Goal: Task Accomplishment & Management: Manage account settings

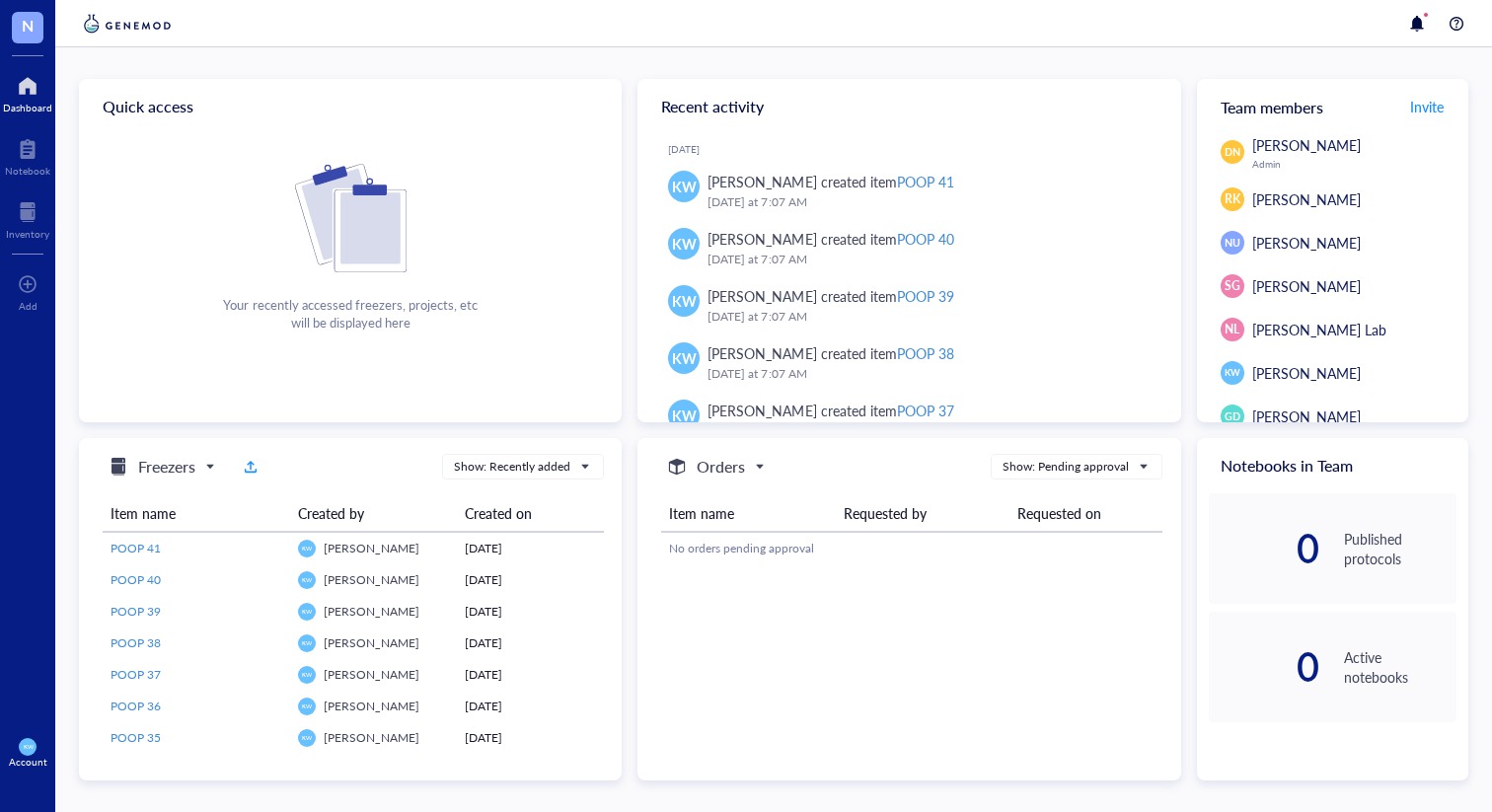
click at [24, 89] on div at bounding box center [28, 86] width 50 height 32
click at [18, 220] on div at bounding box center [28, 212] width 44 height 32
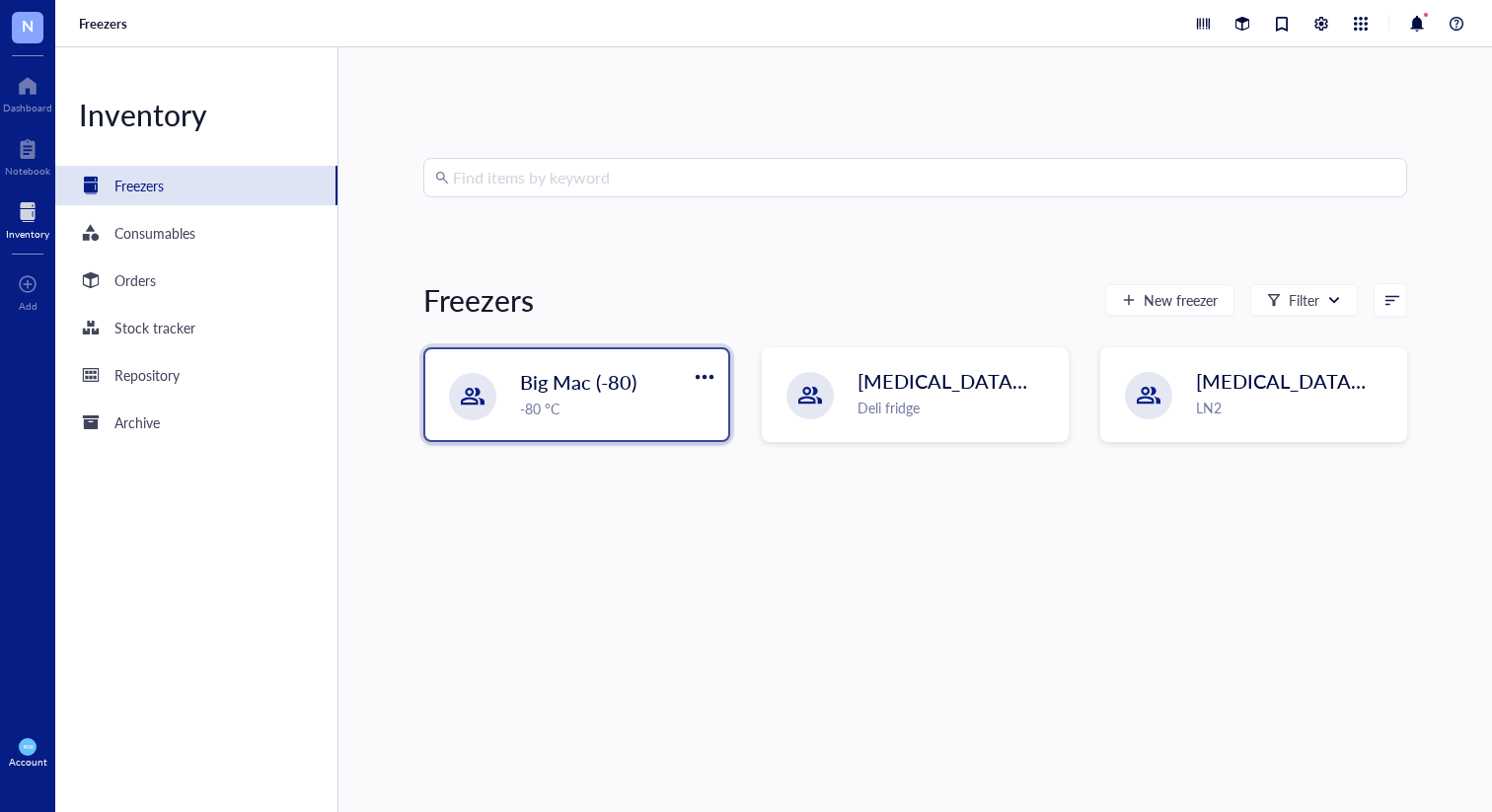
click at [581, 391] on span "Big Mac (-80)" at bounding box center [579, 381] width 117 height 28
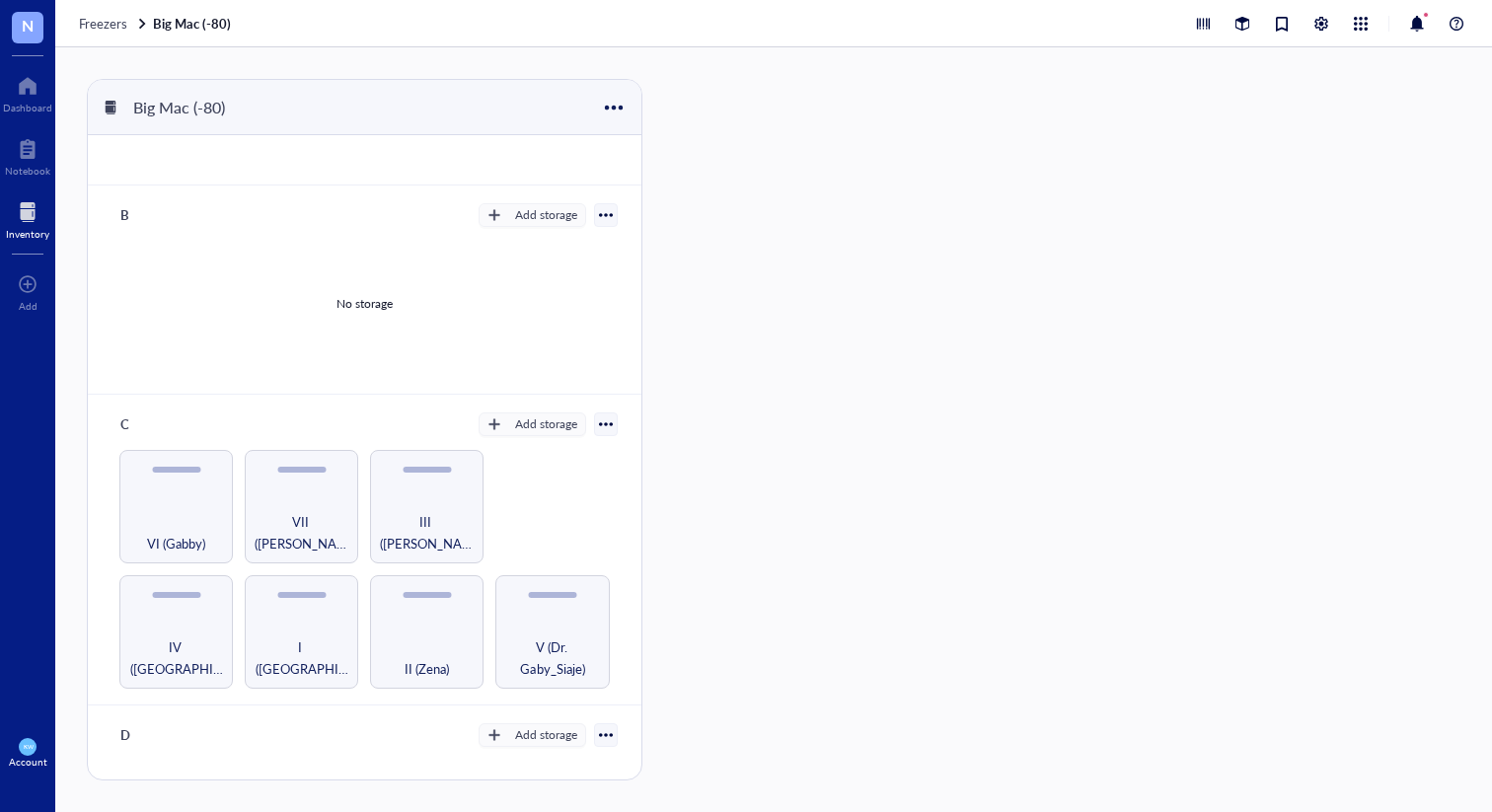
scroll to position [160, 0]
click at [594, 414] on div at bounding box center [605, 422] width 24 height 24
click at [551, 449] on div "Settings" at bounding box center [535, 456] width 118 height 18
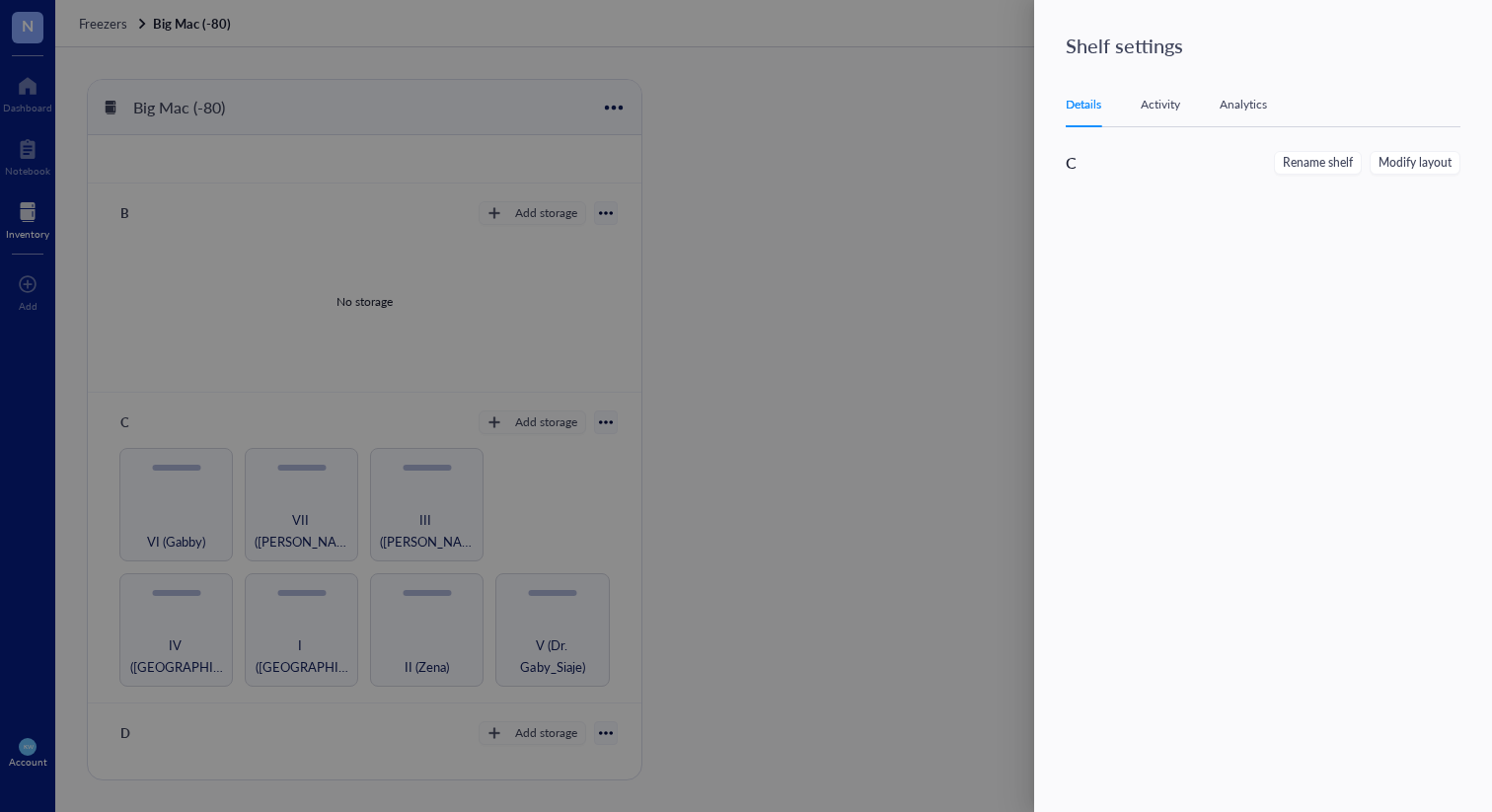
click at [1168, 108] on div "Activity" at bounding box center [1160, 105] width 40 height 20
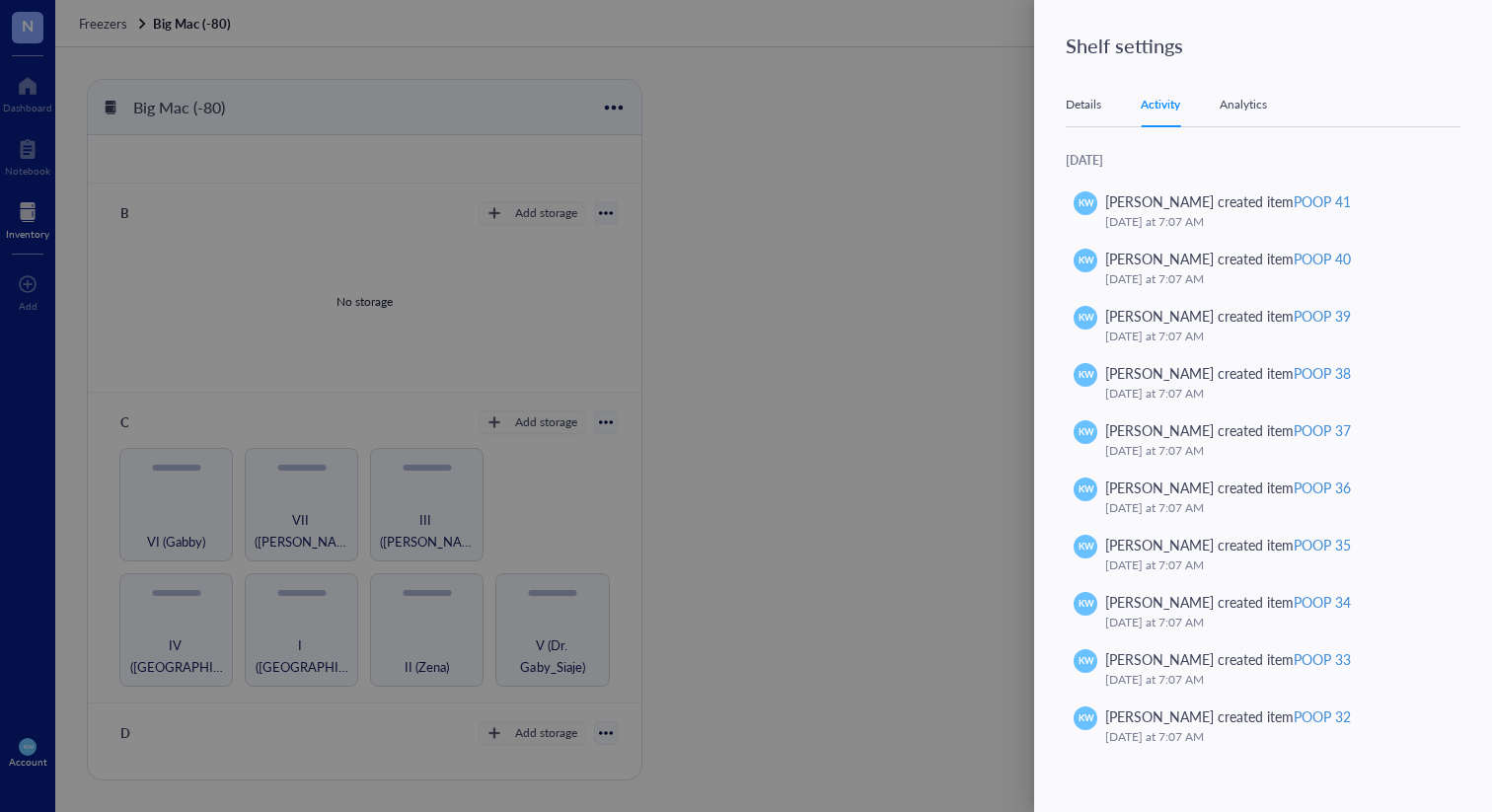
click at [1079, 110] on div "Details" at bounding box center [1083, 105] width 36 height 20
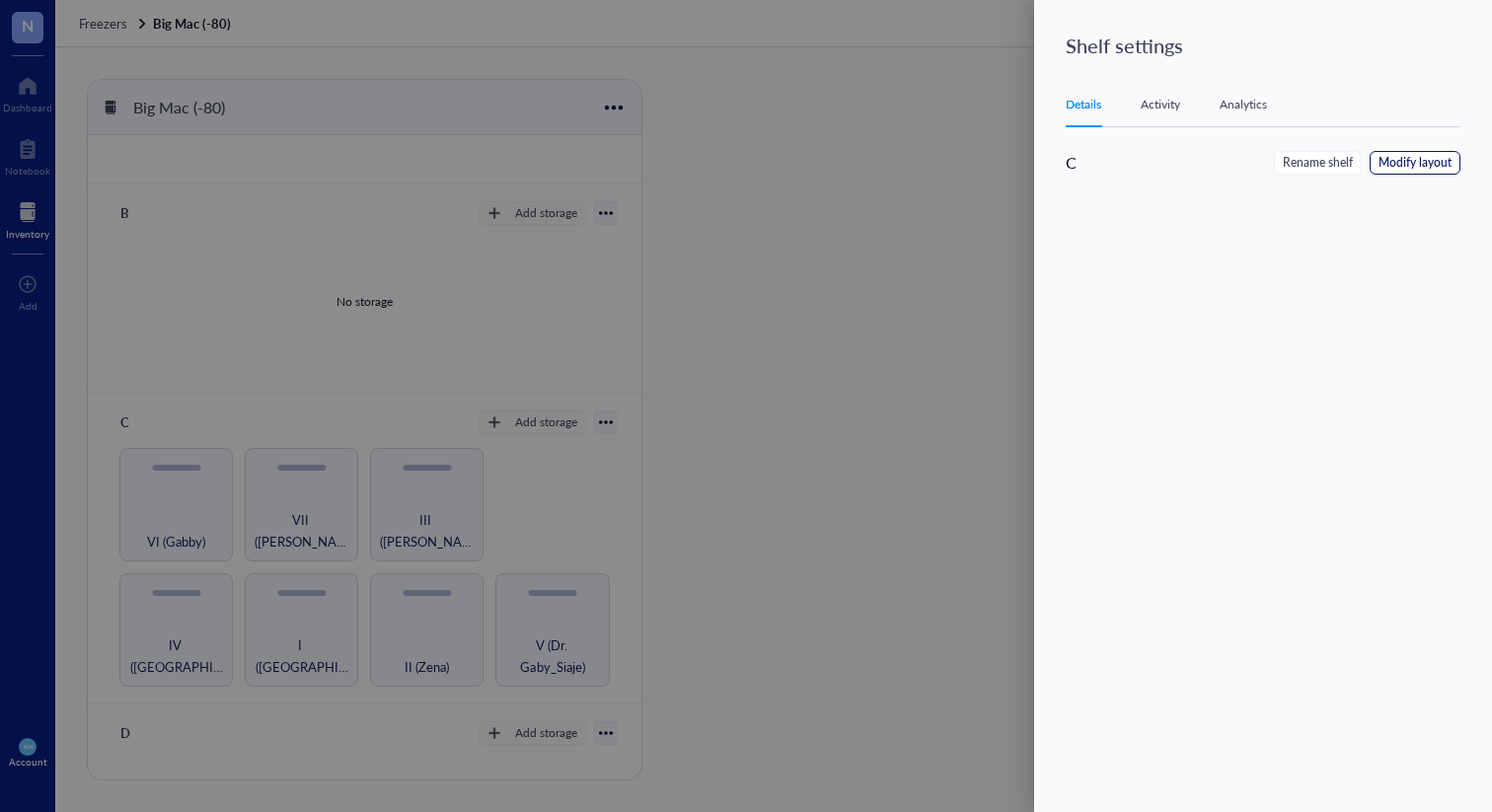
click at [1413, 167] on span "Modify layout" at bounding box center [1415, 162] width 73 height 19
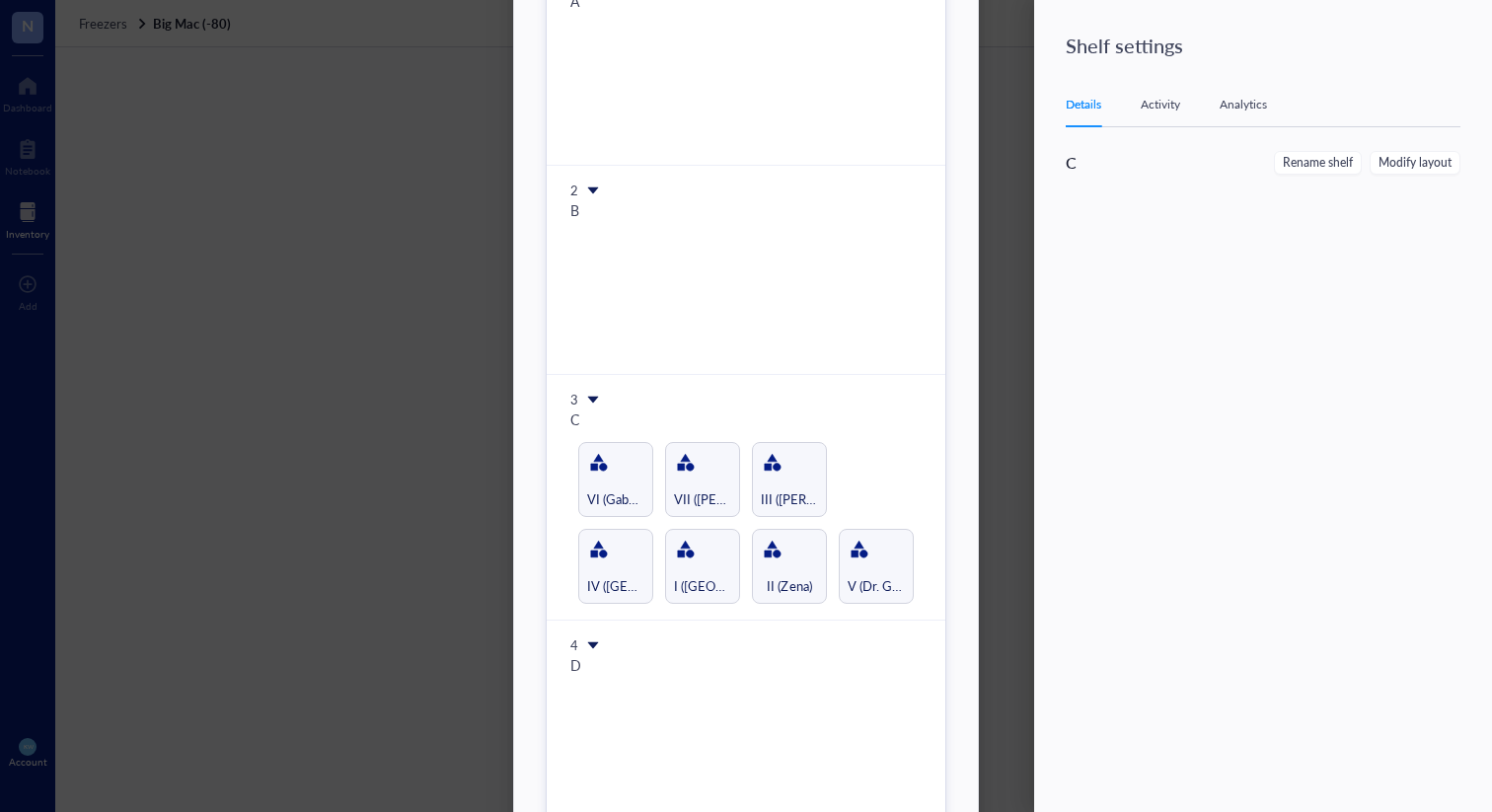
scroll to position [204, 0]
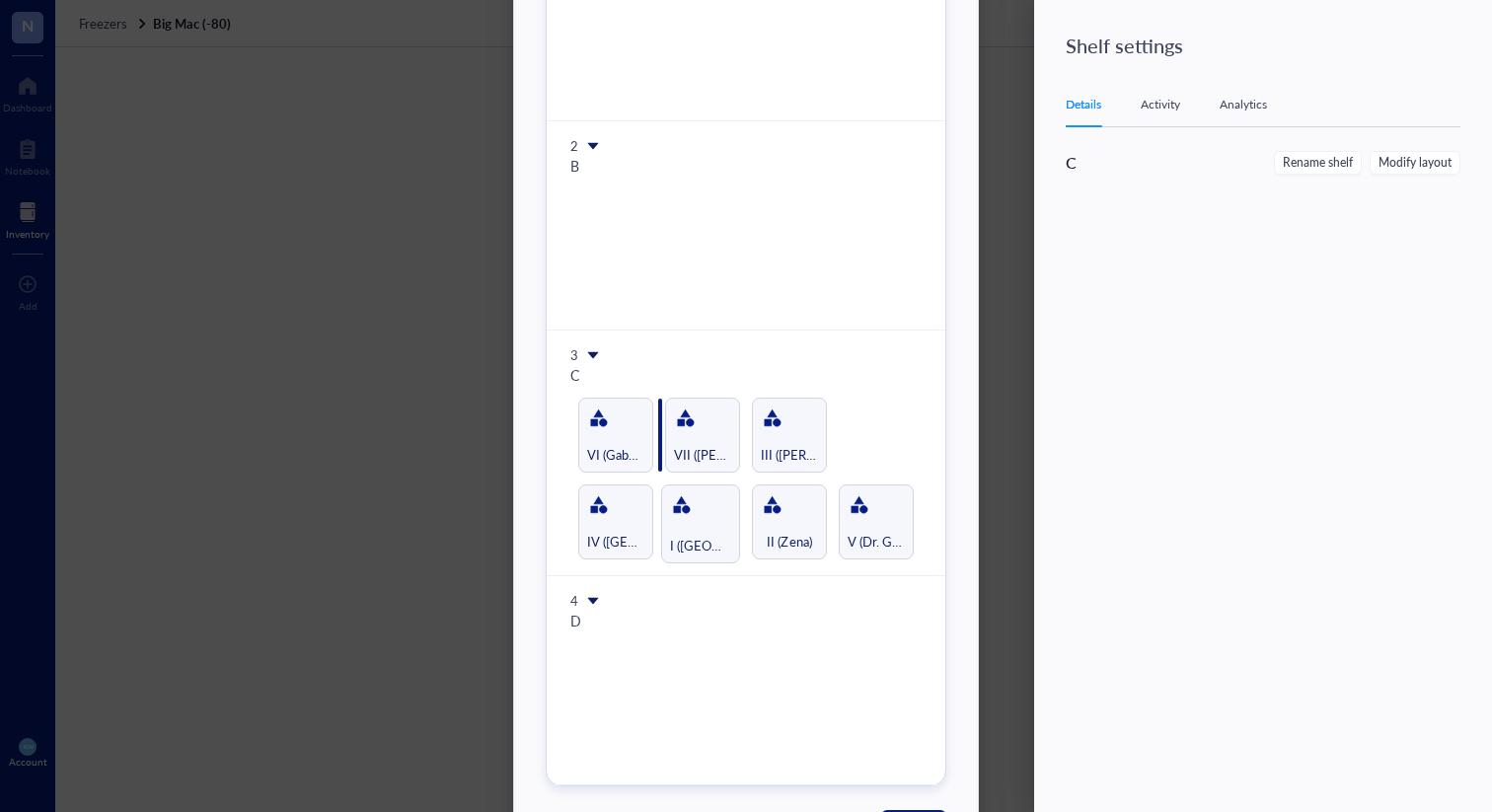
drag, startPoint x: 703, startPoint y: 537, endPoint x: 611, endPoint y: 441, distance: 133.0
click at [610, 441] on div "Modify layout 1 A 2 B 3 C IV (Naveena) I (Kiara) II (Zena) V (Dr. Gaby_Siaje) V…" at bounding box center [746, 323] width 400 height 926
drag, startPoint x: 702, startPoint y: 548, endPoint x: 685, endPoint y: 458, distance: 91.6
click at [685, 458] on div "Modify layout 1 A 2 B 3 C IV (Naveena) II (Zena) V (Dr. Gaby_Siaje) VI (Gabby) …" at bounding box center [746, 323] width 400 height 926
drag, startPoint x: 610, startPoint y: 449, endPoint x: 900, endPoint y: 558, distance: 309.8
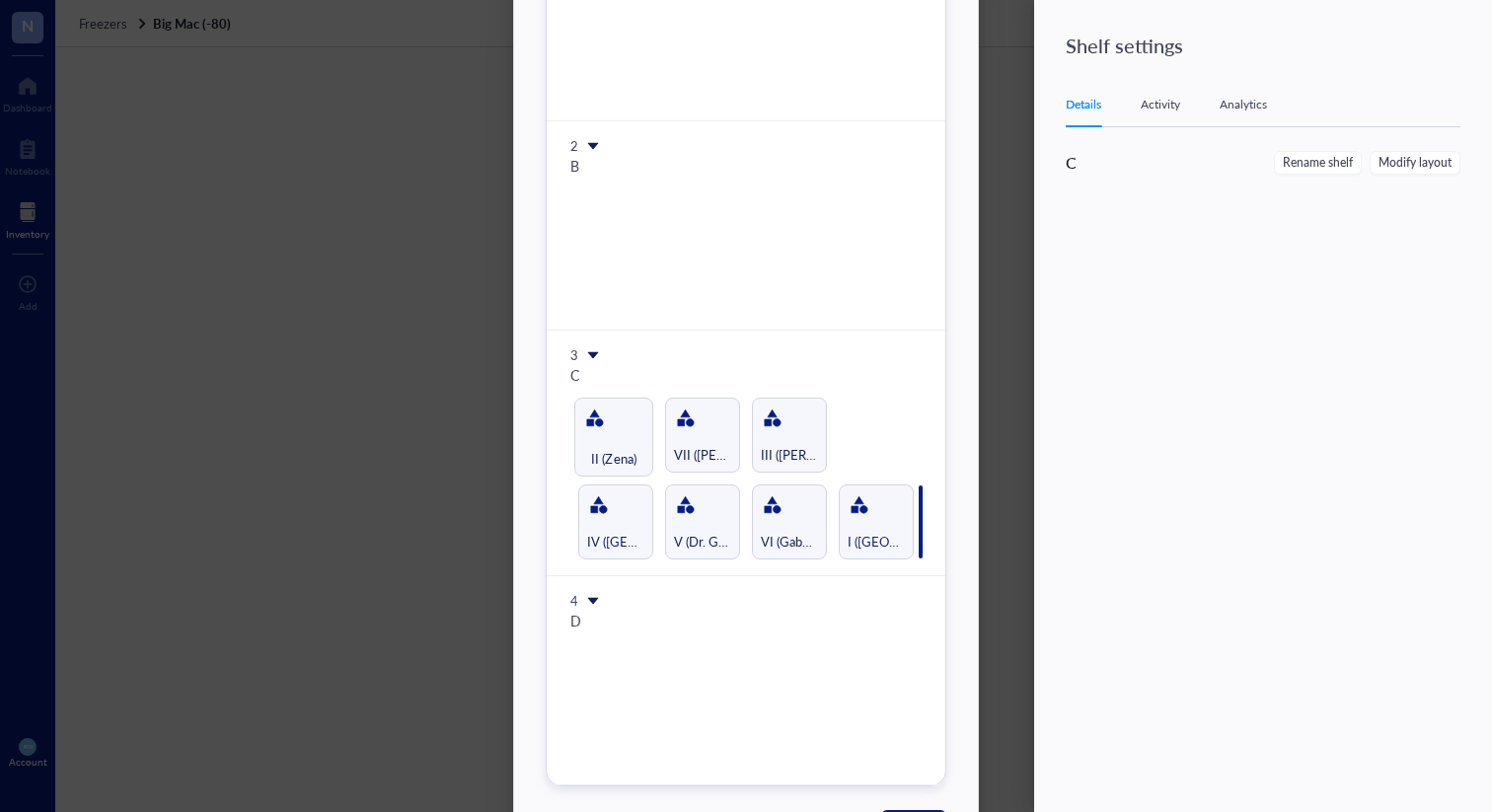
click at [900, 558] on div "Modify layout 1 A 2 B 3 C IV (Naveena) V (Dr. Gaby_Siaje) VI (Gabby) I (Kiara) …" at bounding box center [746, 323] width 400 height 926
drag, startPoint x: 689, startPoint y: 432, endPoint x: 590, endPoint y: 429, distance: 99.0
click at [590, 429] on div "Modify layout 1 A 2 B 3 C IV (Naveena) V (Dr. Gaby_Siaje) VI (Gabby) I (Kiara) …" at bounding box center [746, 323] width 400 height 926
click at [660, 425] on div "Modify layout 1 A 2 B 3 C IV (Naveena) V (Dr. Gaby_Siaje) VI (Gabby) I (Kiara) …" at bounding box center [746, 323] width 400 height 926
drag, startPoint x: 780, startPoint y: 511, endPoint x: 660, endPoint y: 436, distance: 141.5
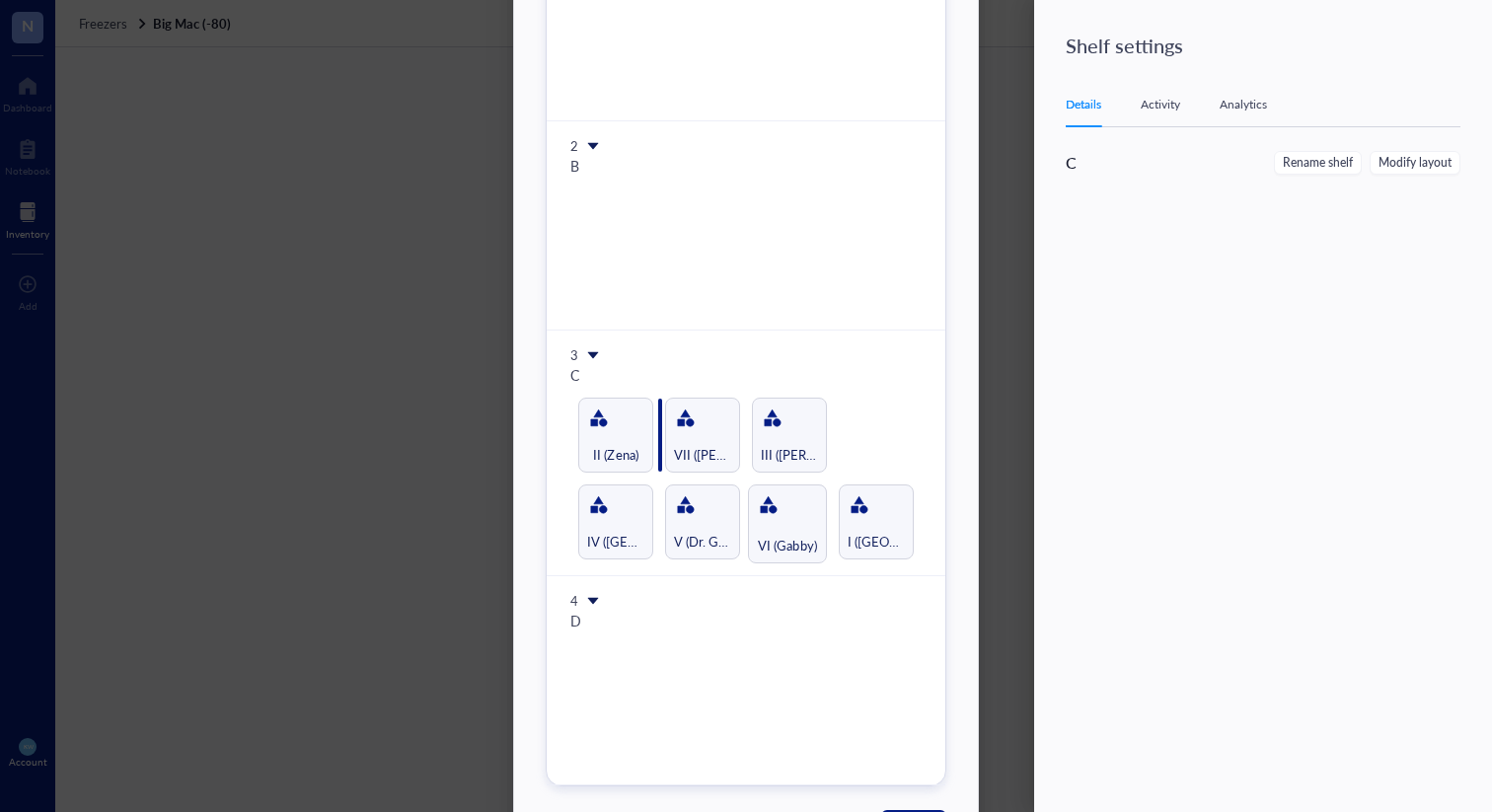
click at [660, 436] on div "Modify layout 1 A 2 B 3 C IV (Naveena) V (Dr. Gaby_Siaje) VI (Gabby) I (Kiara) …" at bounding box center [746, 323] width 400 height 926
drag, startPoint x: 703, startPoint y: 527, endPoint x: 605, endPoint y: 436, distance: 133.7
click at [605, 436] on div "Modify layout 1 A 2 B 3 C IV (Naveena) V (Dr. Gaby_Siaje) I (Kiara) II (Zena) V…" at bounding box center [746, 323] width 400 height 926
drag, startPoint x: 884, startPoint y: 545, endPoint x: 669, endPoint y: 452, distance: 234.3
click at [669, 452] on div "Modify layout 1 A 2 B 3 C IV (Naveena) I (Kiara) II (Zena) VI (Gabby) V (Dr. Ga…" at bounding box center [746, 323] width 400 height 926
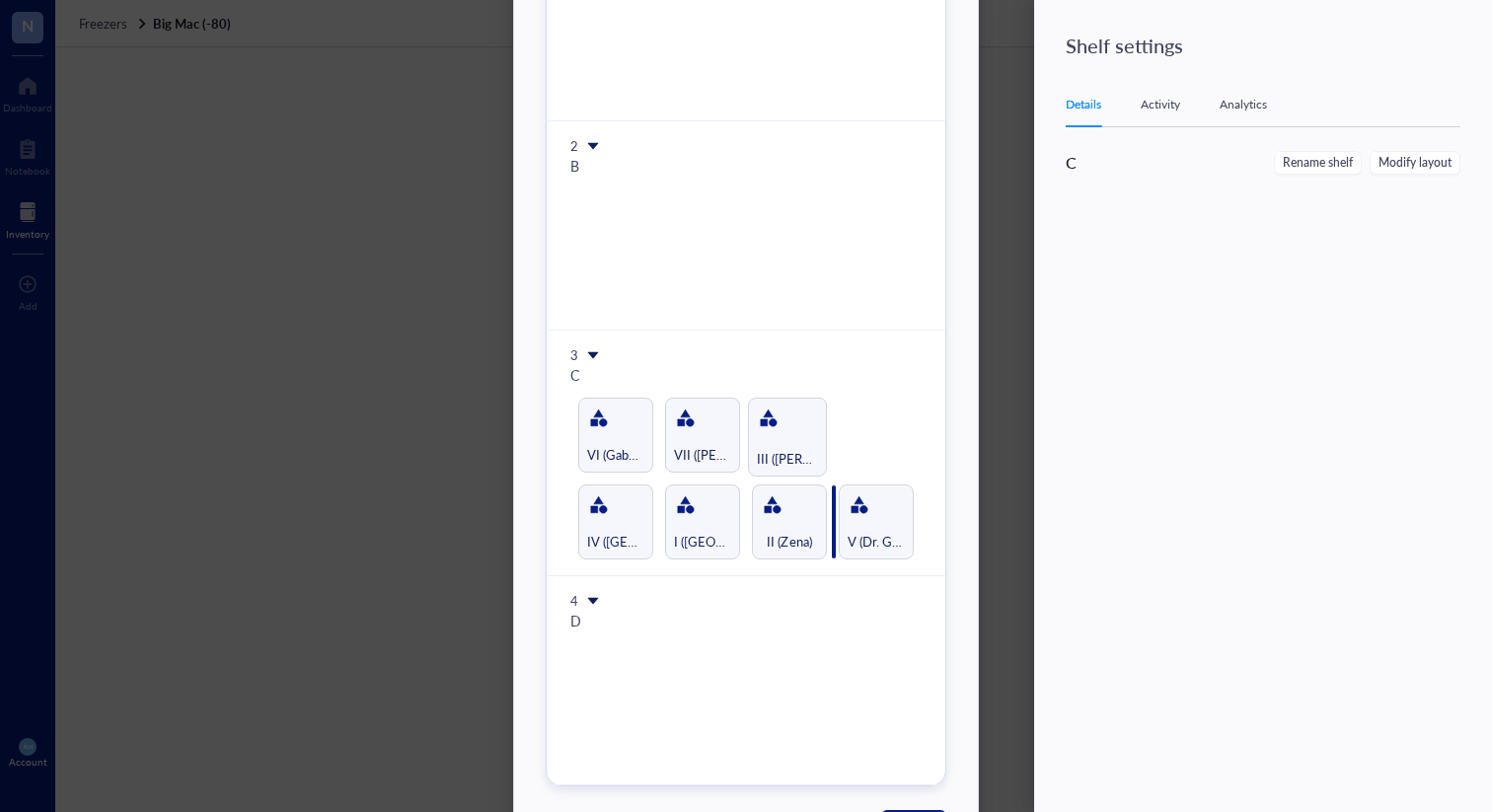
drag, startPoint x: 778, startPoint y: 429, endPoint x: 789, endPoint y: 539, distance: 110.5
click at [789, 539] on div "Modify layout 1 A 2 B 3 C IV (Naveena) I (Kiara) II (Zena) V (Dr. Gaby_Siaje) V…" at bounding box center [746, 323] width 400 height 926
drag, startPoint x: 858, startPoint y: 532, endPoint x: 748, endPoint y: 528, distance: 110.1
click at [748, 528] on div "Modify layout 1 A 2 B 3 C IV (Naveena) I (Kiara) II (Zena) III ([PERSON_NAME]) …" at bounding box center [746, 323] width 400 height 926
drag, startPoint x: 863, startPoint y: 536, endPoint x: 750, endPoint y: 535, distance: 113.0
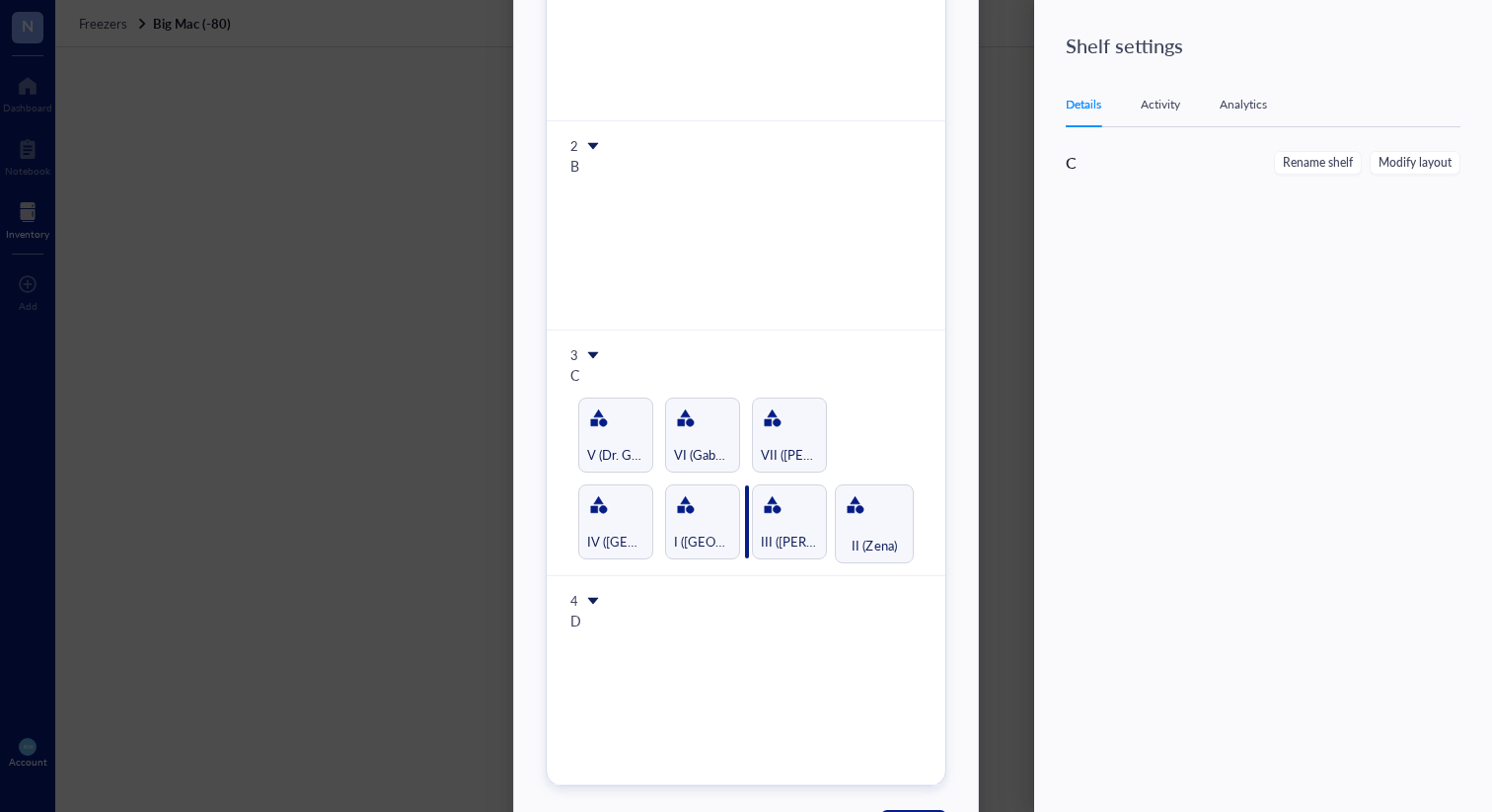
click at [750, 535] on div "Modify layout 1 A 2 B 3 C IV (Naveena) I (Kiara) III ([PERSON_NAME]) II ([PERSO…" at bounding box center [746, 323] width 400 height 926
drag, startPoint x: 616, startPoint y: 536, endPoint x: 898, endPoint y: 544, distance: 282.1
click at [898, 544] on div "Modify layout 1 A 2 B 3 C IV (Naveena) I (Kiara) II (Zena) III ([PERSON_NAME]) …" at bounding box center [746, 323] width 400 height 926
drag, startPoint x: 605, startPoint y: 440, endPoint x: 896, endPoint y: 539, distance: 307.4
click at [896, 539] on div "Modify layout 1 A 2 B 3 C I (Kiara) II (Zena) III ([PERSON_NAME]) IV ([PERSON_N…" at bounding box center [746, 323] width 400 height 926
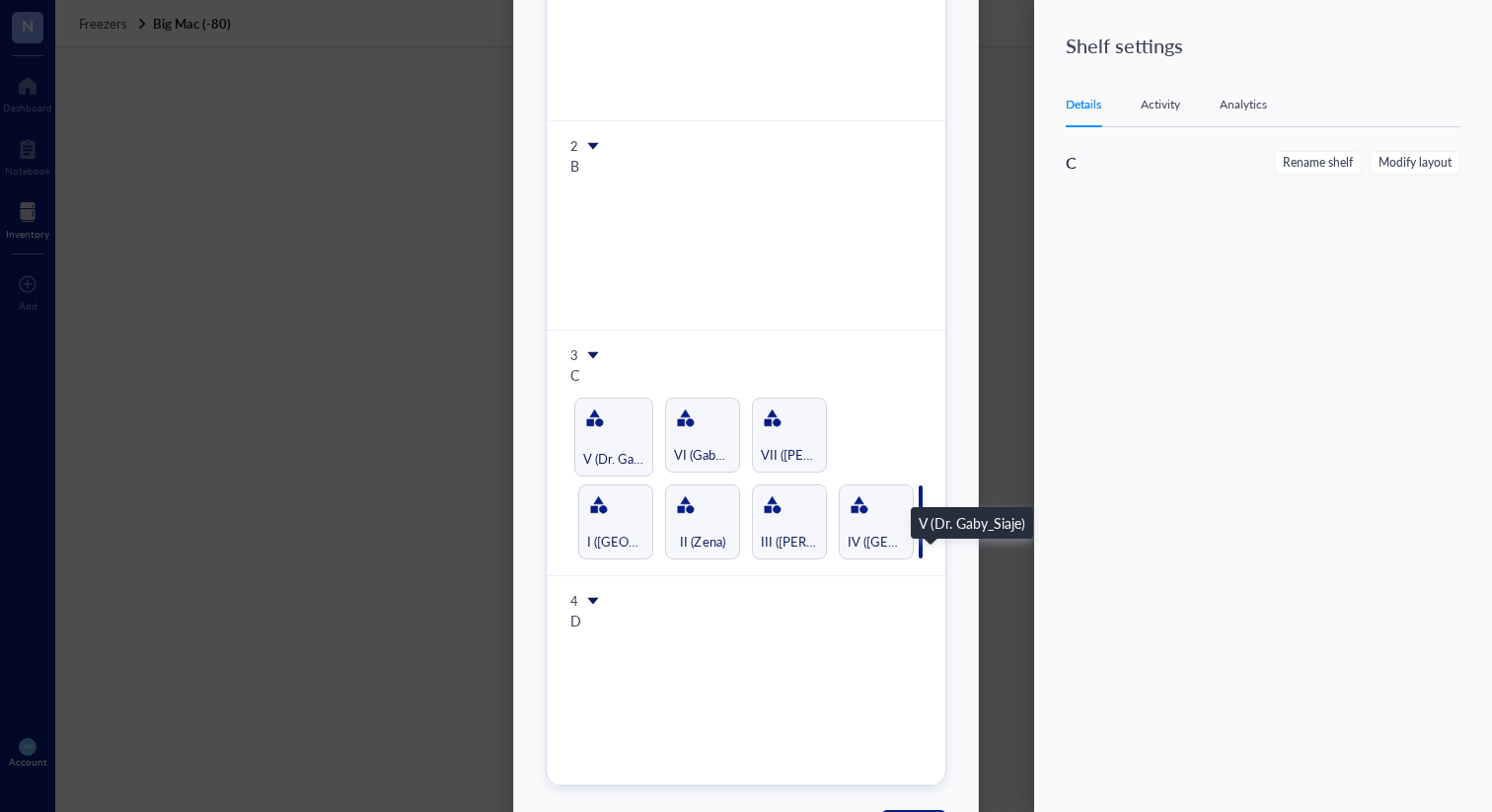
drag, startPoint x: 612, startPoint y: 450, endPoint x: 940, endPoint y: 552, distance: 343.5
click at [940, 552] on div "Modify layout 1 A 2 B 3 C I (Kiara) II (Zena) III ([PERSON_NAME]) IV ([PERSON_N…" at bounding box center [746, 323] width 400 height 926
click at [615, 442] on div "Modify layout 1 A 2 B 3 C I (Kiara) II (Zena) III ([PERSON_NAME]) IV ([PERSON_N…" at bounding box center [746, 323] width 400 height 926
drag, startPoint x: 618, startPoint y: 444, endPoint x: 923, endPoint y: 554, distance: 324.2
click at [923, 554] on div "Modify layout 1 A 2 B 3 C I (Kiara) II (Zena) III ([PERSON_NAME]) IV ([PERSON_N…" at bounding box center [746, 323] width 400 height 926
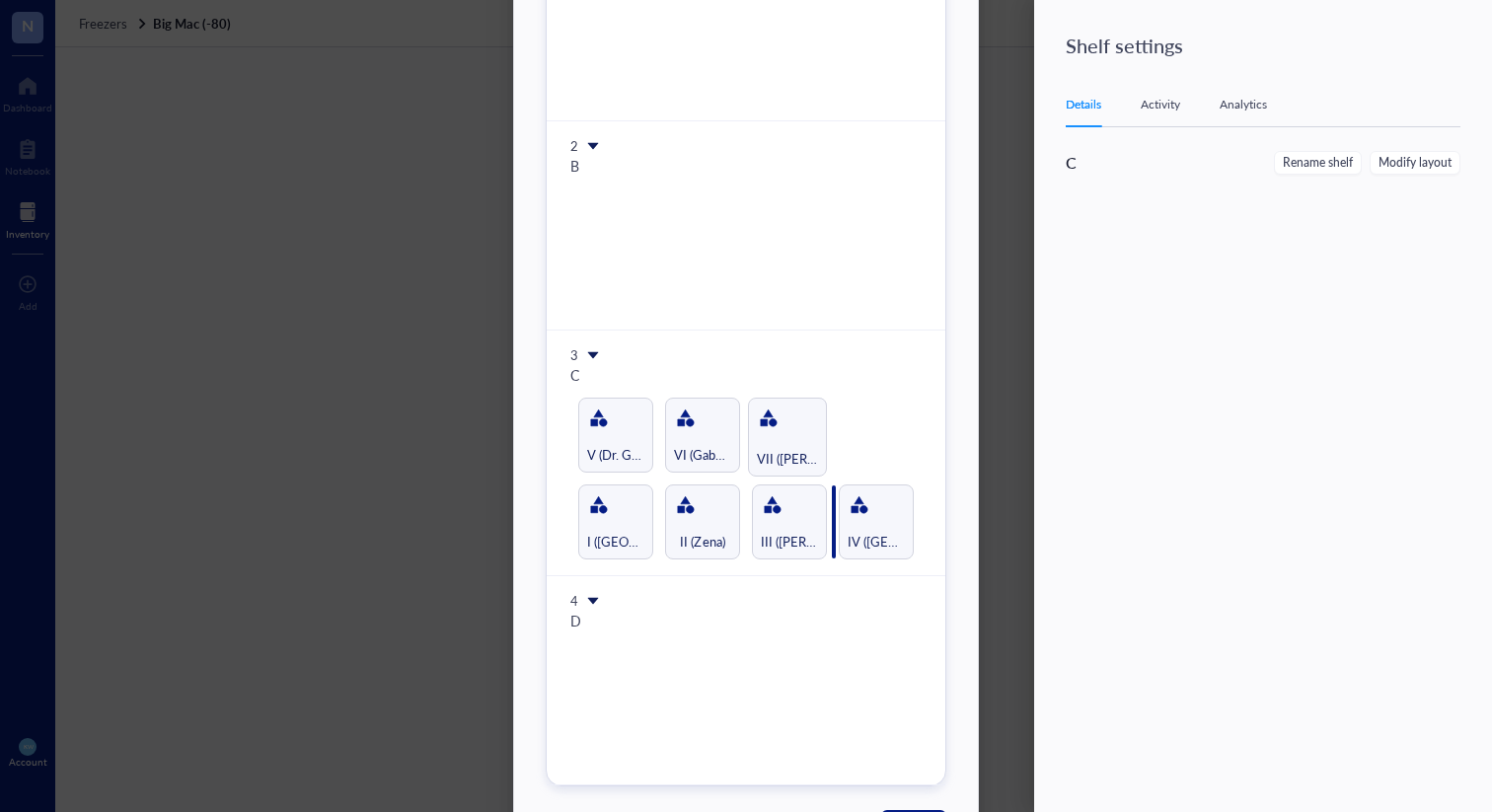
drag, startPoint x: 793, startPoint y: 457, endPoint x: 837, endPoint y: 570, distance: 121.3
click at [837, 570] on div "Modify layout 1 A 2 B 3 C I (Kiara) II (Zena) III ([PERSON_NAME]) IV ([PERSON_N…" at bounding box center [746, 323] width 400 height 926
drag, startPoint x: 776, startPoint y: 451, endPoint x: 789, endPoint y: 547, distance: 96.9
click at [789, 547] on div "Modify layout 1 A 2 B 3 C I (Kiara) II (Zena) III ([PERSON_NAME]) VII ([PERSON_…" at bounding box center [746, 323] width 400 height 926
drag, startPoint x: 688, startPoint y: 451, endPoint x: 675, endPoint y: 540, distance: 89.9
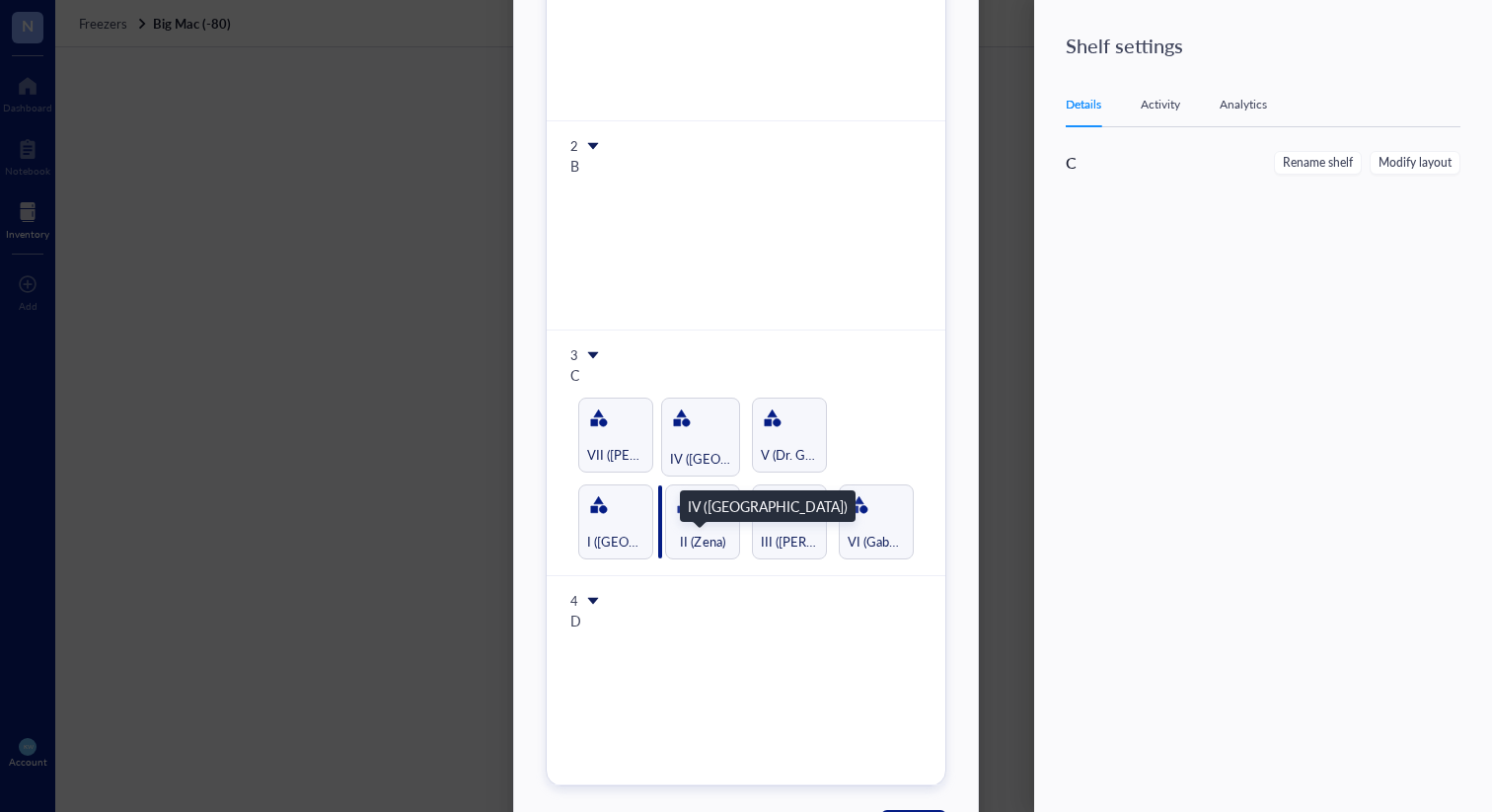
click at [675, 540] on div "Modify layout 1 A 2 B 3 C I (Kiara) II (Zena) III ([PERSON_NAME]) VI (Gabby) VI…" at bounding box center [746, 323] width 400 height 926
drag, startPoint x: 629, startPoint y: 522, endPoint x: 625, endPoint y: 435, distance: 87.1
click at [625, 435] on div "Modify layout 1 A 2 B 3 C I (Kiara) IV (Naveena) II (Zena) III ([PERSON_NAME]) …" at bounding box center [746, 323] width 400 height 926
drag, startPoint x: 719, startPoint y: 542, endPoint x: 716, endPoint y: 485, distance: 57.1
click at [716, 485] on div "Modify layout 1 A 2 B 3 C IV (Naveena) II (Zena) III ([PERSON_NAME]) VI ([PERSO…" at bounding box center [746, 323] width 400 height 926
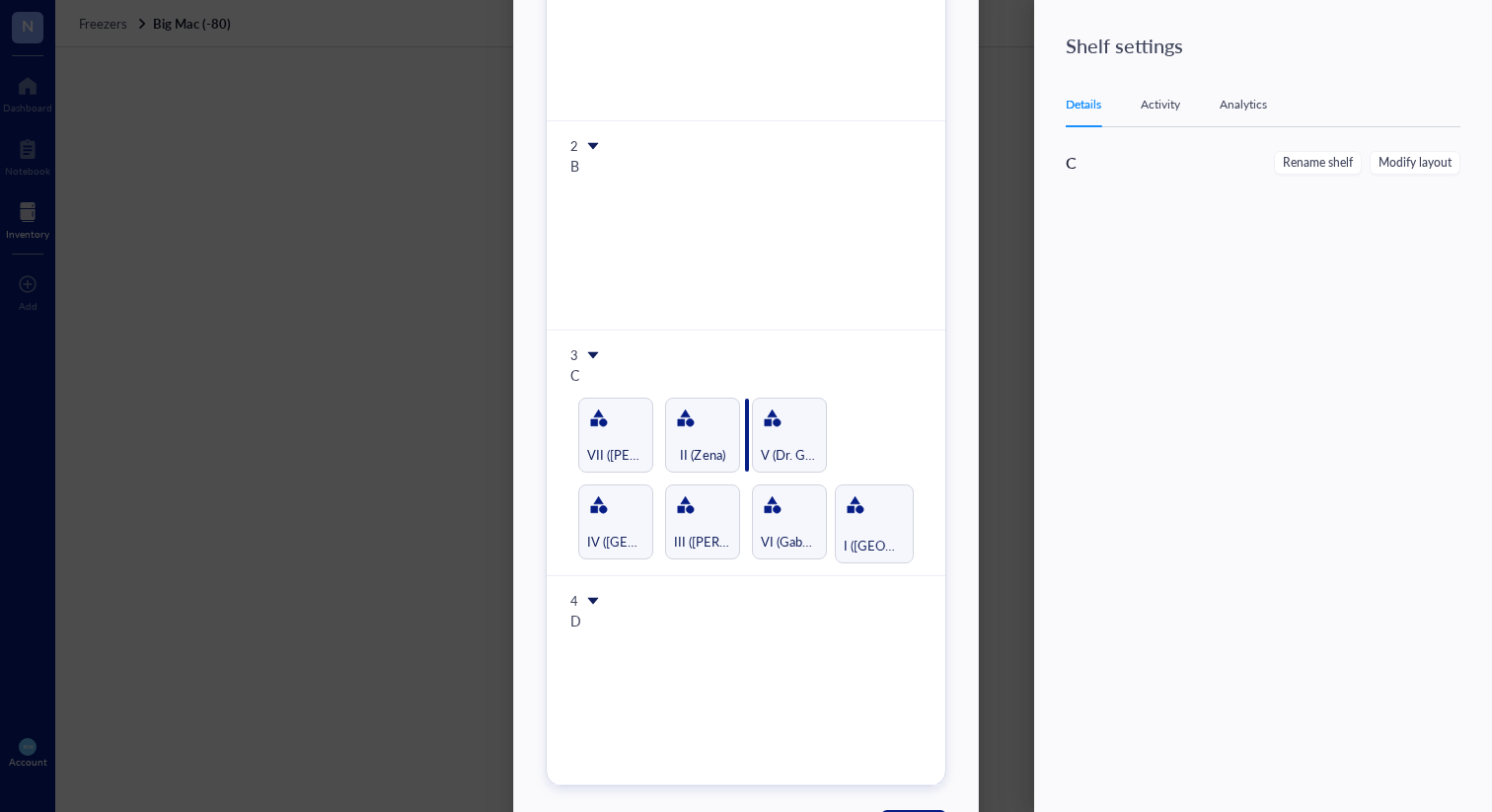
drag, startPoint x: 861, startPoint y: 537, endPoint x: 677, endPoint y: 454, distance: 201.9
click at [677, 454] on div "Modify layout 1 A 2 B 3 C IV (Naveena) III ([PERSON_NAME]) VI ([PERSON_NAME]) I…" at bounding box center [746, 323] width 400 height 926
drag, startPoint x: 599, startPoint y: 432, endPoint x: 709, endPoint y: 443, distance: 110.5
click at [709, 443] on div "Modify layout 1 A 2 B 3 C IV (Naveena) III ([PERSON_NAME]) VI (Gabby) VII ([PER…" at bounding box center [746, 323] width 400 height 926
drag, startPoint x: 700, startPoint y: 529, endPoint x: 838, endPoint y: 472, distance: 149.3
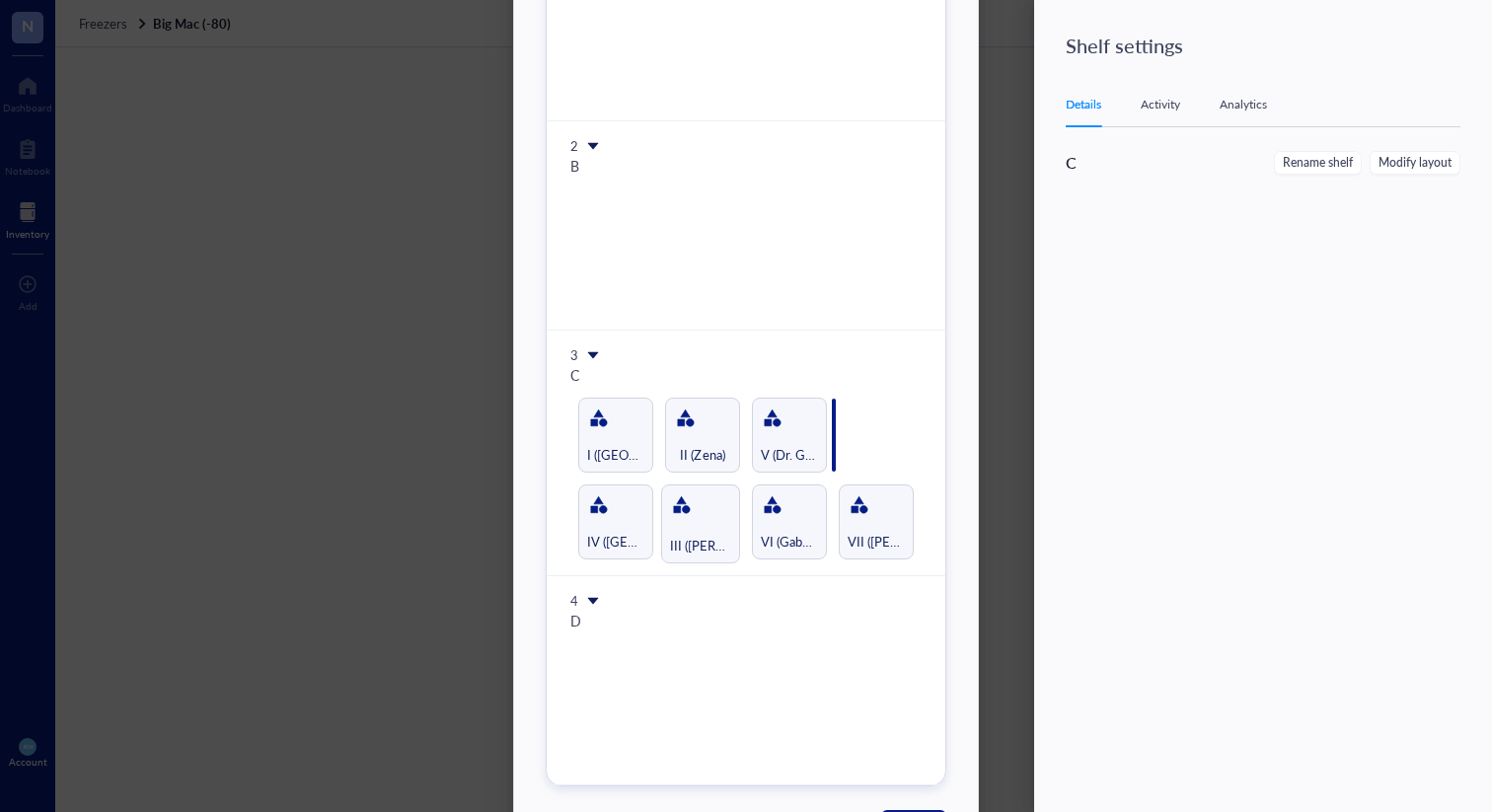
click at [838, 472] on div "Modify layout 1 A 2 B 3 C IV (Naveena) III ([PERSON_NAME]) VI (Gabby) VII ([PER…" at bounding box center [746, 323] width 400 height 926
drag, startPoint x: 869, startPoint y: 510, endPoint x: 681, endPoint y: 424, distance: 206.7
click at [681, 424] on div "Modify layout 1 A 2 B 3 C IV (Naveena) VI (Gabby) VII ([PERSON_NAME]) I ([PERSO…" at bounding box center [746, 323] width 400 height 926
drag, startPoint x: 685, startPoint y: 439, endPoint x: 649, endPoint y: 535, distance: 102.5
click at [649, 535] on div "Modify layout 1 A 2 B 3 C IV (Naveena) VI (Gabby) VII ([PERSON_NAME]) II ([PERS…" at bounding box center [746, 323] width 400 height 926
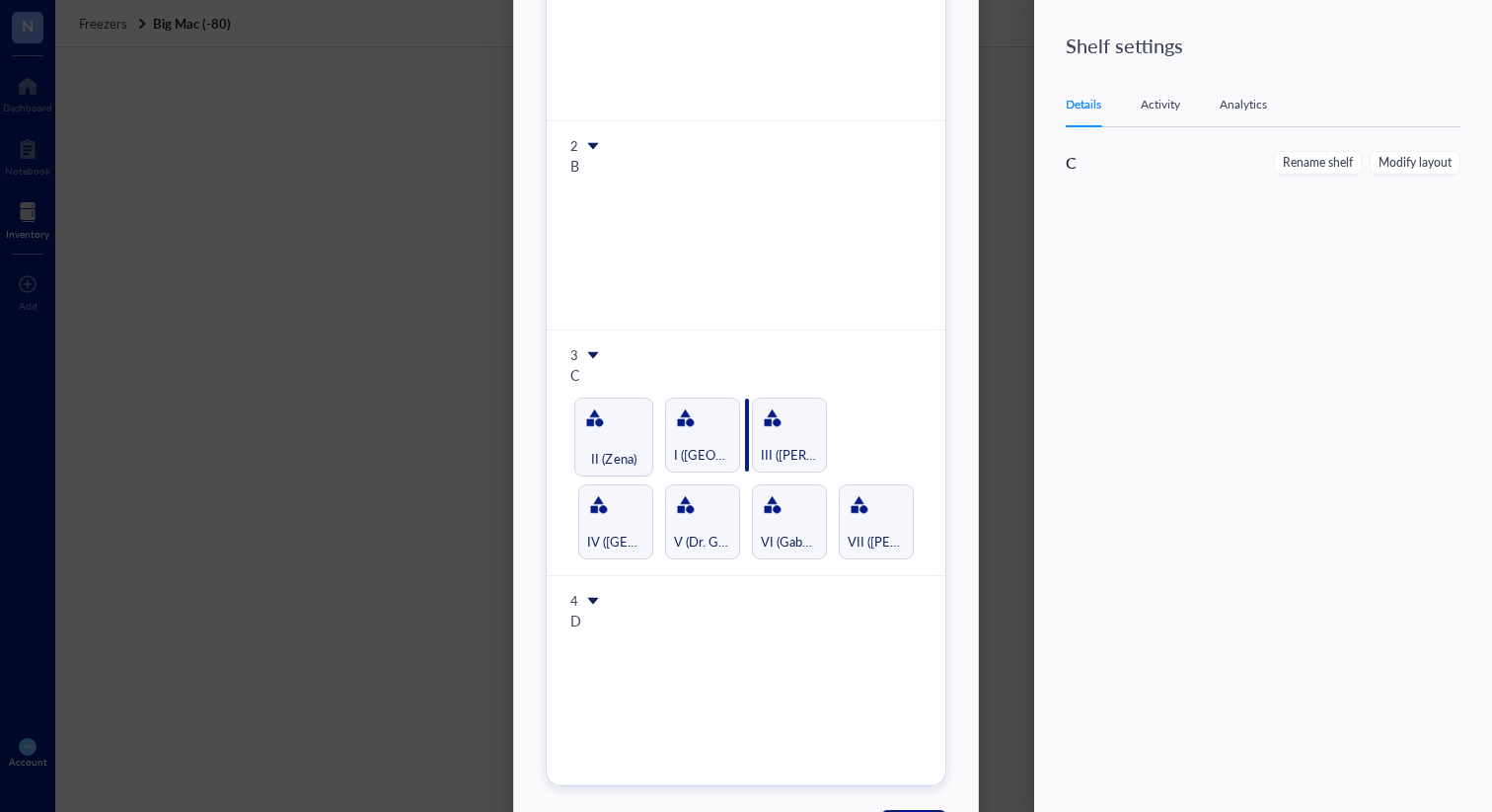
drag, startPoint x: 602, startPoint y: 430, endPoint x: 702, endPoint y: 435, distance: 100.1
click at [702, 435] on div "Modify layout 1 A 2 B 3 C IV (Naveena) V (Dr. Gaby_Siaje) VI (Gabby) VII ([PERS…" at bounding box center [746, 323] width 400 height 926
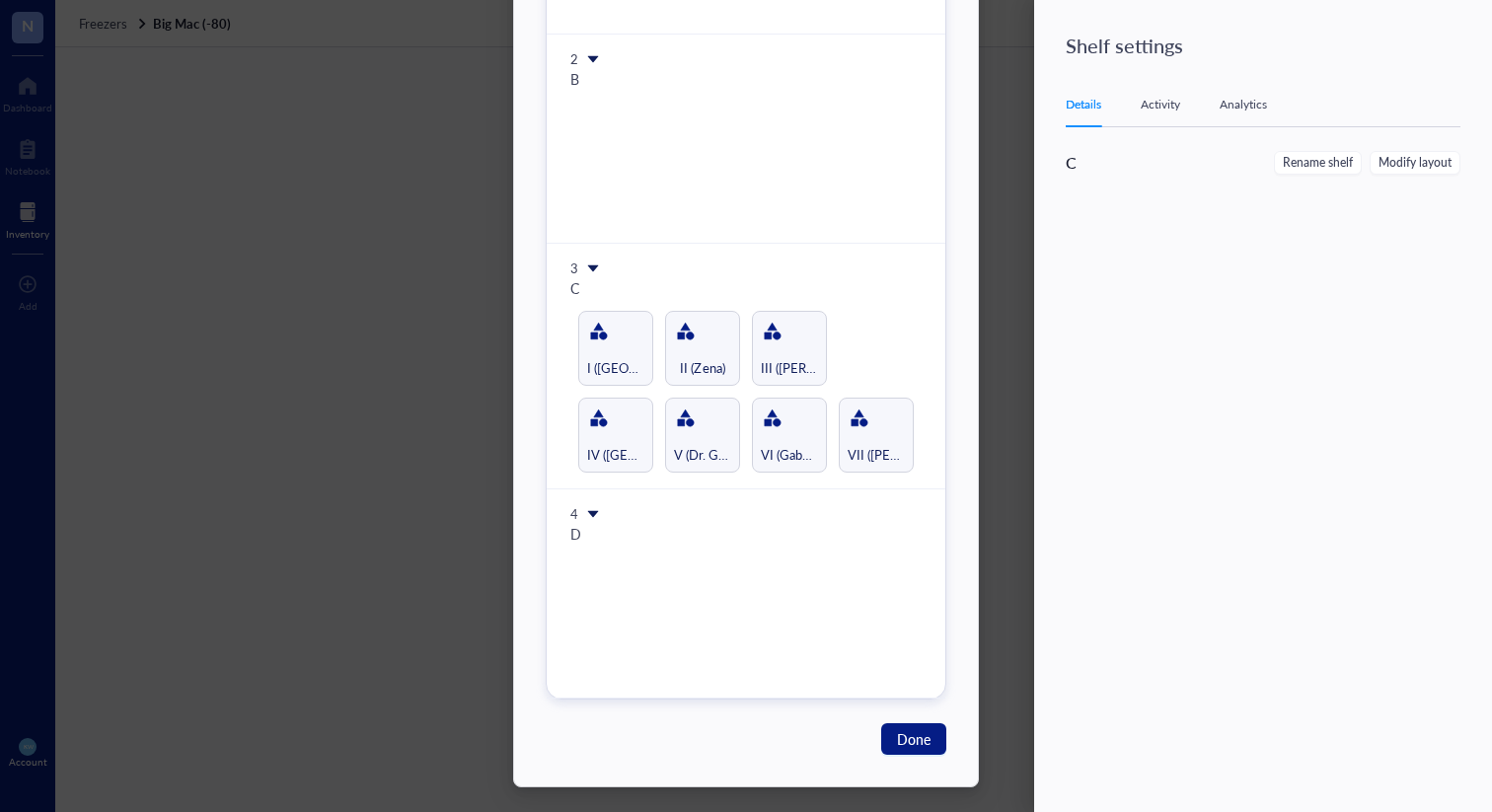
scroll to position [298, 0]
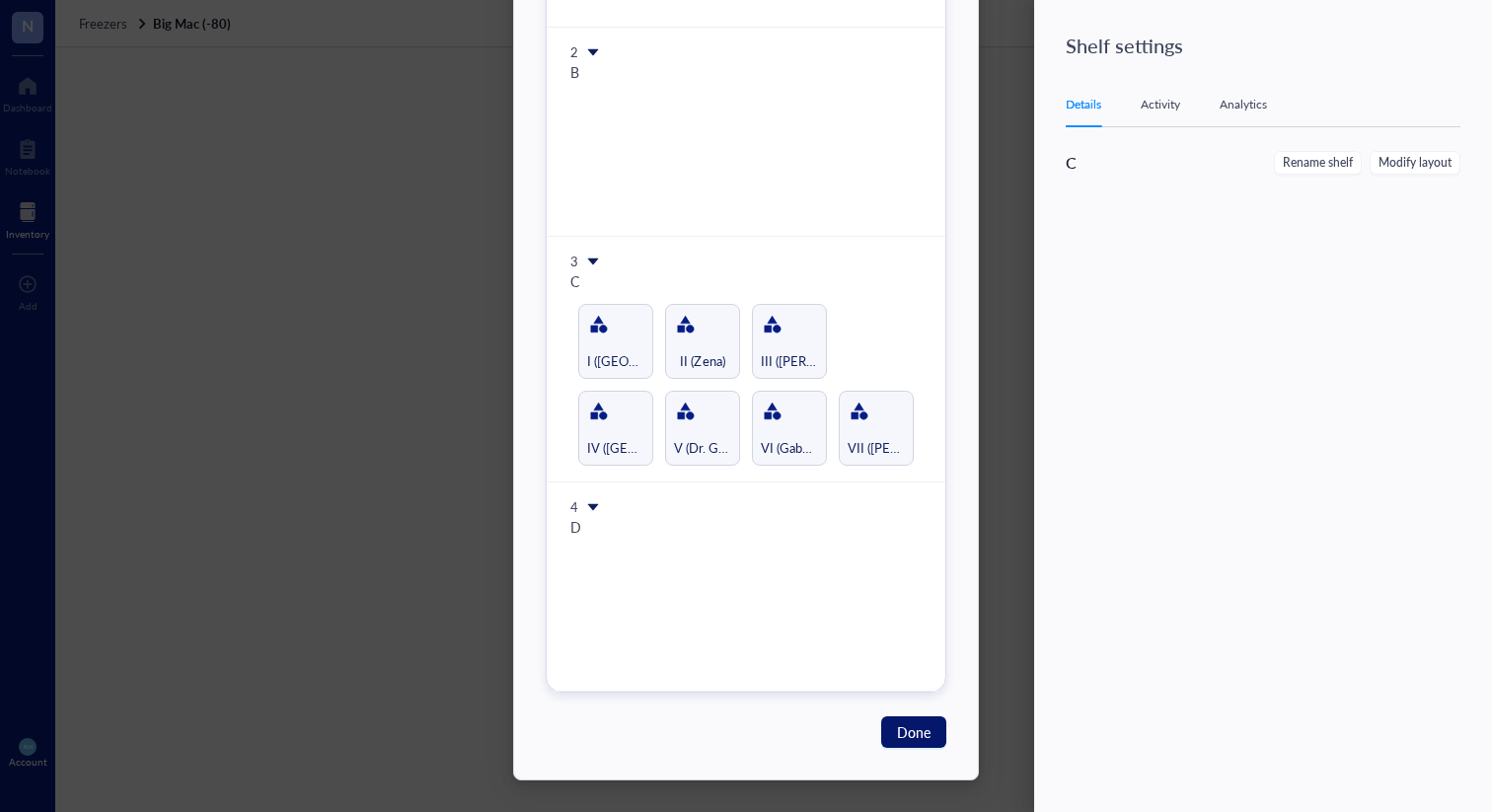
click at [910, 732] on span "Done" at bounding box center [913, 732] width 34 height 22
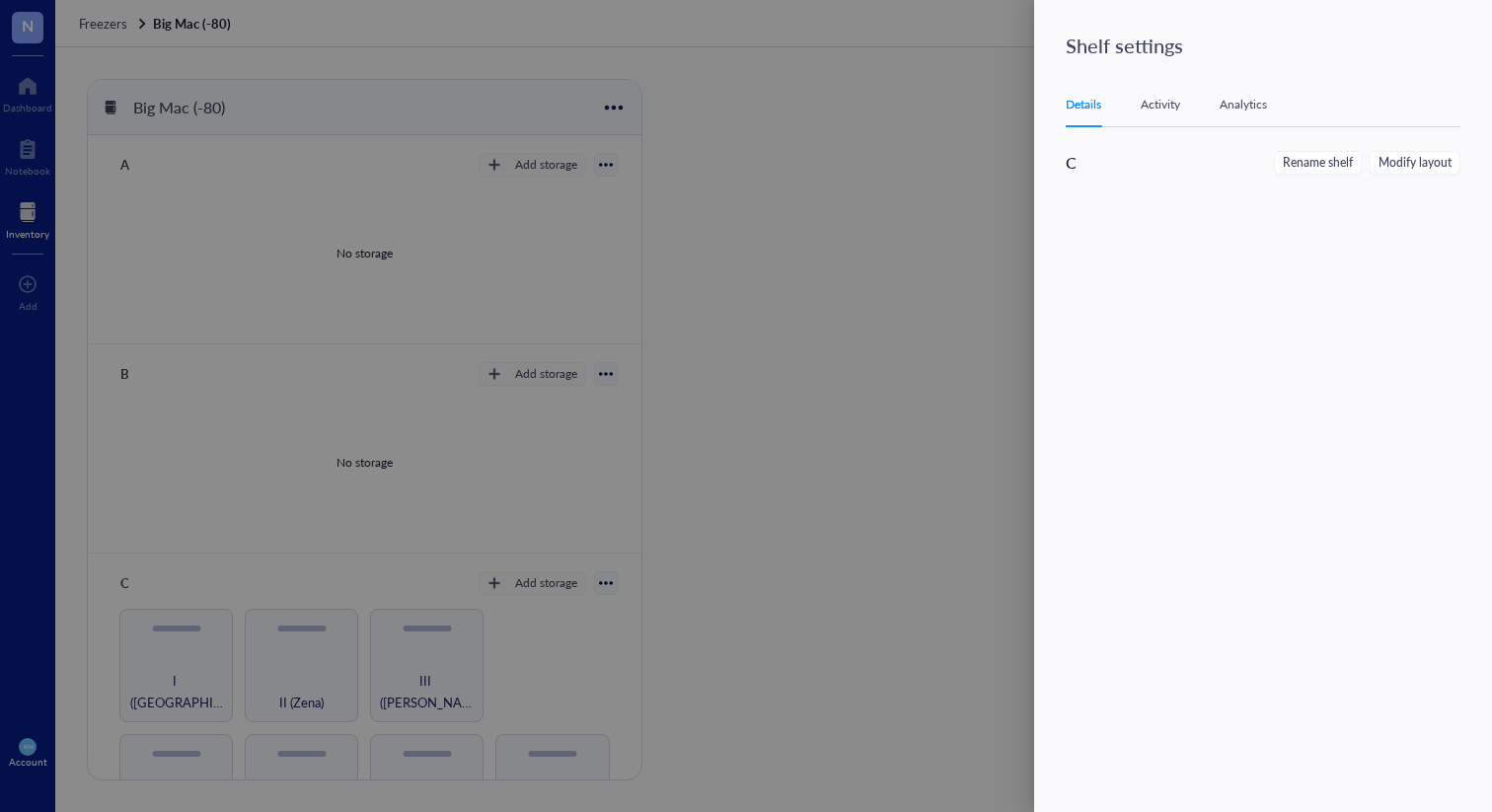
click at [888, 609] on div at bounding box center [746, 406] width 1492 height 812
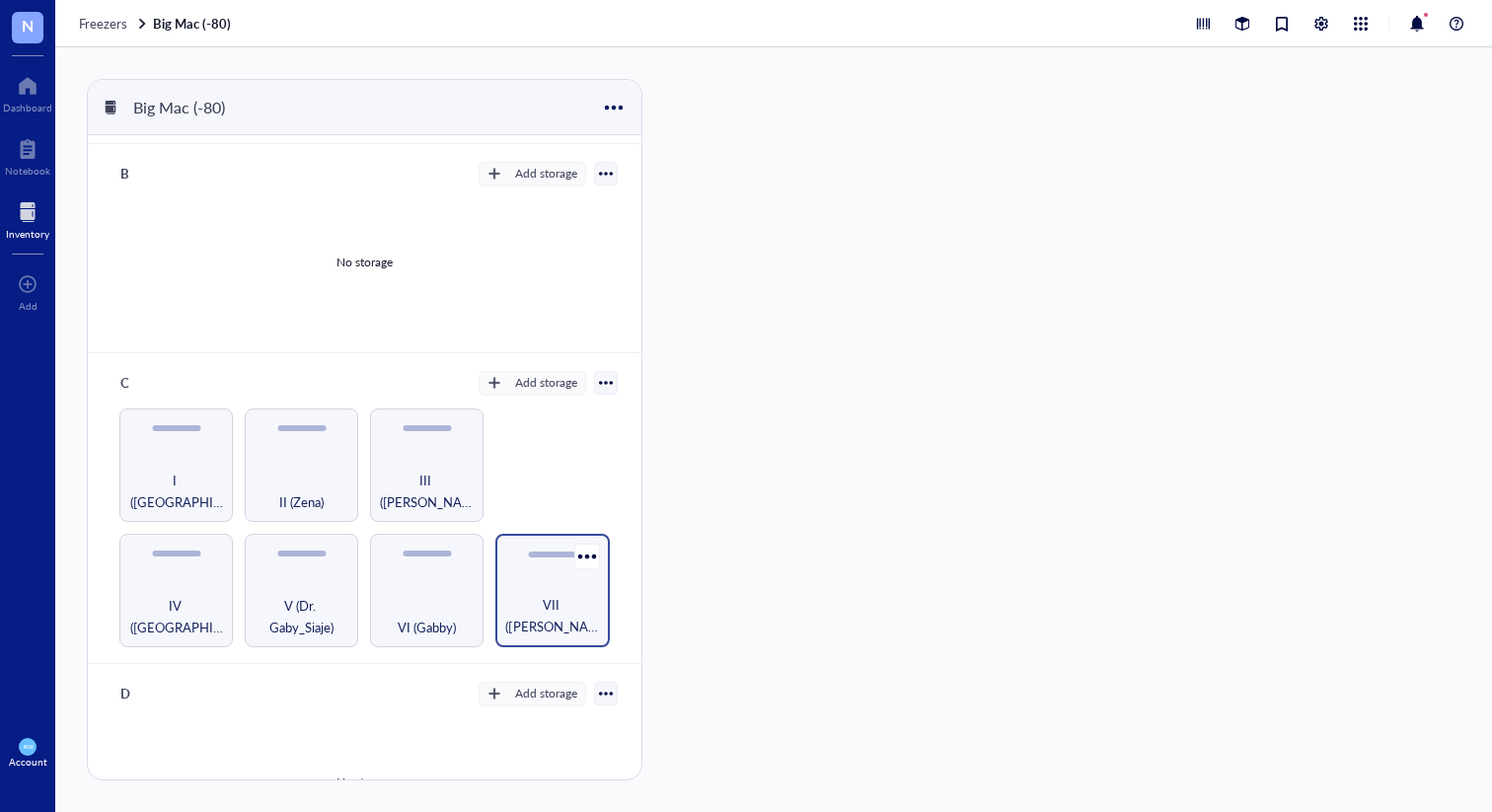
scroll to position [214, 0]
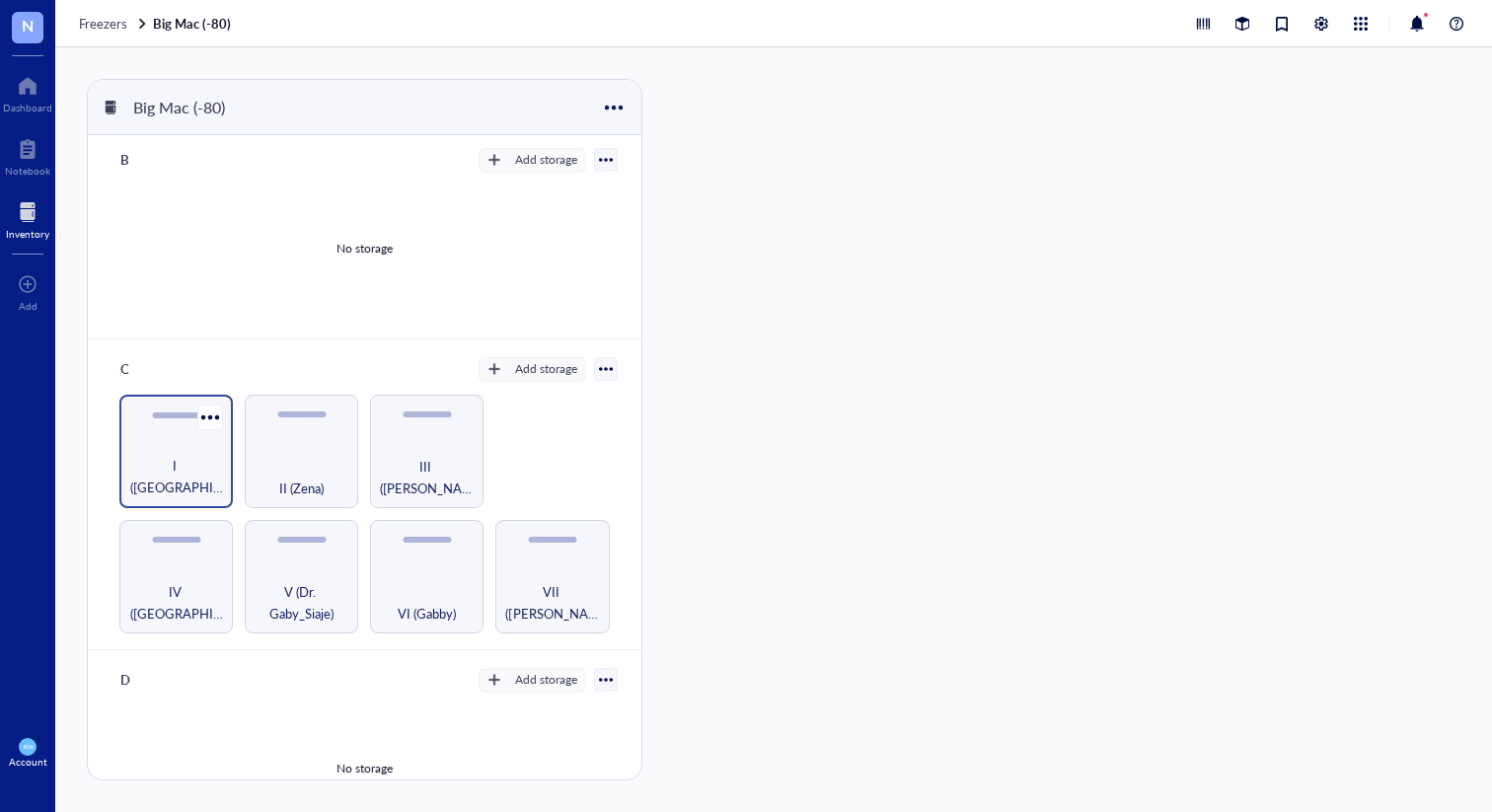
click at [148, 434] on div "I ([GEOGRAPHIC_DATA])" at bounding box center [175, 451] width 114 height 114
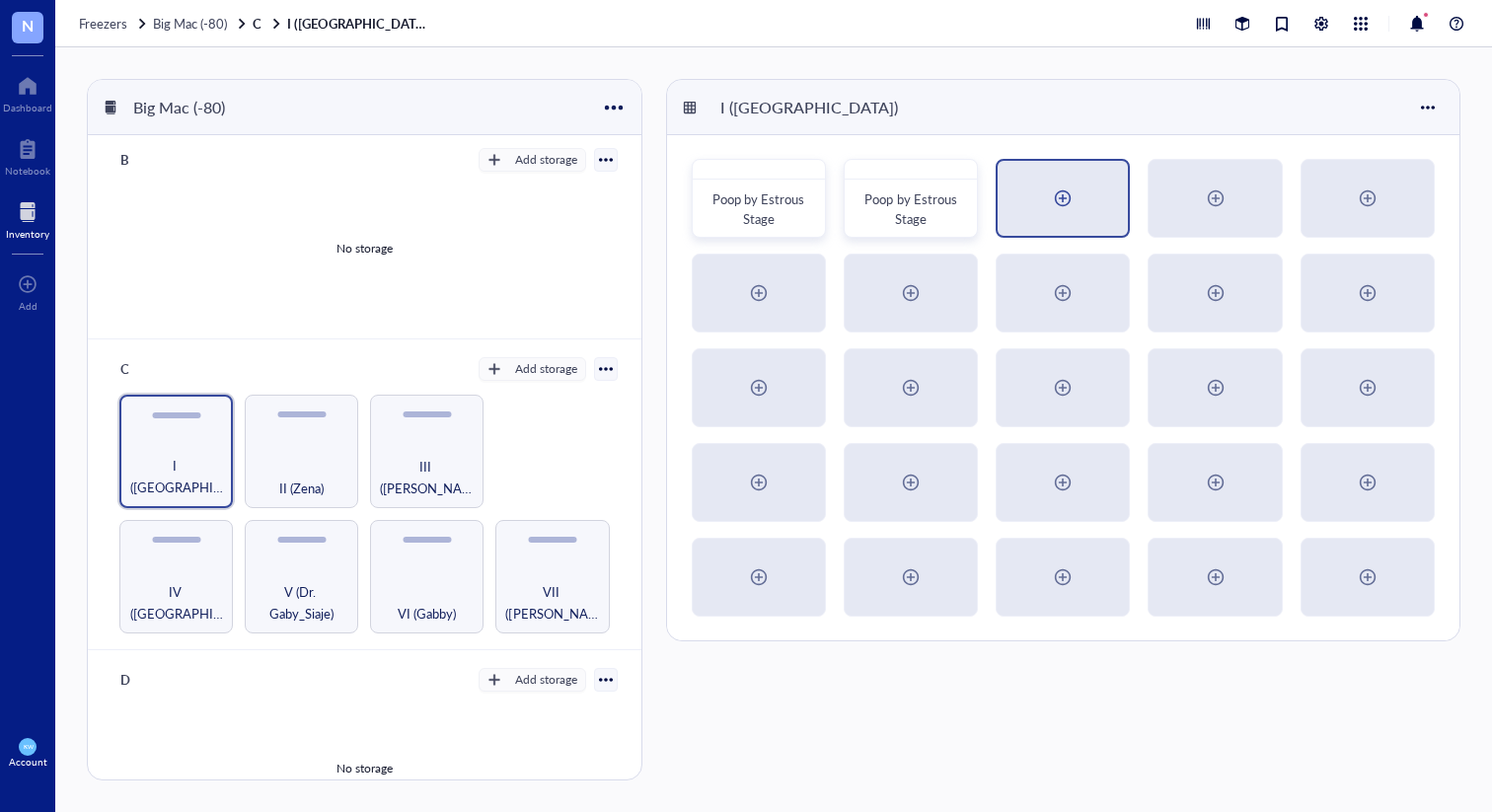
click at [1053, 195] on div at bounding box center [1063, 198] width 32 height 32
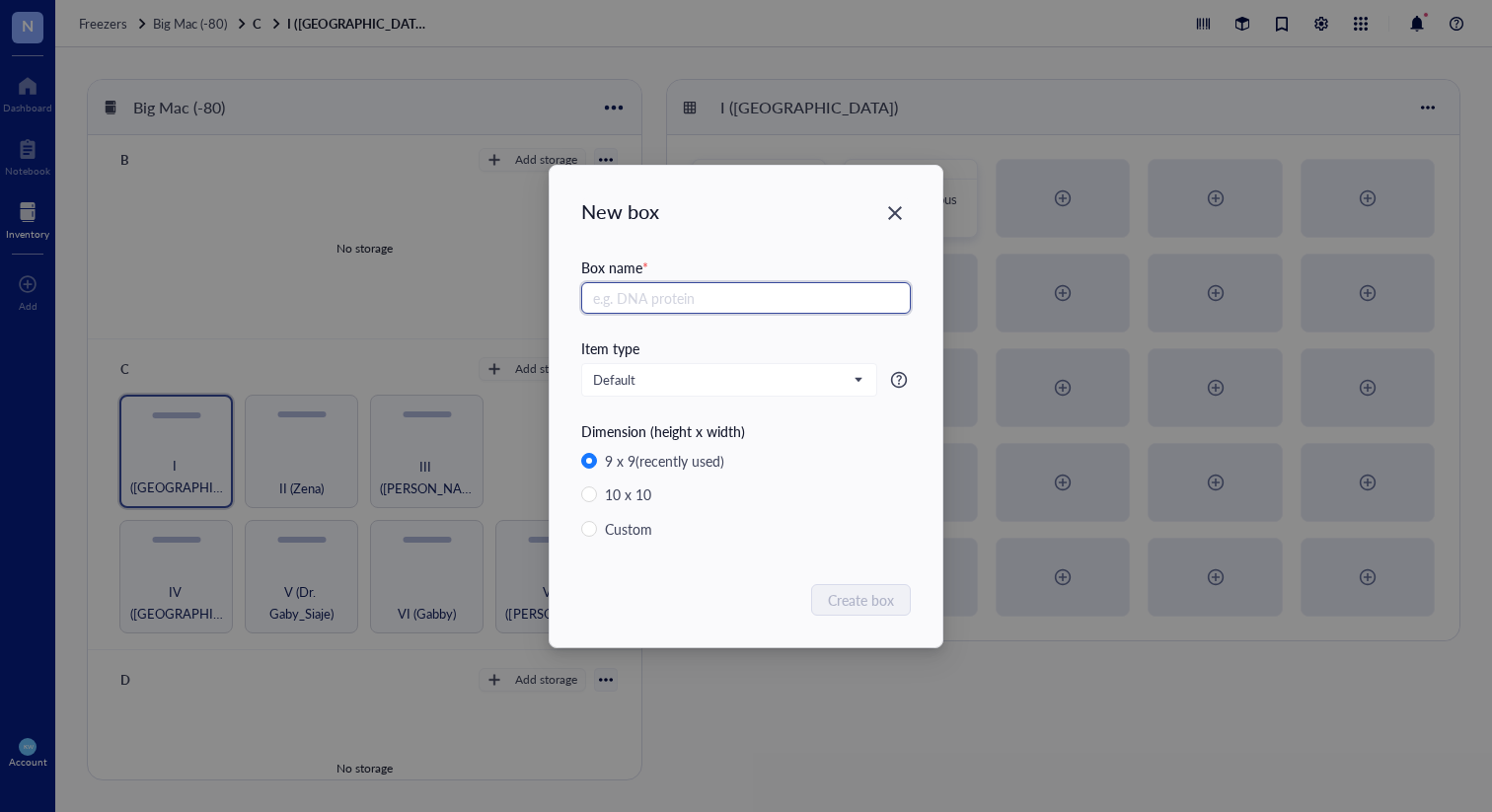
click at [734, 299] on input "text" at bounding box center [746, 298] width 330 height 32
click at [890, 205] on icon "Close" at bounding box center [895, 212] width 19 height 19
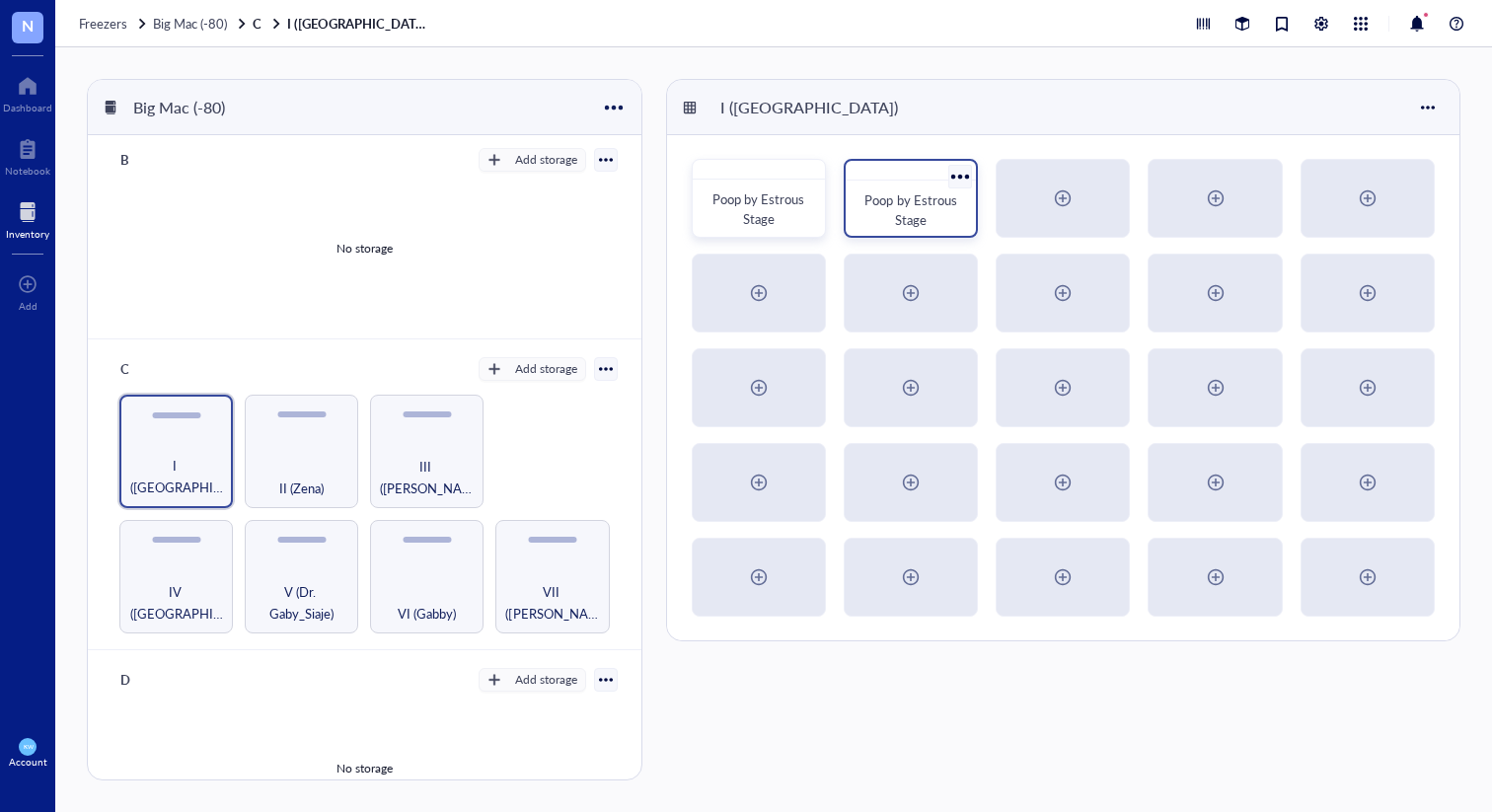
click at [960, 171] on div at bounding box center [960, 175] width 29 height 29
click at [900, 214] on span "Poop by Estrous Stage" at bounding box center [911, 209] width 95 height 39
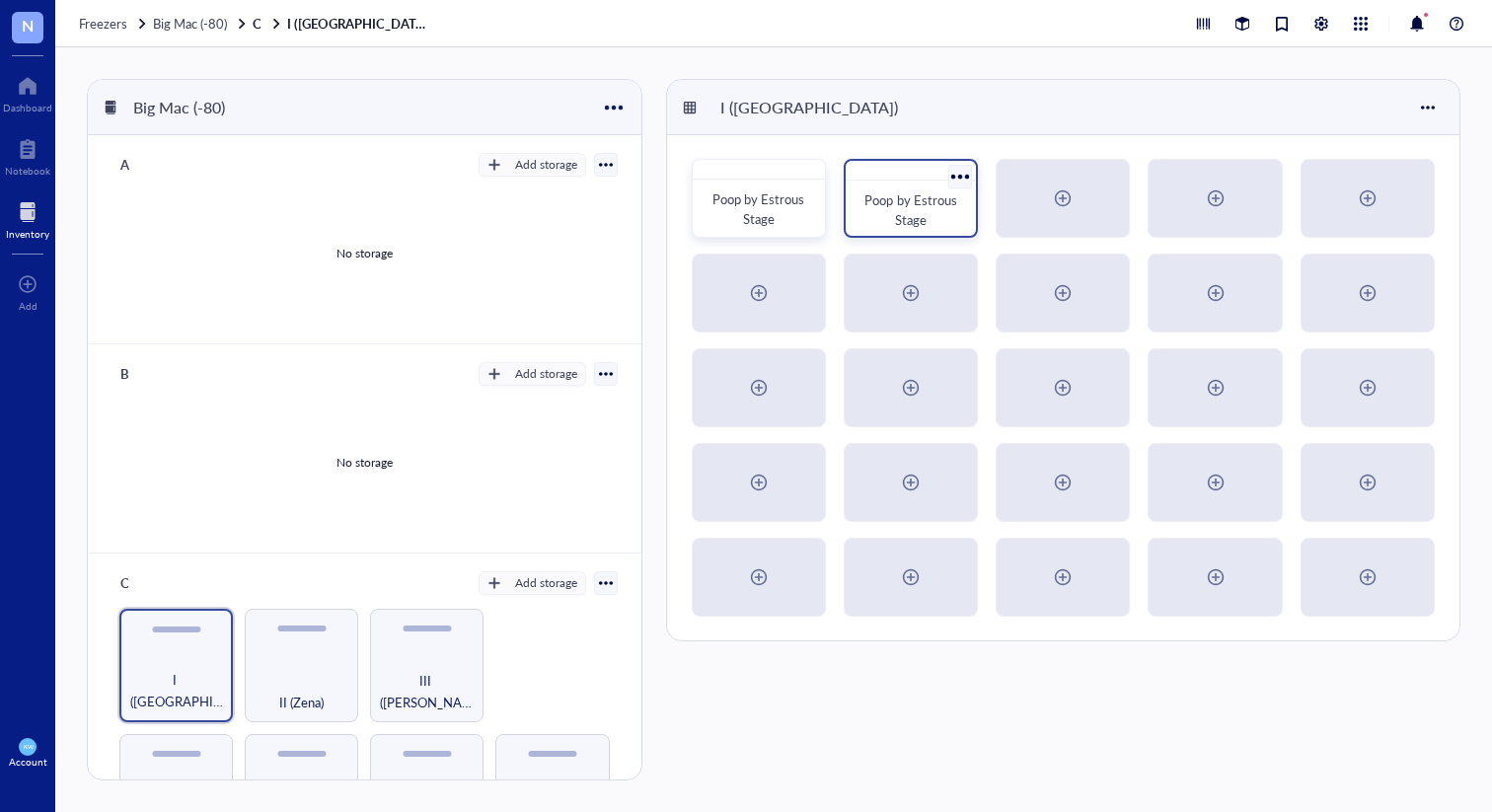
click at [957, 177] on div at bounding box center [960, 175] width 29 height 29
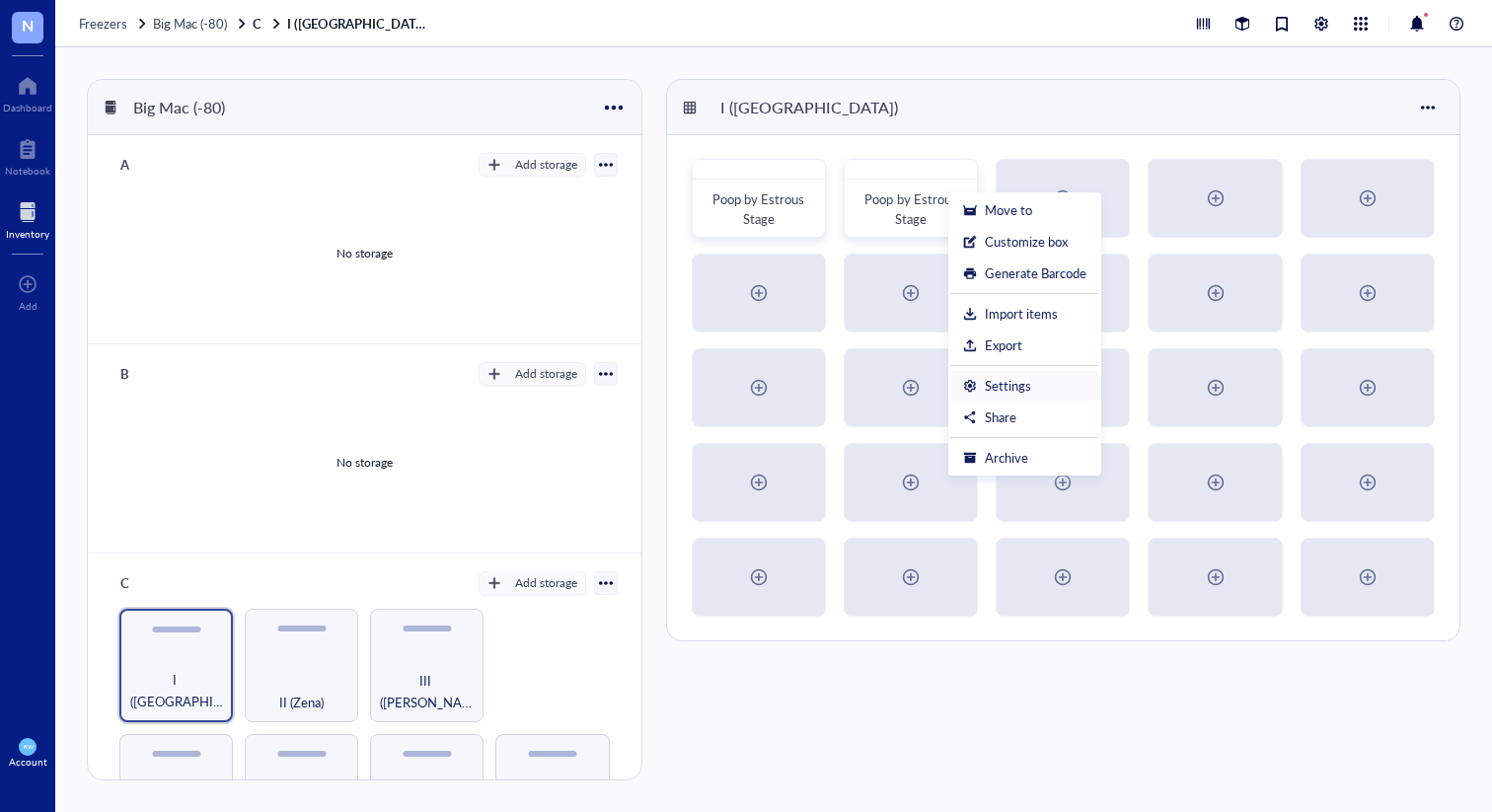
click at [1001, 377] on div "Settings" at bounding box center [1008, 385] width 47 height 18
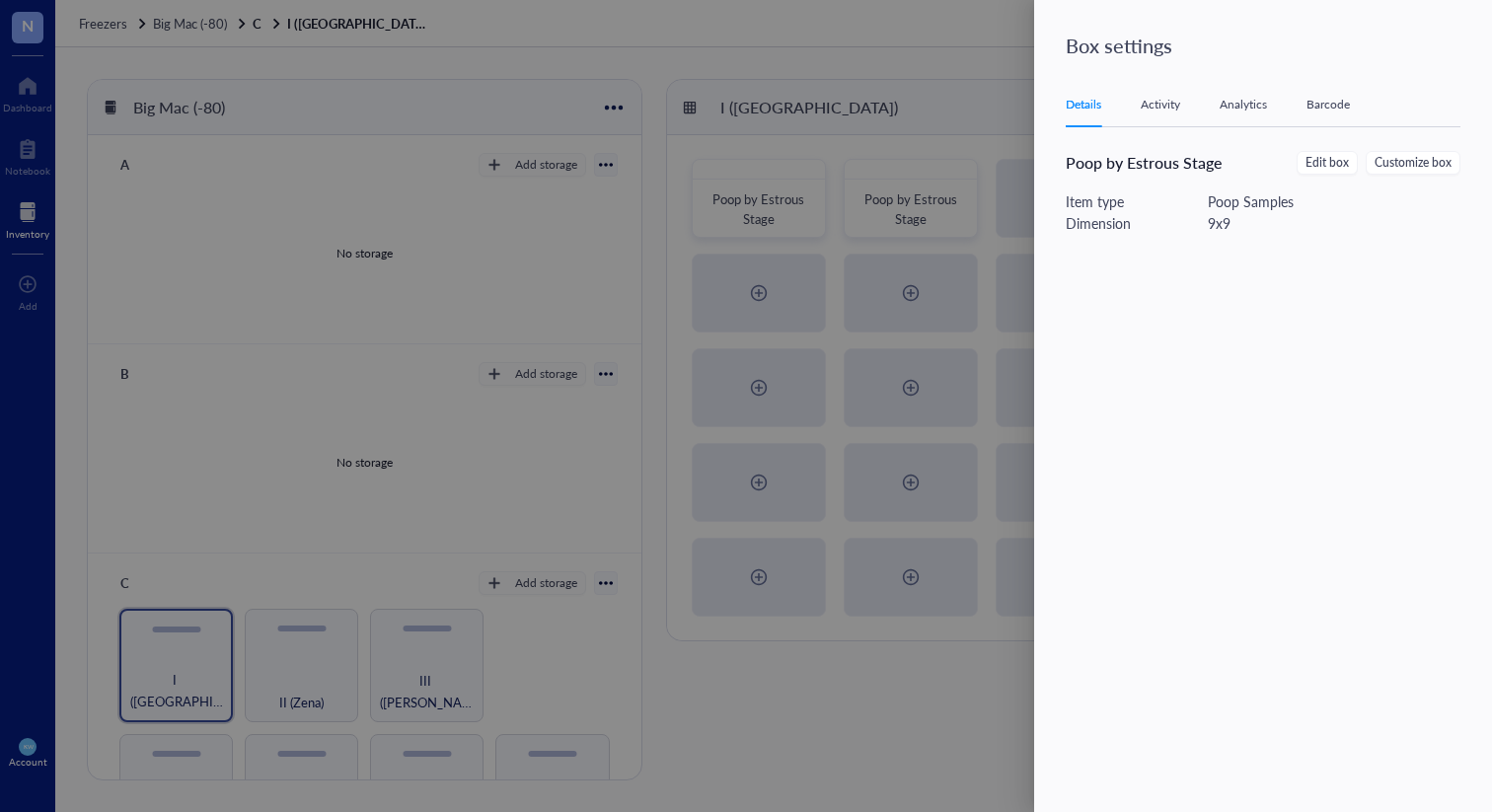
click at [813, 201] on div at bounding box center [746, 406] width 1492 height 812
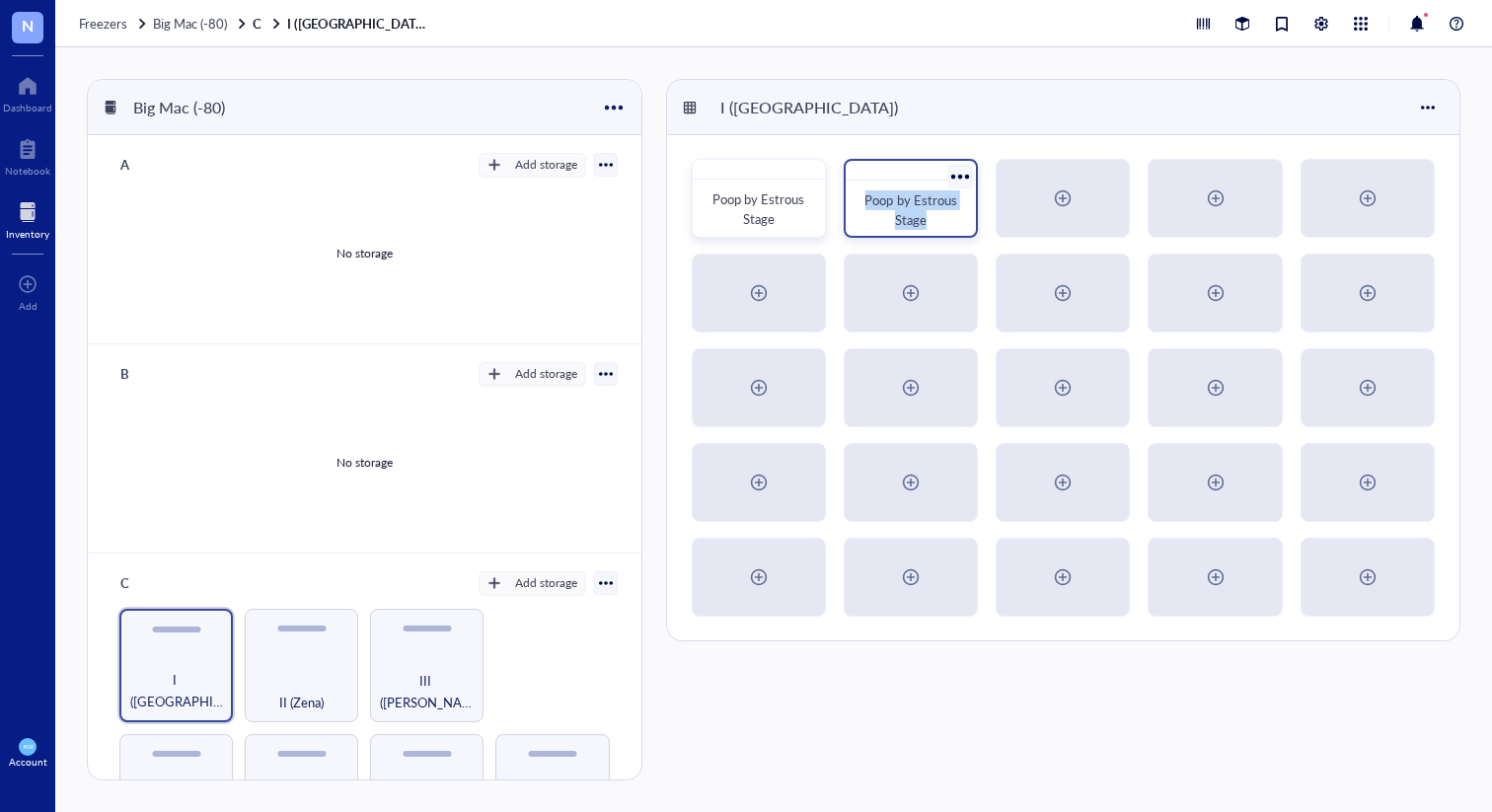
drag, startPoint x: 934, startPoint y: 219, endPoint x: 857, endPoint y: 200, distance: 79.3
click at [857, 200] on div "Poop by Estrous Stage" at bounding box center [910, 210] width 115 height 44
click at [1050, 192] on div at bounding box center [1063, 198] width 32 height 32
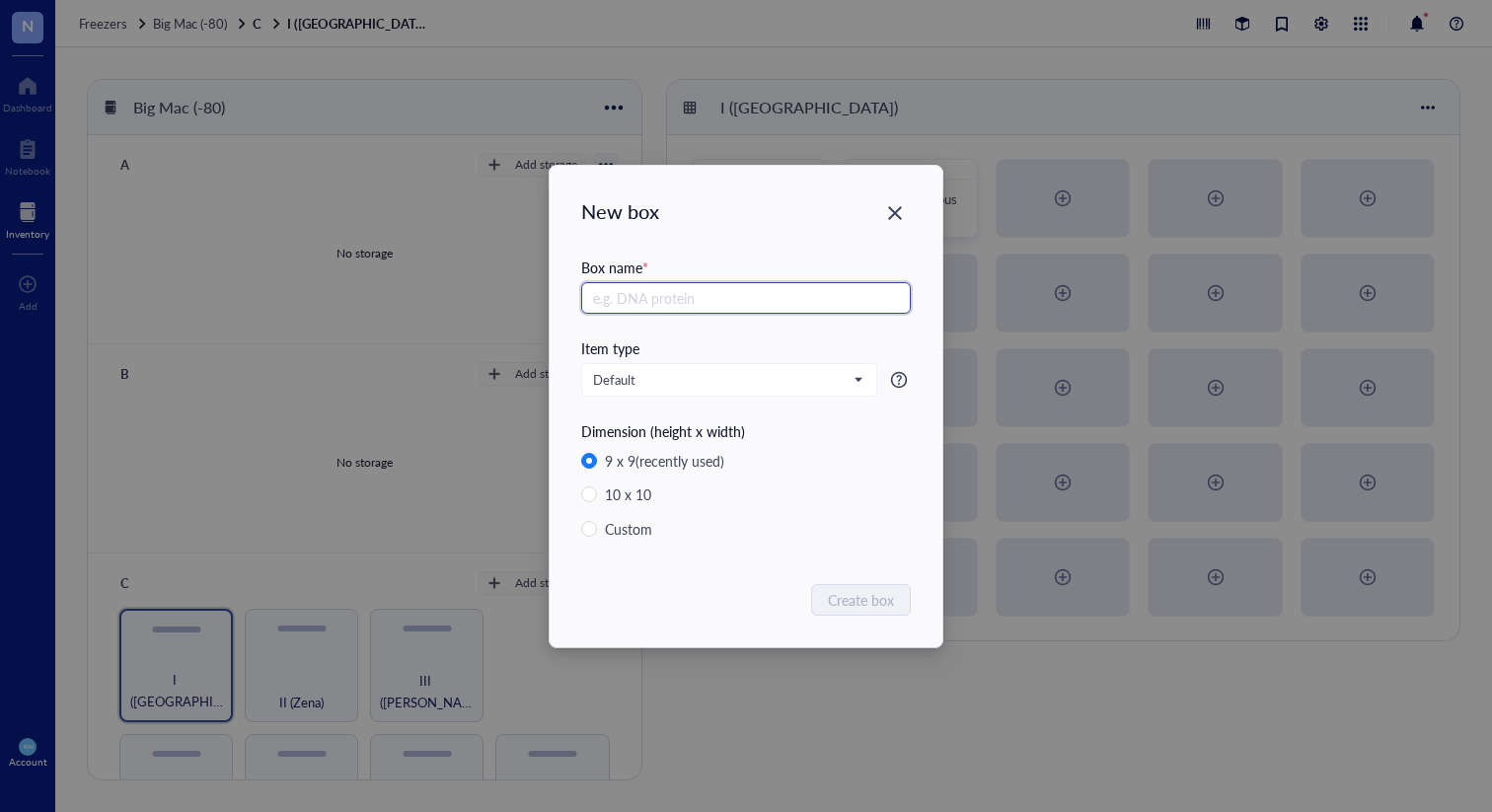
paste input "Cage Cage # [MEDICAL_DATA] Operation Treatment DOB Sac Date Mouse ID # Ear Tag …"
type input "Cage Cage # [MEDICAL_DATA] Operation Treatment DOB Sac Date Mouse ID # Ear Tag …"
drag, startPoint x: 906, startPoint y: 293, endPoint x: 414, endPoint y: 282, distance: 492.1
click at [414, 282] on div "New box Box name * Cage Cage # [MEDICAL_DATA] Operation Treatment DOB Sac Date …" at bounding box center [746, 406] width 1492 height 812
drag, startPoint x: 511, startPoint y: 282, endPoint x: 437, endPoint y: 273, distance: 74.5
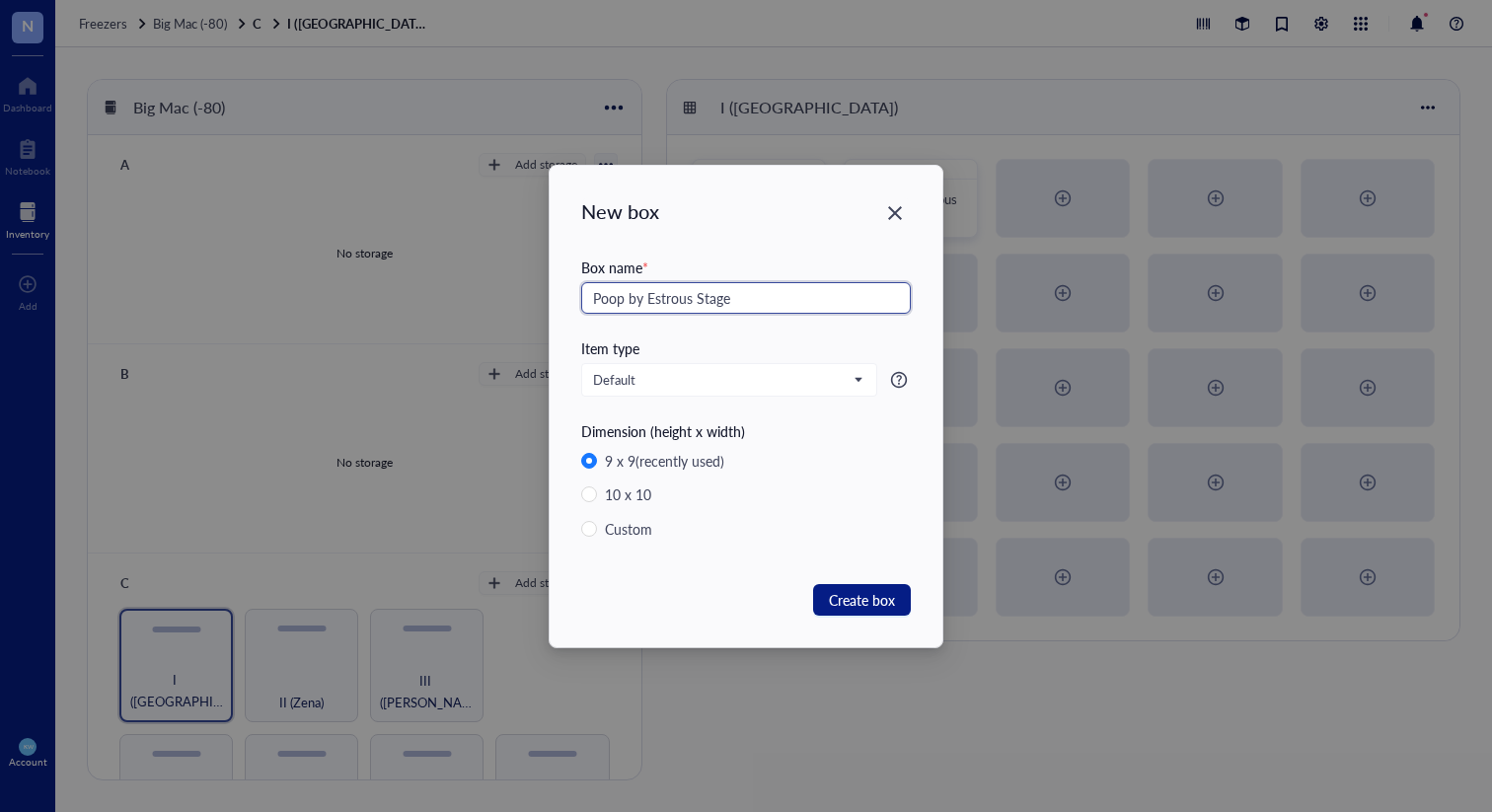
click at [442, 273] on div "New box Box name * Poop by Estrous Stage Item type Default Dimension (height x …" at bounding box center [746, 406] width 1492 height 812
type input "Poop by Estrous Stage"
click at [864, 598] on span "Create box" at bounding box center [861, 599] width 66 height 22
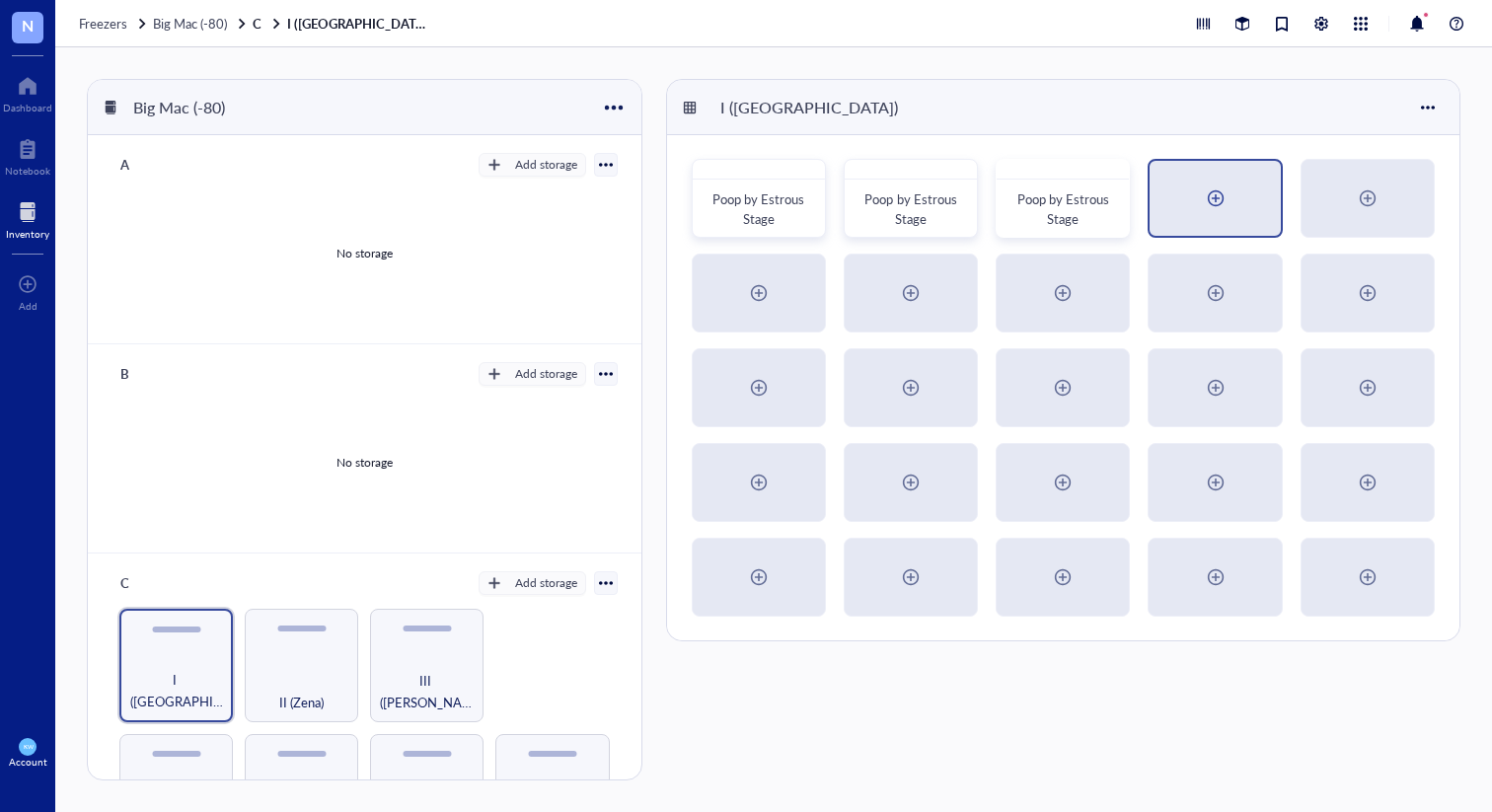
click at [1210, 201] on div at bounding box center [1216, 198] width 32 height 32
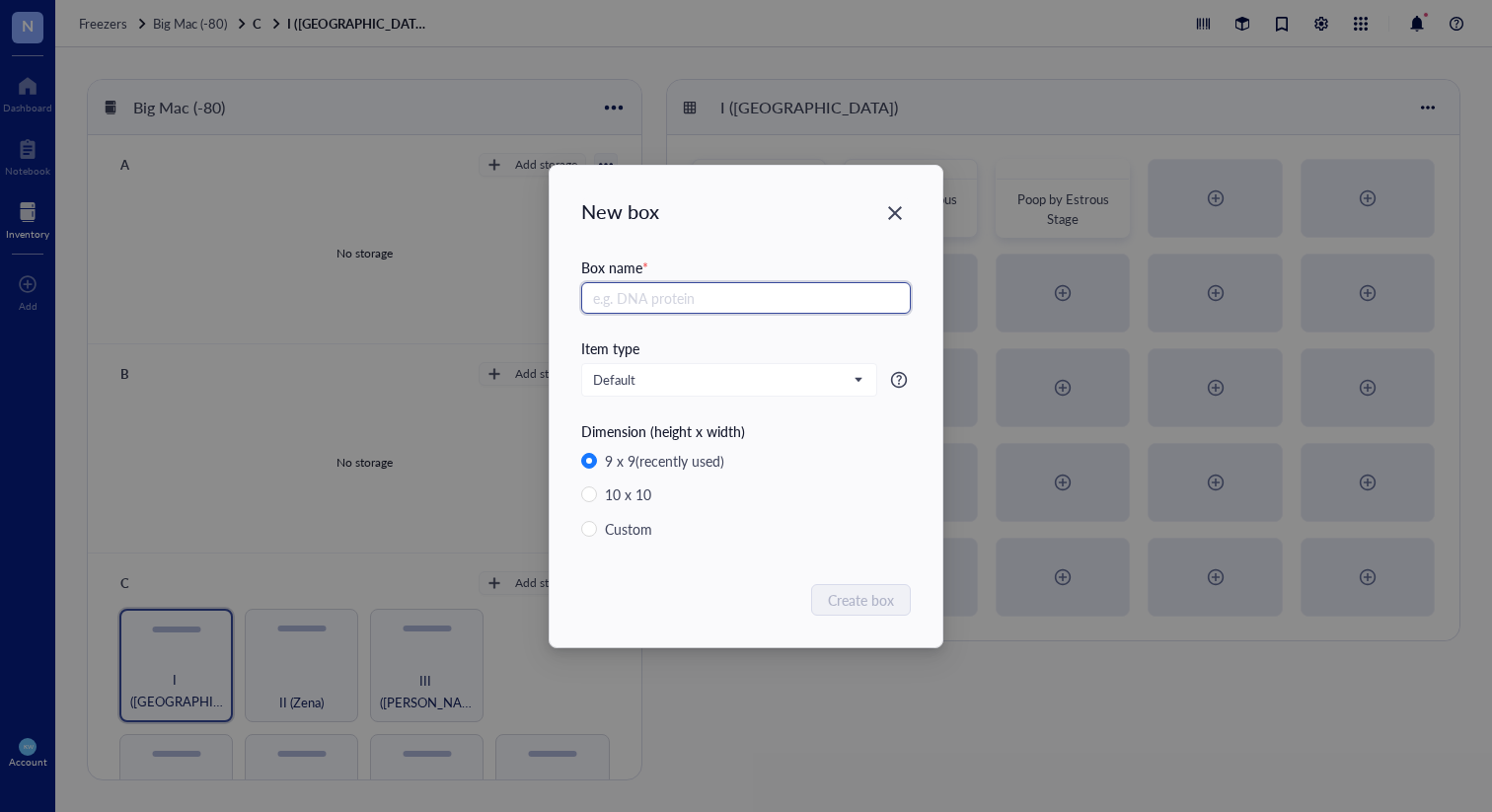
paste input "Poop by Estrous Stage"
type input "Poop by Estrous Stage"
click at [885, 600] on span "Create box" at bounding box center [861, 599] width 66 height 22
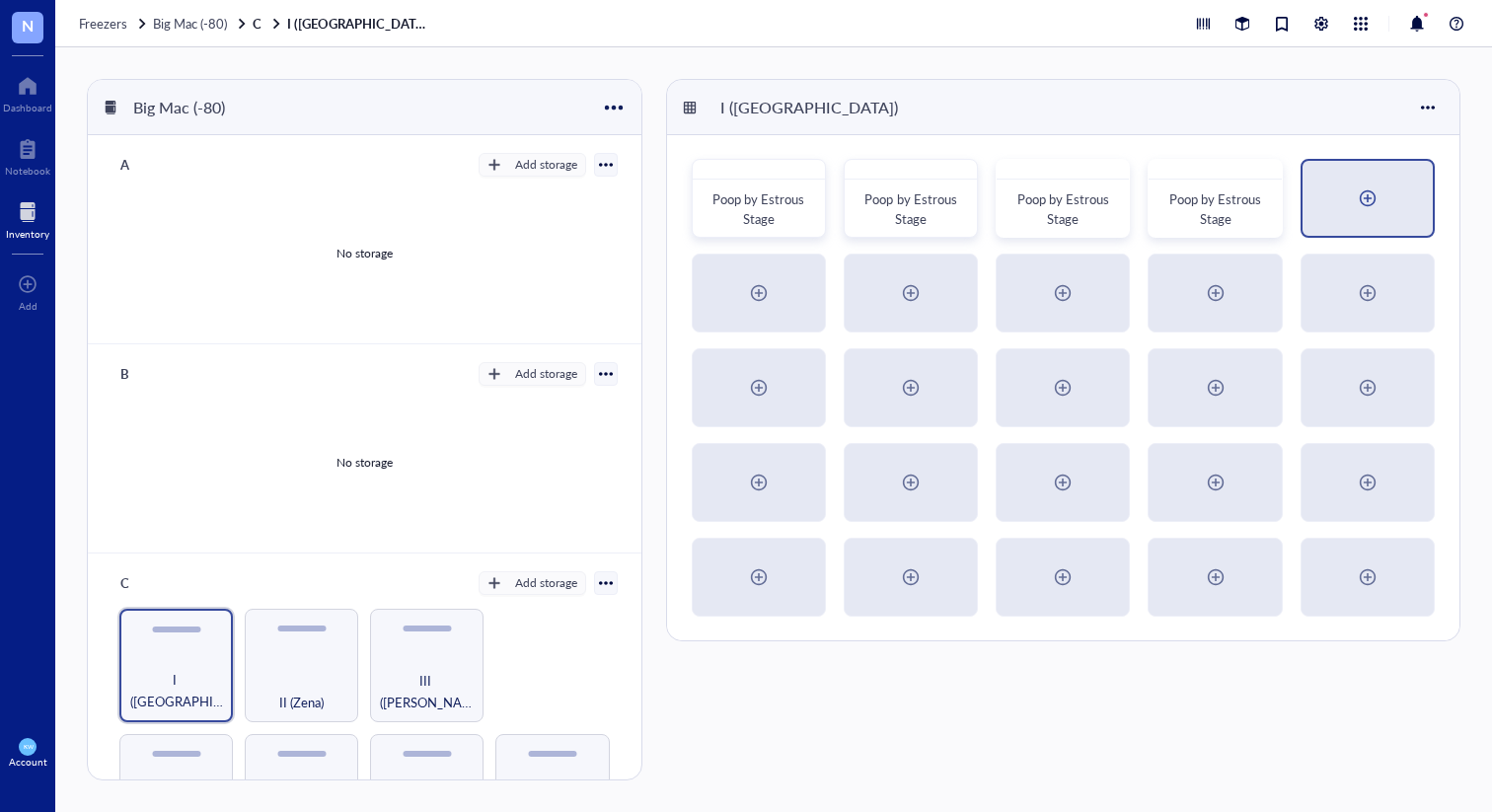
click at [1382, 199] on div at bounding box center [1367, 198] width 32 height 32
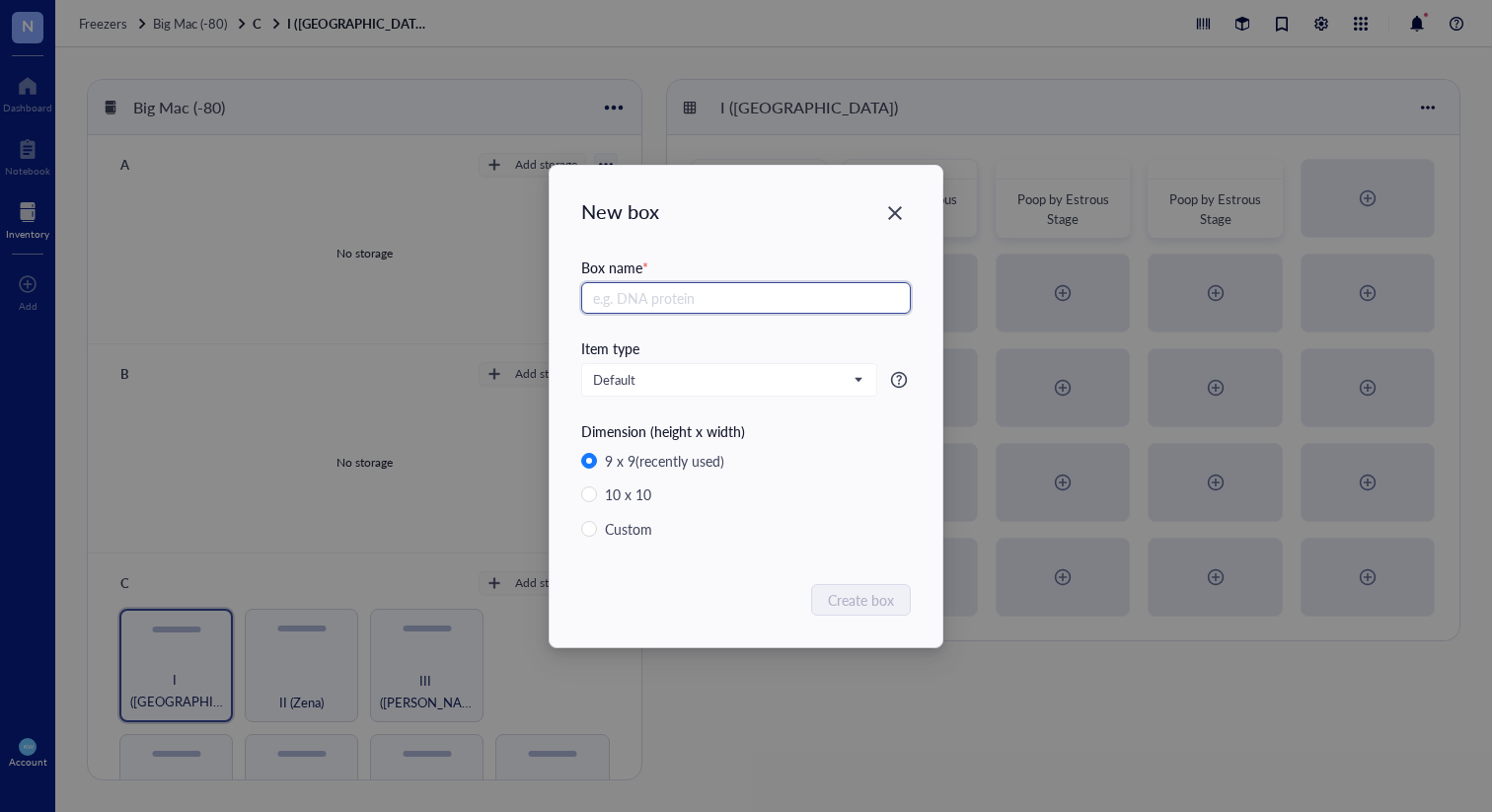
paste input "Poop by Estrous Stage"
type input "Poop by Estrous Stage"
click at [872, 604] on span "Create box" at bounding box center [861, 599] width 66 height 22
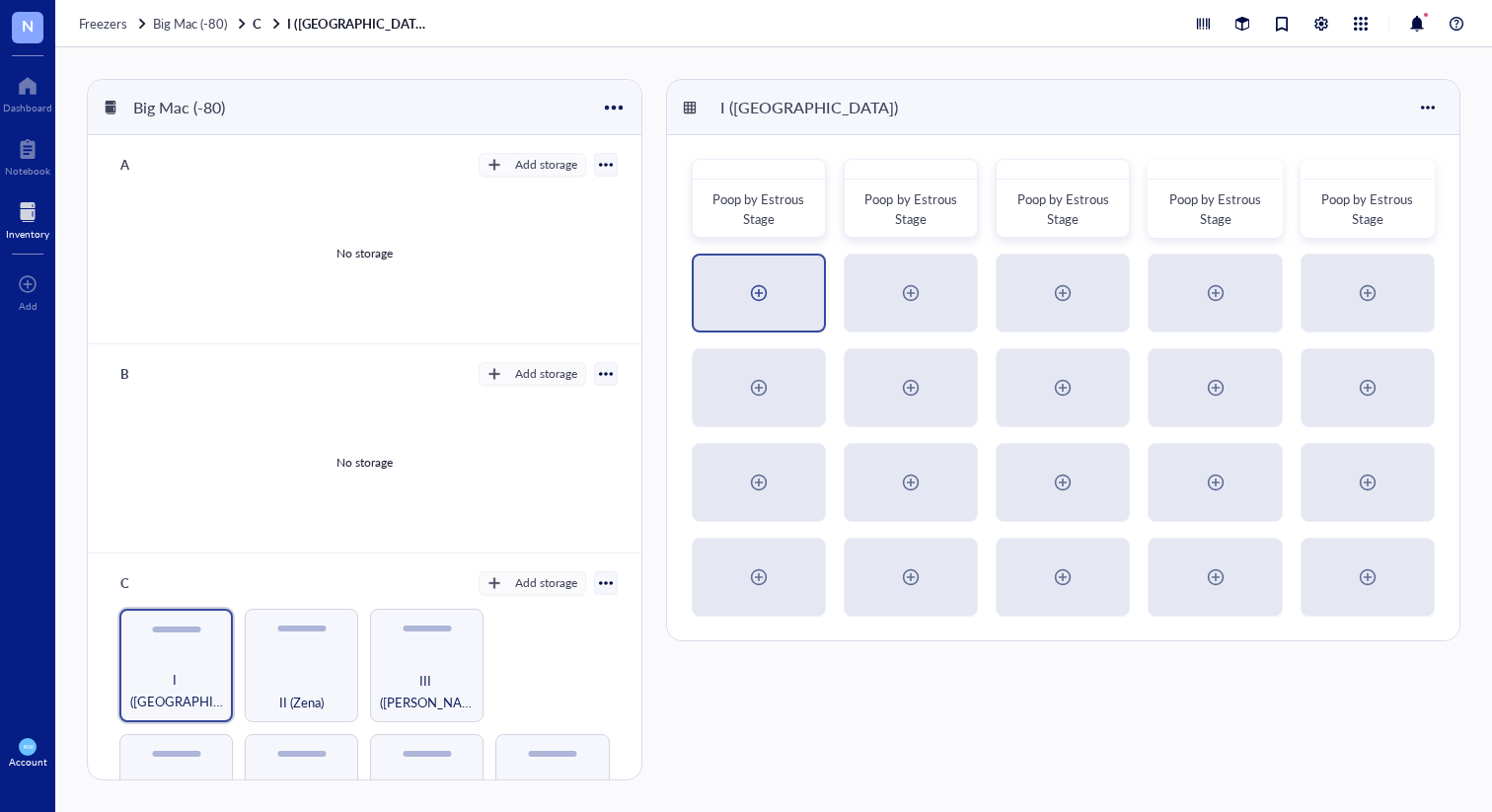
click at [749, 290] on div at bounding box center [759, 293] width 32 height 32
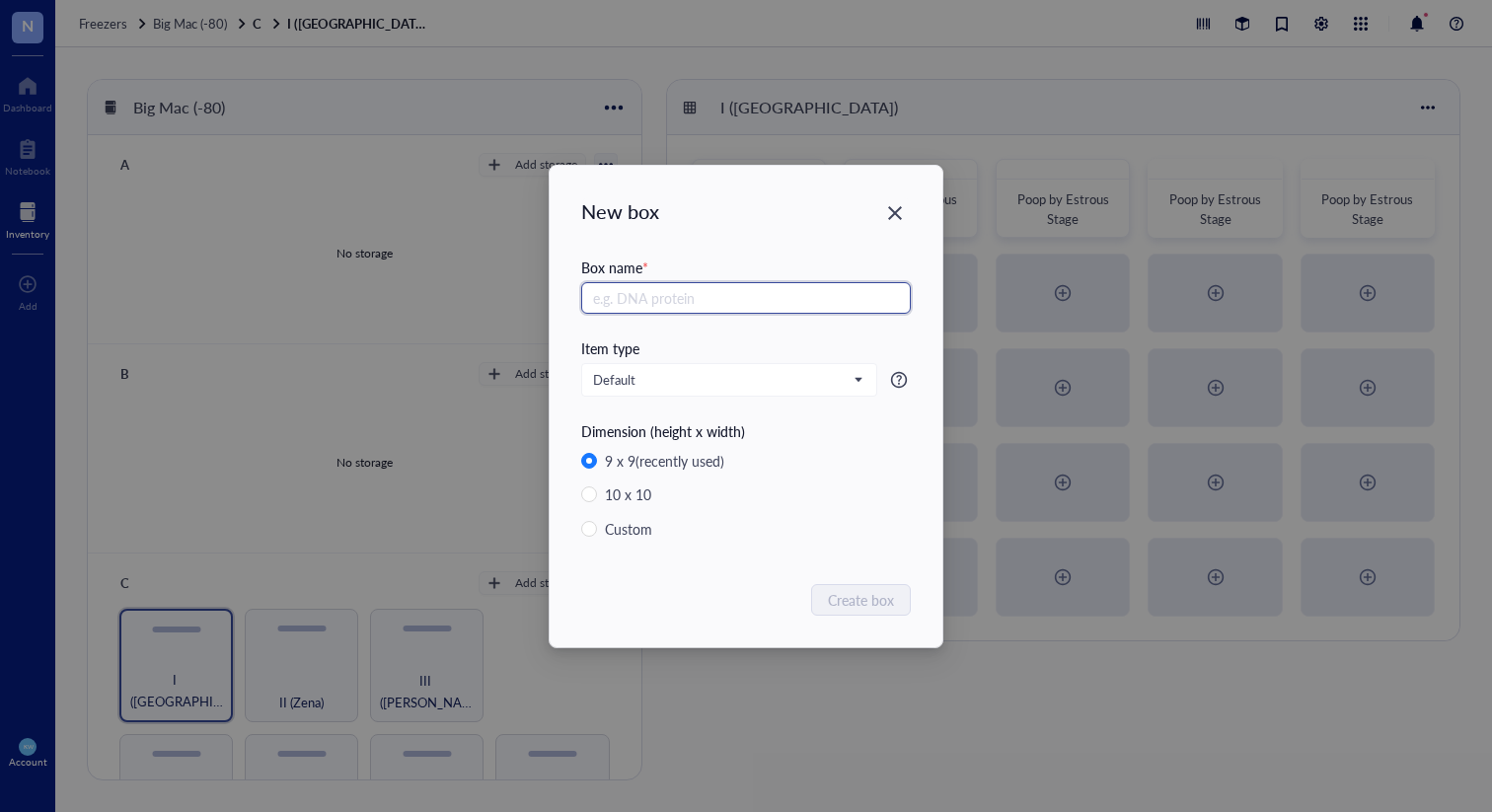
paste input "Poop by Estrous Stage"
type input "Poop by Estrous Stage"
click at [877, 594] on span "Create box" at bounding box center [861, 599] width 66 height 22
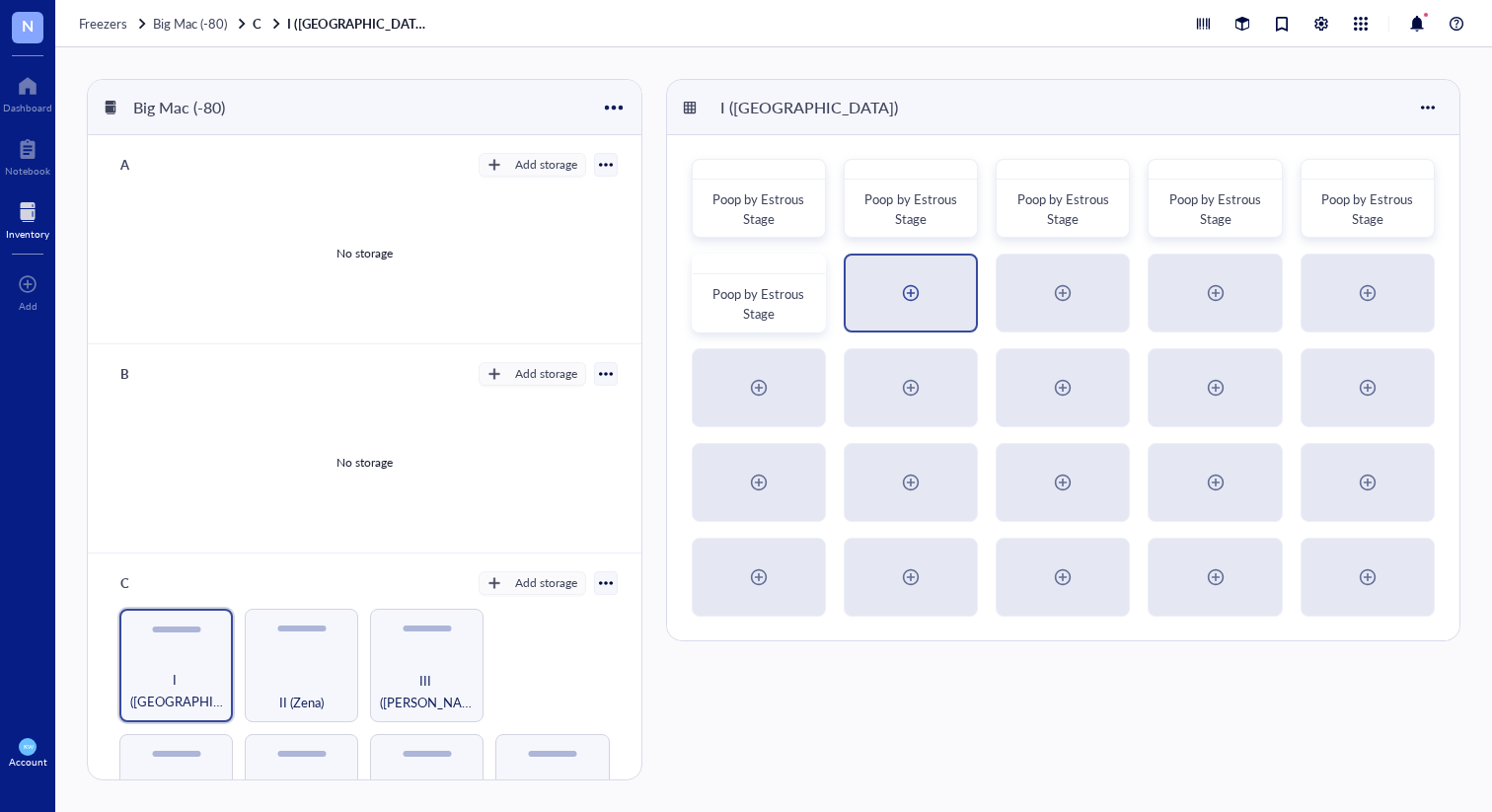
click at [907, 291] on div at bounding box center [910, 293] width 32 height 32
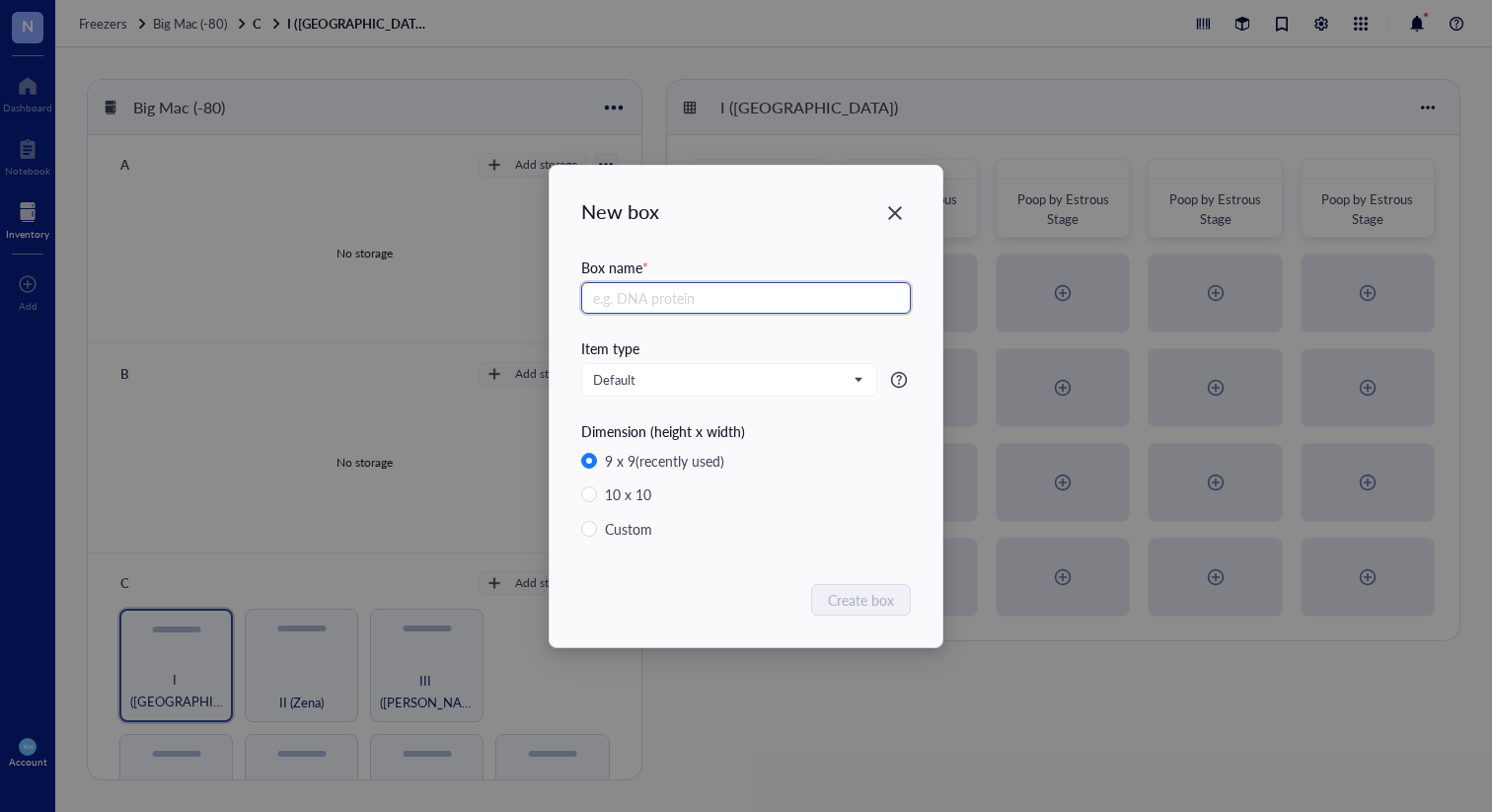
paste input "Poop by Estrous Stage"
type input "Poop by Estrous Stage"
drag, startPoint x: 879, startPoint y: 592, endPoint x: 923, endPoint y: 587, distance: 44.3
click at [879, 592] on span "Create box" at bounding box center [861, 599] width 66 height 22
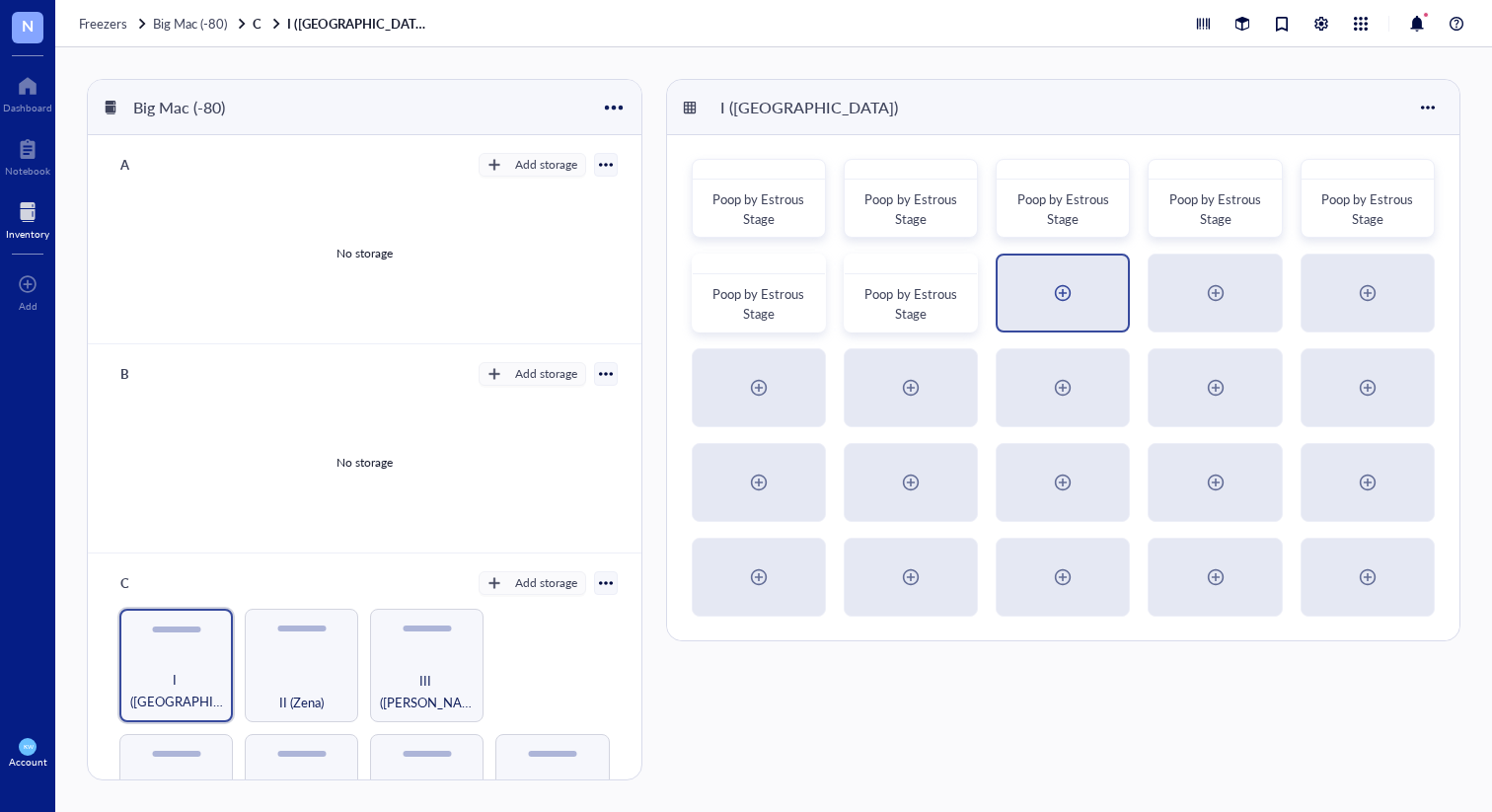
click at [1063, 298] on div at bounding box center [1063, 293] width 32 height 32
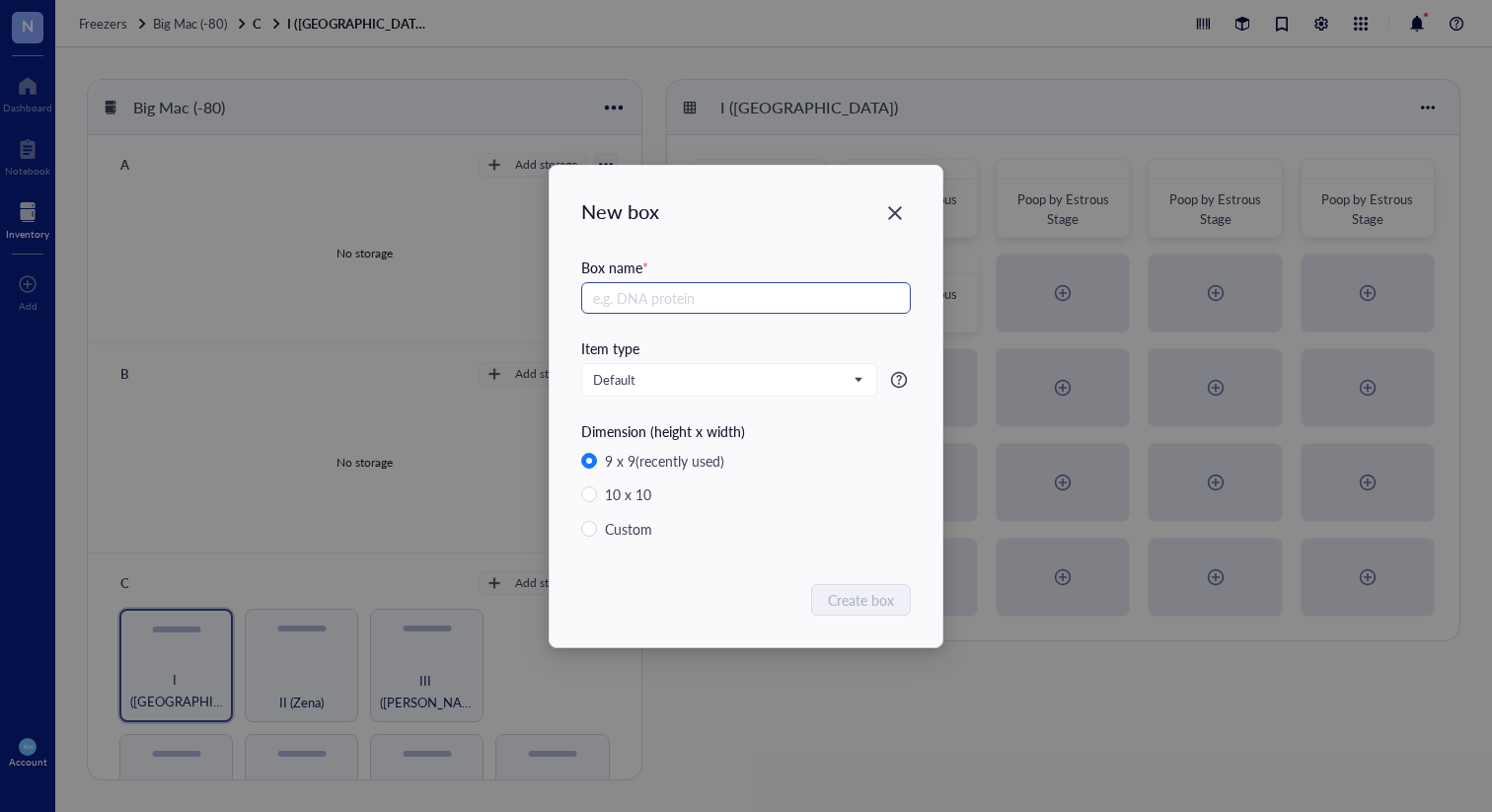
click at [706, 293] on input "text" at bounding box center [746, 298] width 330 height 32
type input "Poop by Estrous Stage"
drag, startPoint x: 879, startPoint y: 593, endPoint x: 915, endPoint y: 580, distance: 38.3
click at [878, 592] on span "Create box" at bounding box center [861, 599] width 66 height 22
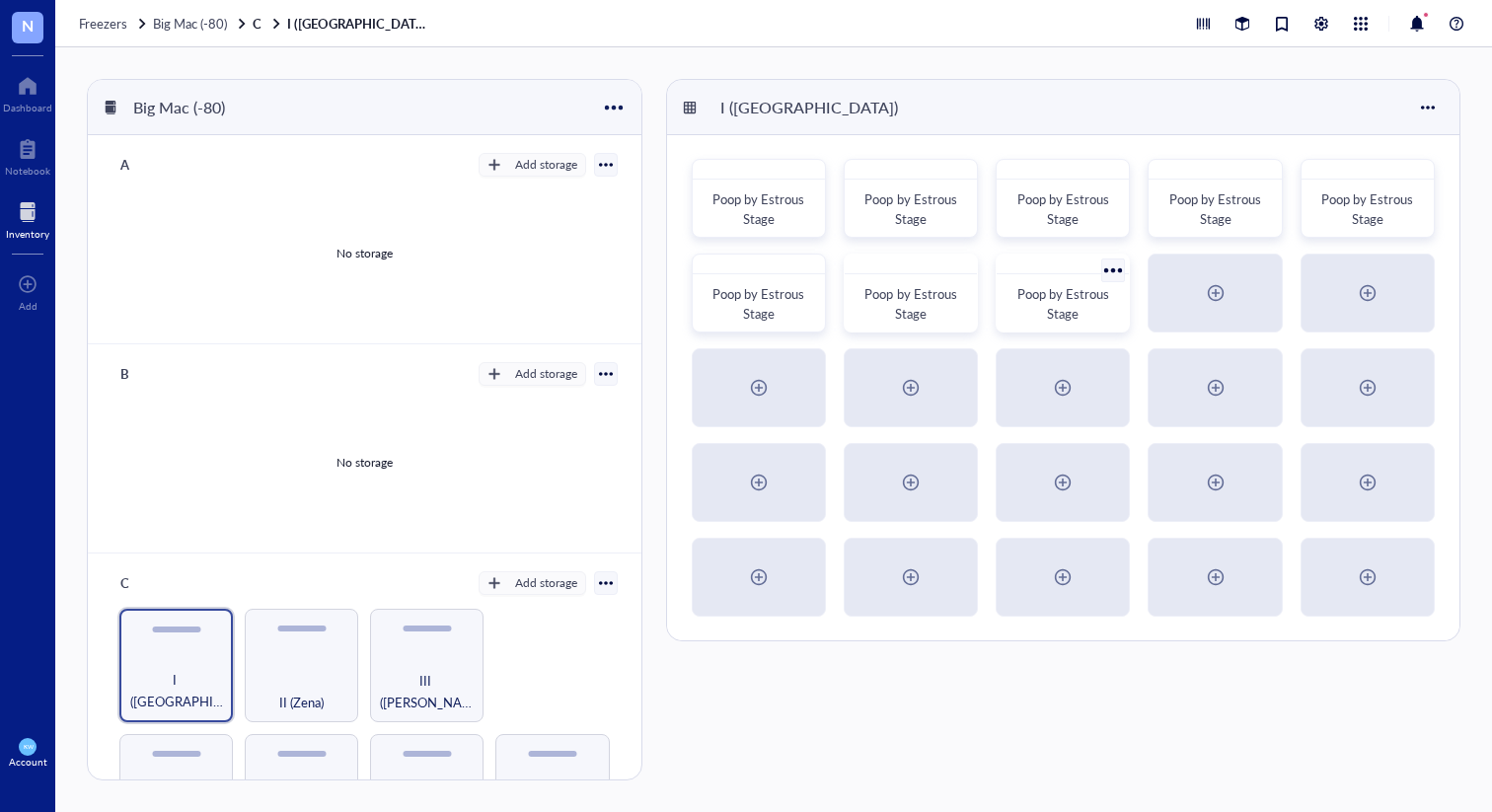
click at [1059, 286] on span "Poop by Estrous Stage" at bounding box center [1065, 303] width 95 height 39
click at [1198, 279] on div at bounding box center [1214, 293] width 130 height 75
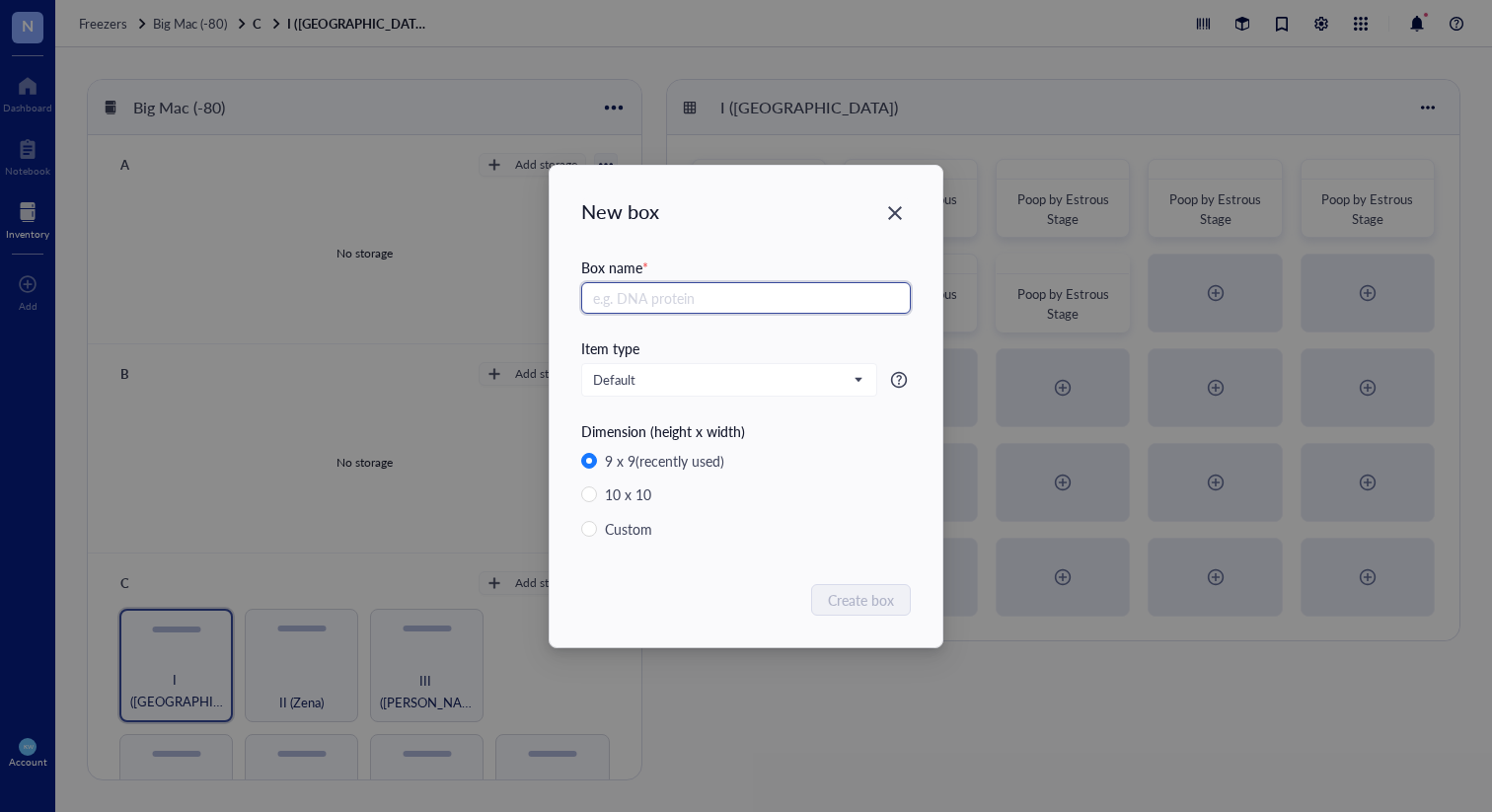
paste input "Poop by Estrous Stage"
type input "Poop by Estrous Stage"
drag, startPoint x: 875, startPoint y: 599, endPoint x: 931, endPoint y: 578, distance: 59.8
click at [875, 599] on span "Create box" at bounding box center [861, 599] width 66 height 22
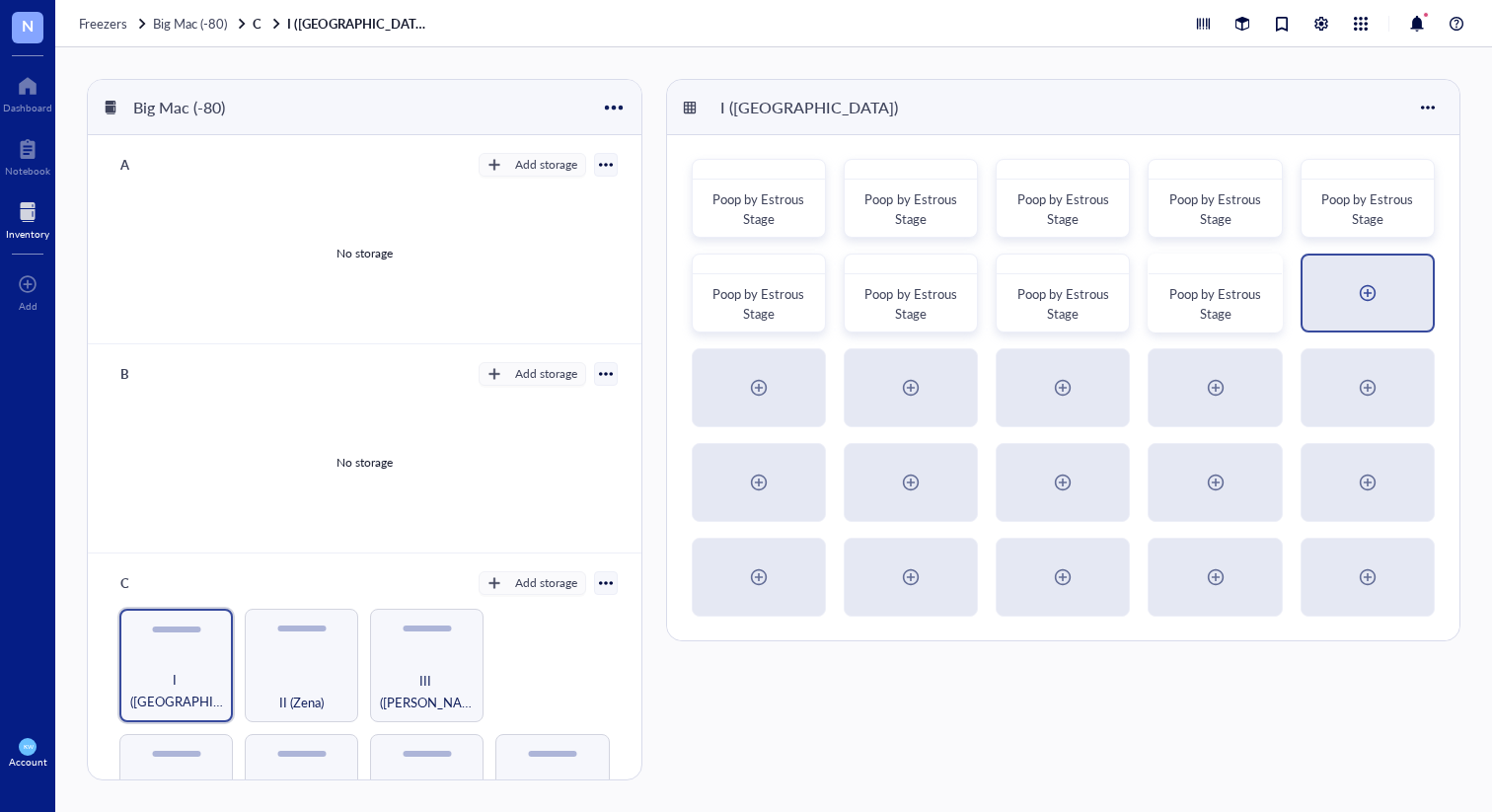
click at [1366, 287] on div at bounding box center [1367, 293] width 32 height 32
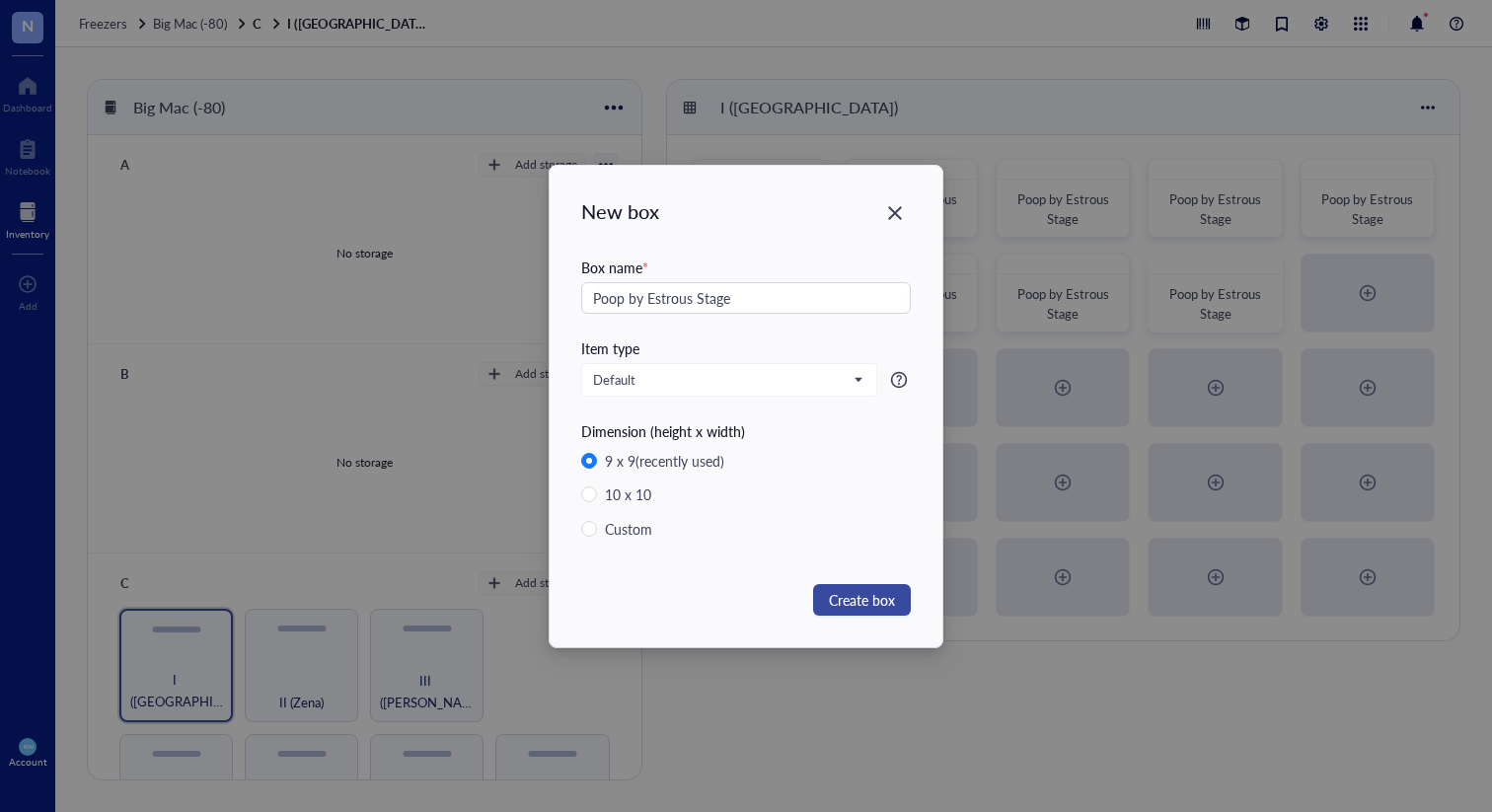
type input "Poop by Estrous Stage"
click at [865, 598] on span "Create box" at bounding box center [861, 599] width 66 height 22
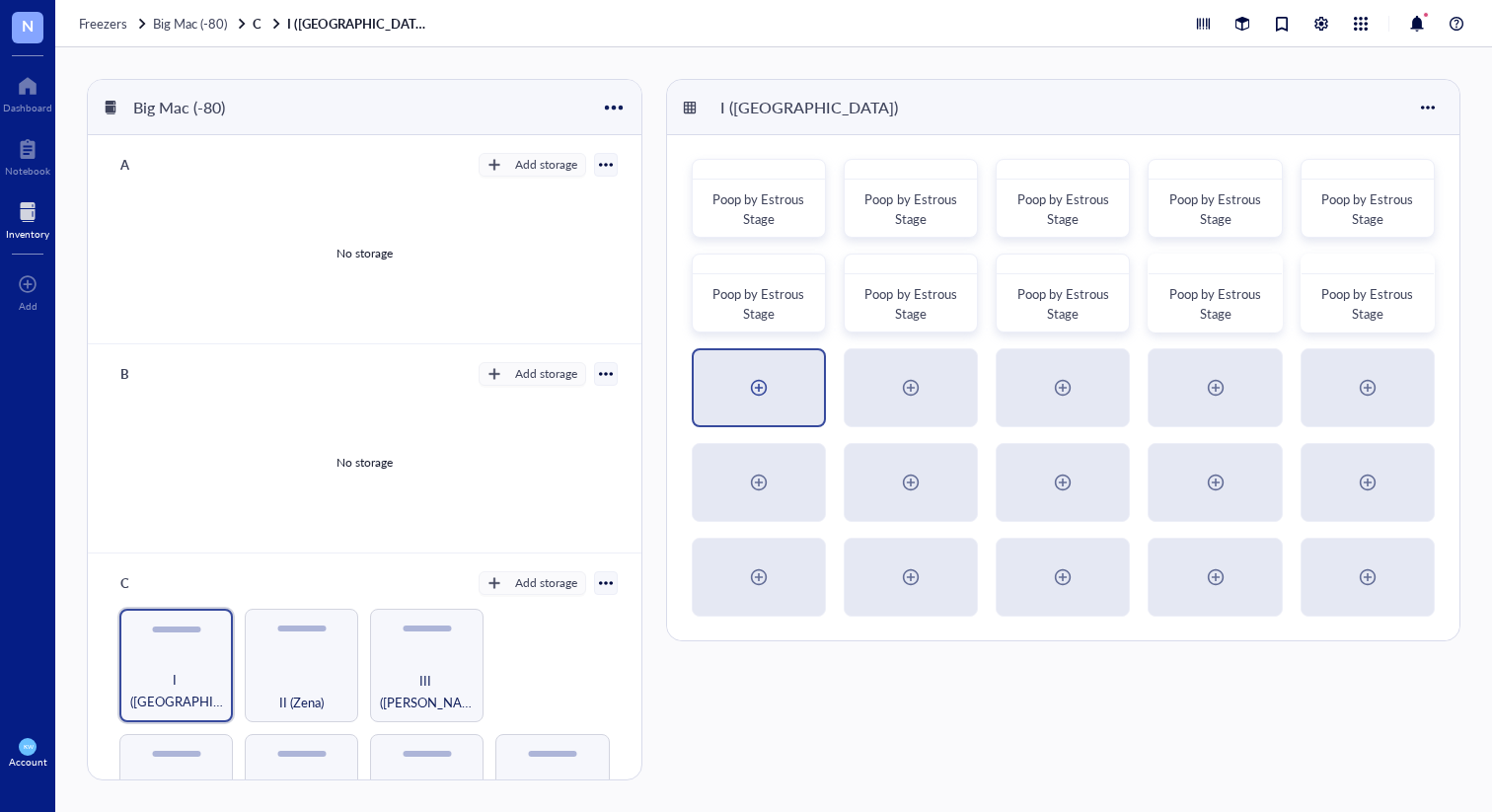
click at [784, 386] on div at bounding box center [758, 388] width 130 height 75
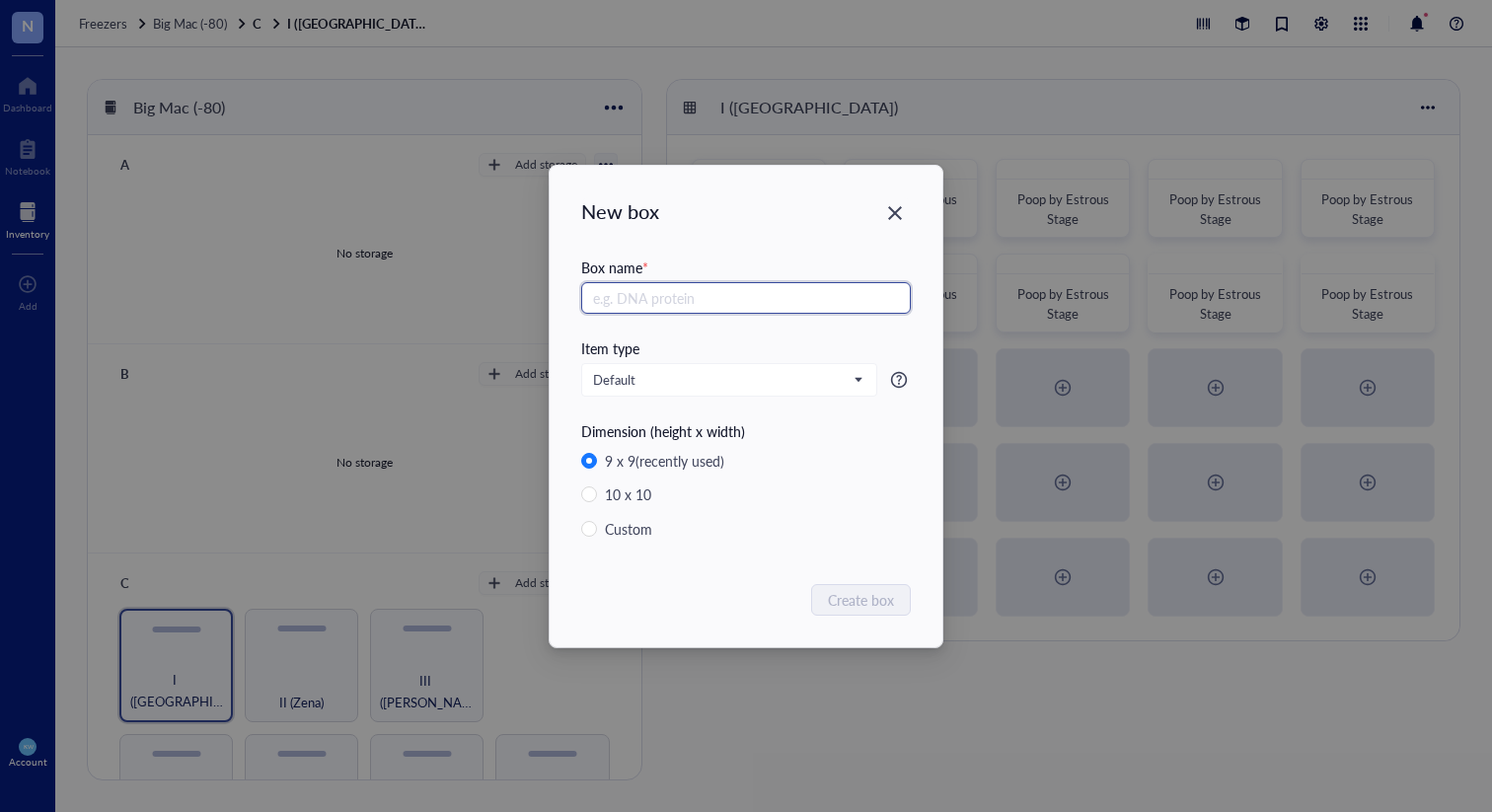
paste input "Poop by Estrous Stage"
type input "Poop by Estrous Stage"
click at [869, 593] on span "Create box" at bounding box center [861, 599] width 66 height 22
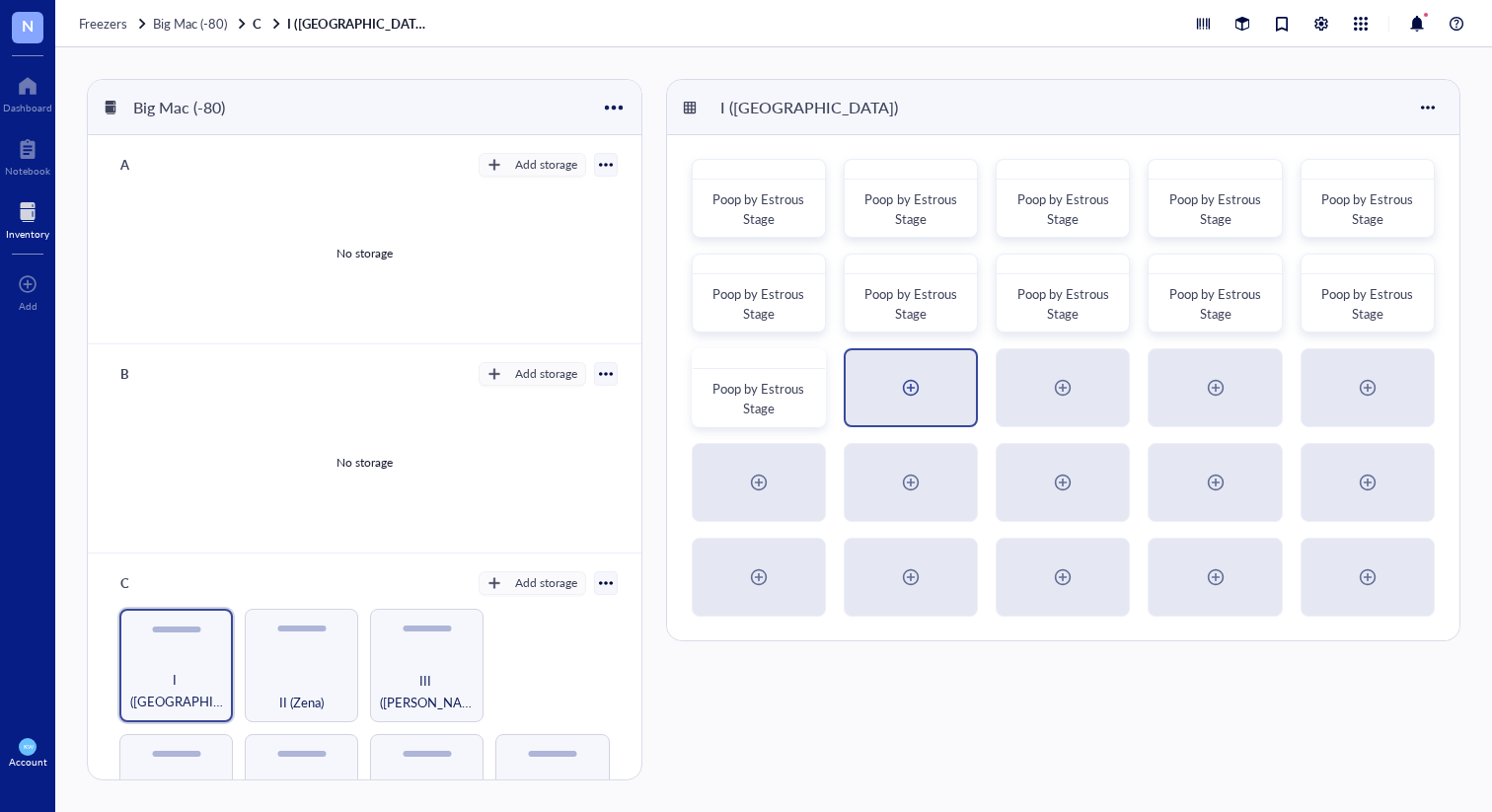
click at [917, 393] on div at bounding box center [910, 387] width 32 height 32
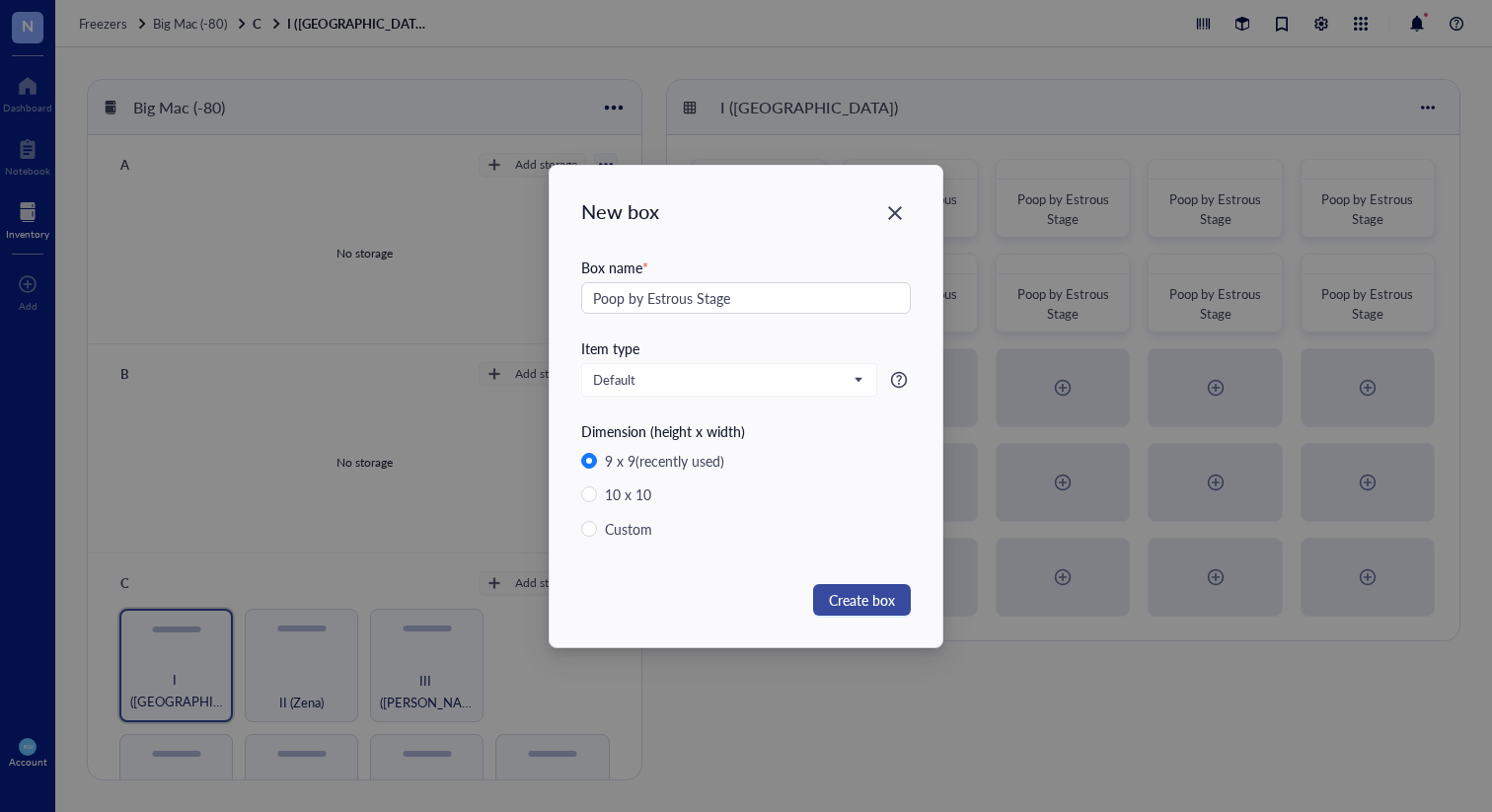
type input "Poop by Estrous Stage"
drag, startPoint x: 856, startPoint y: 595, endPoint x: 869, endPoint y: 589, distance: 14.3
click at [856, 595] on span "Create box" at bounding box center [861, 599] width 66 height 22
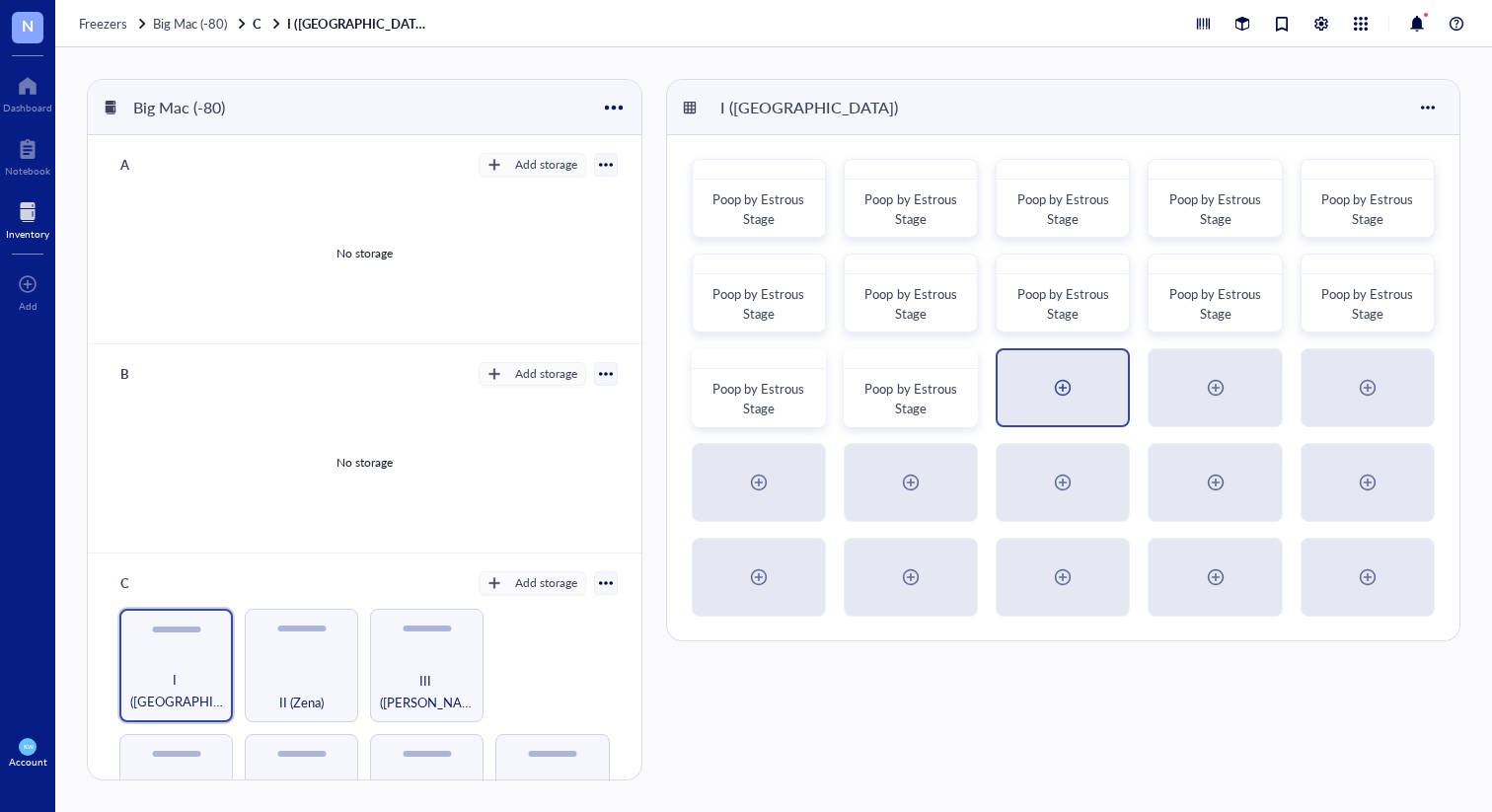
click at [1070, 388] on div at bounding box center [1063, 387] width 32 height 32
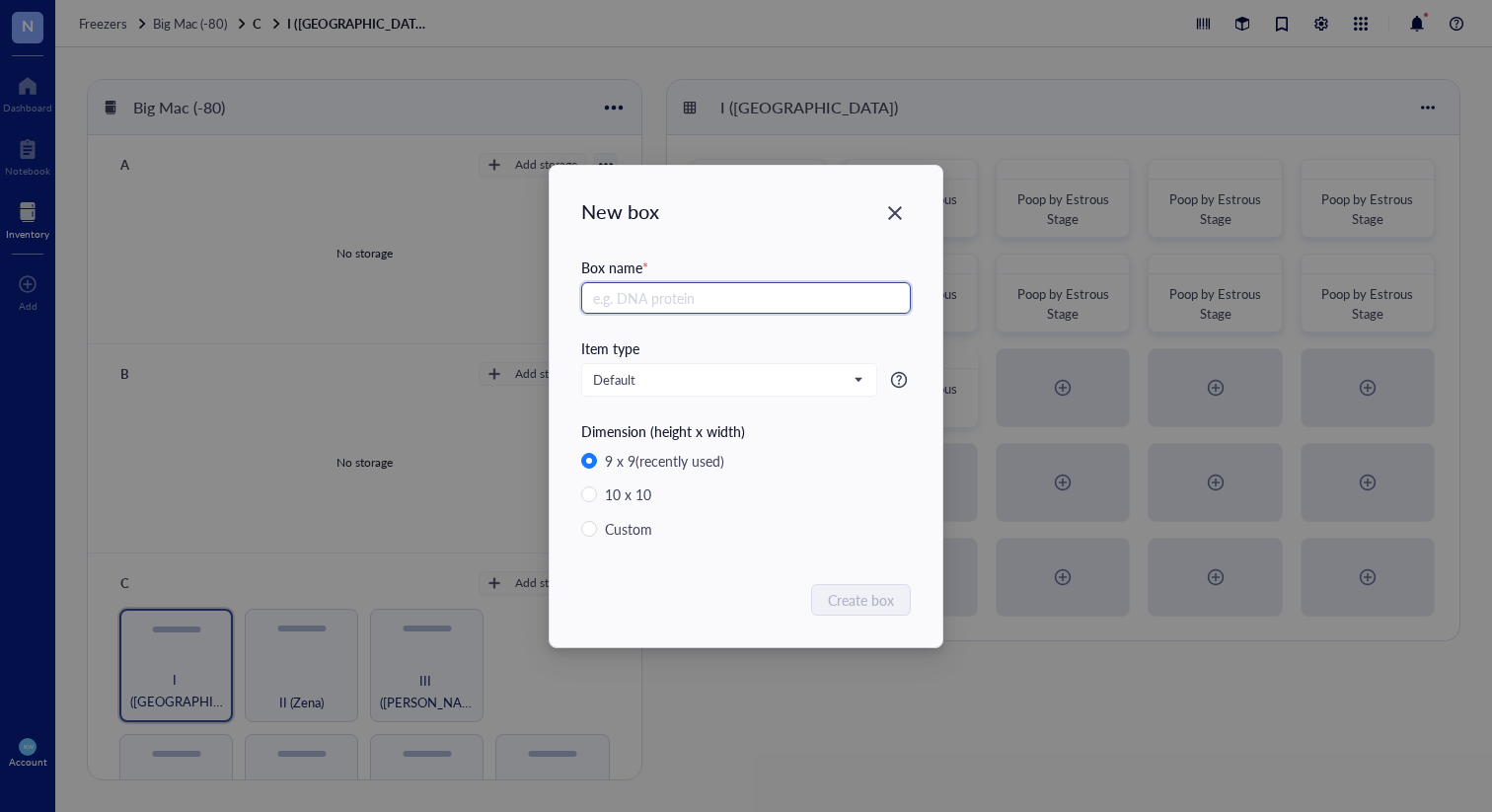
paste input "Poop by Estrous Stage"
type input "Poop by Estrous Stage"
click at [873, 596] on span "Create box" at bounding box center [861, 599] width 66 height 22
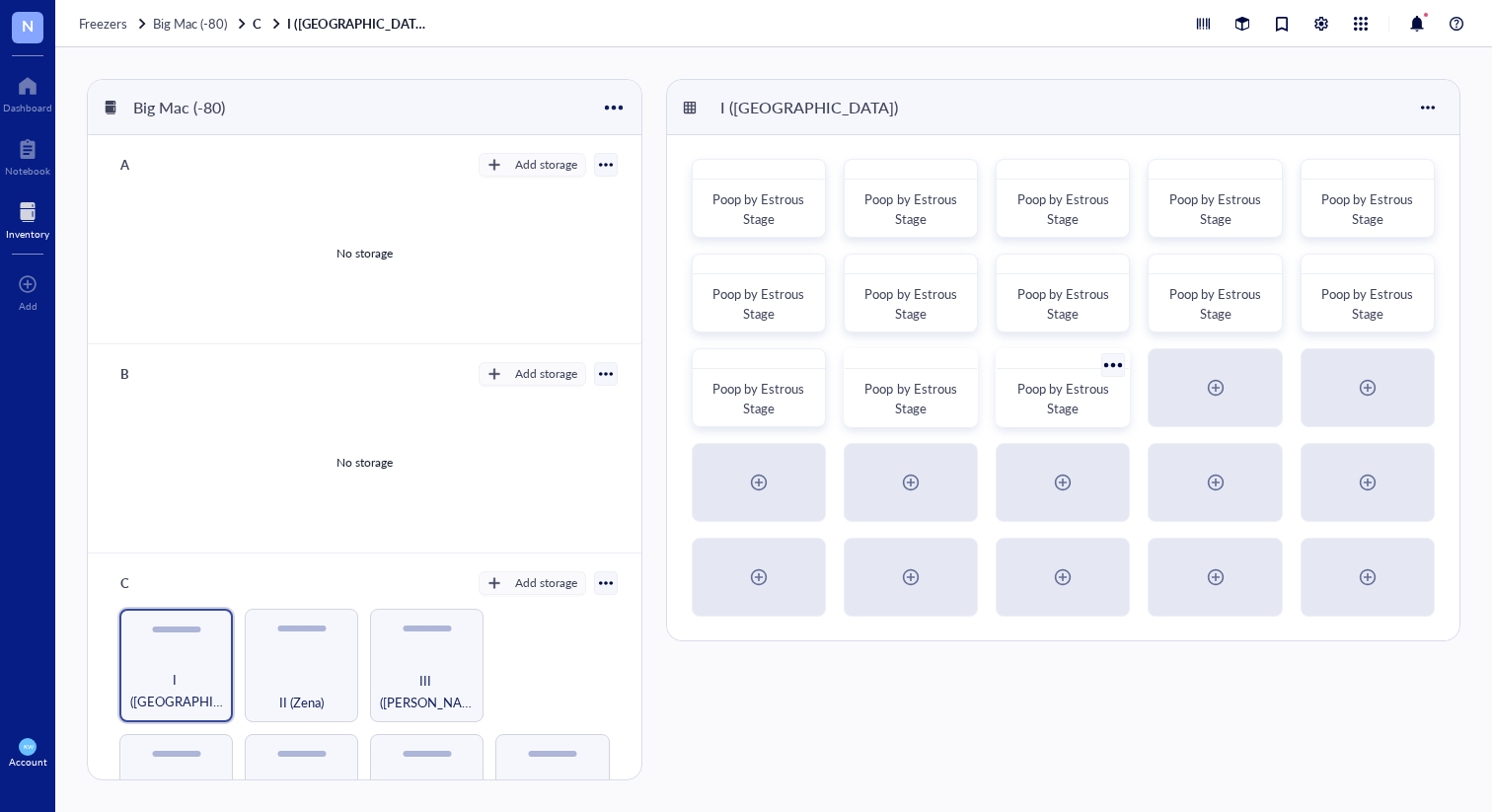
click at [1062, 383] on span "Poop by Estrous Stage" at bounding box center [1065, 397] width 95 height 39
click at [1195, 391] on div at bounding box center [1214, 388] width 130 height 75
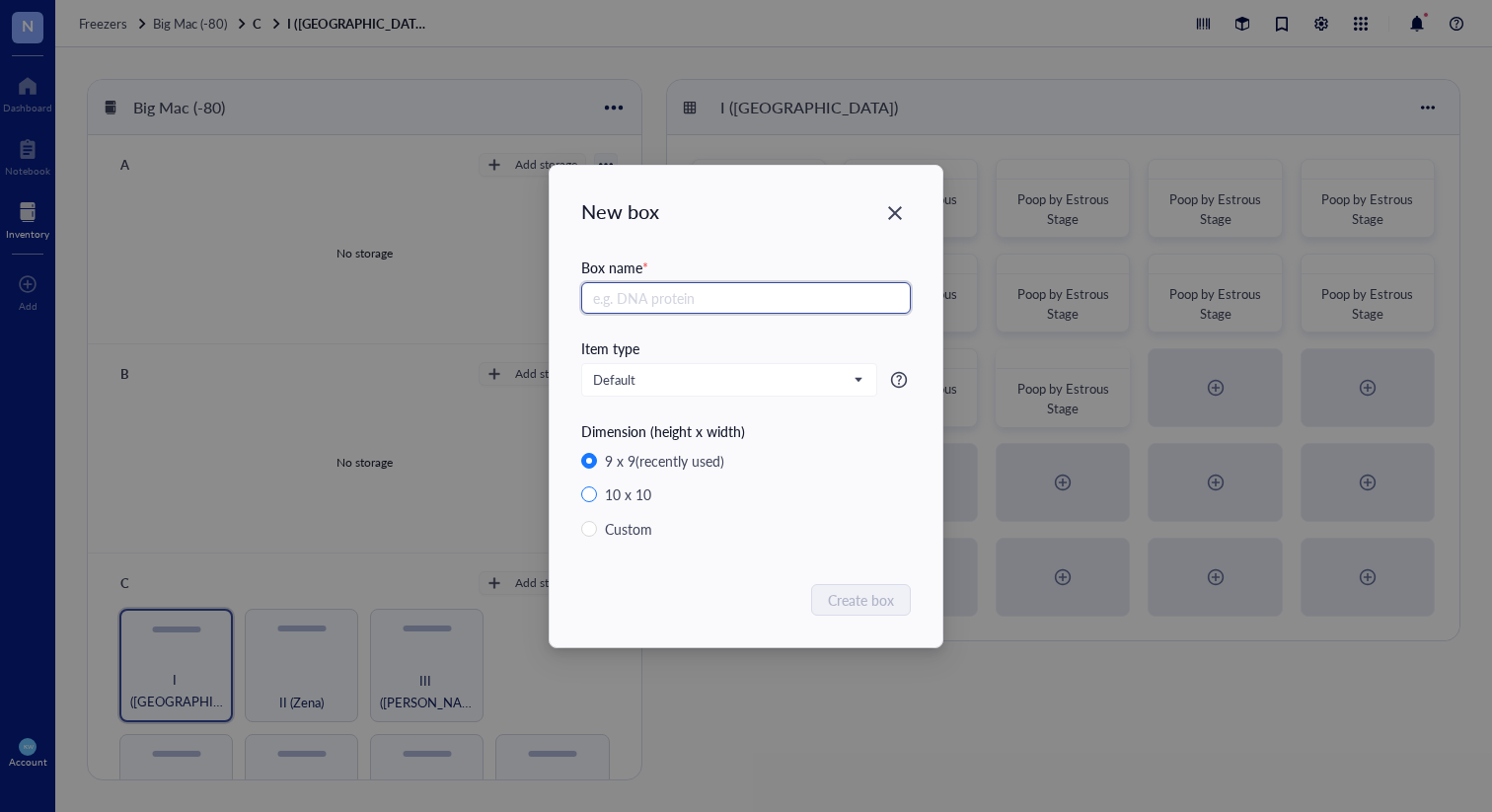
paste input "Poop by Estrous Stage"
type input "Poop by Estrous Stage"
click at [881, 600] on span "Create box" at bounding box center [861, 599] width 66 height 22
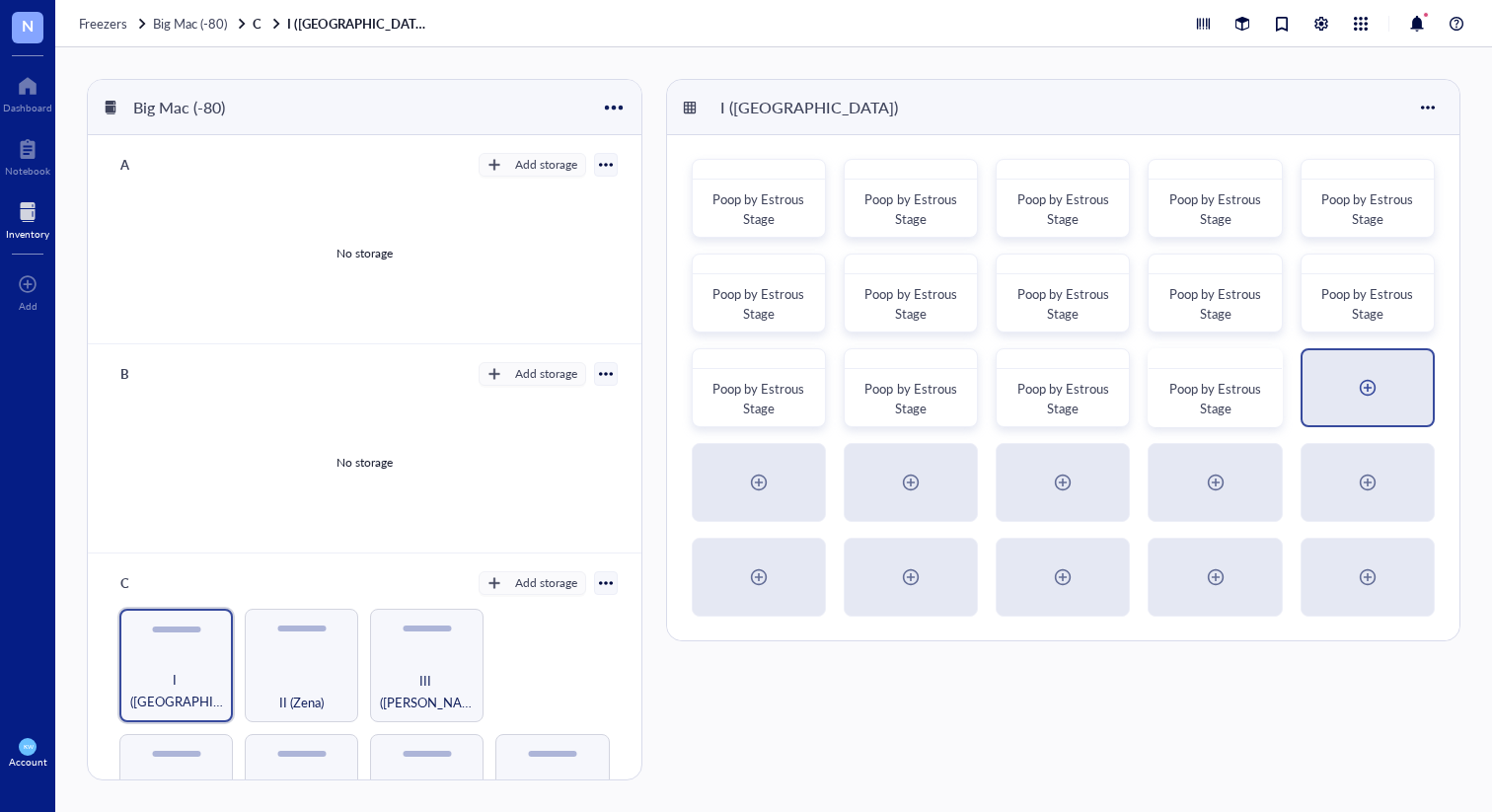
click at [1356, 388] on div at bounding box center [1367, 387] width 32 height 32
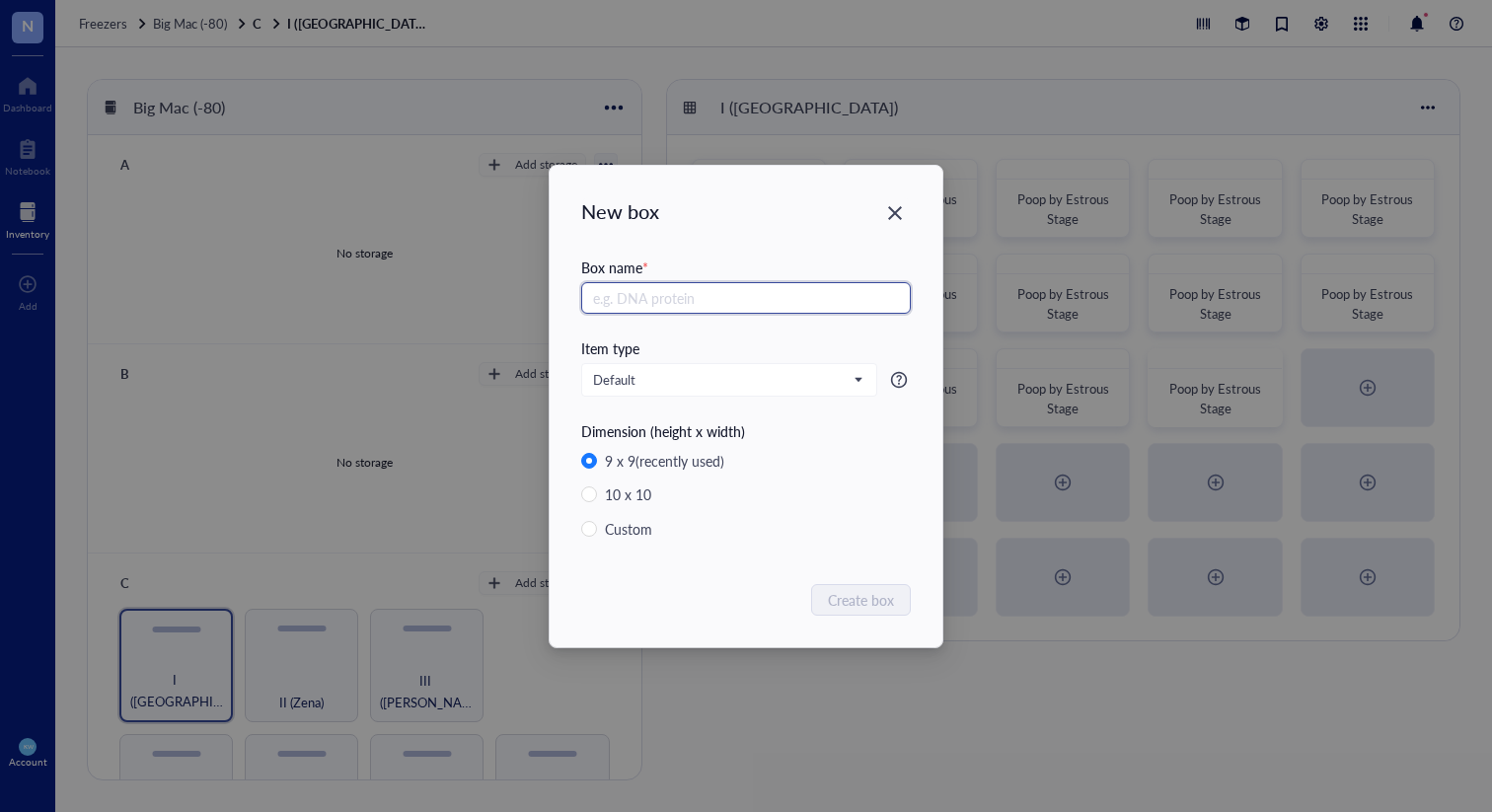
paste input "Poop by Estrous Stage"
type input "Poop by Estrous Stage"
click at [841, 615] on div "New box Box name * Poop by Estrous Stage Item type Default Dimension (height x …" at bounding box center [746, 406] width 392 height 481
click at [848, 603] on span "Create box" at bounding box center [861, 599] width 66 height 22
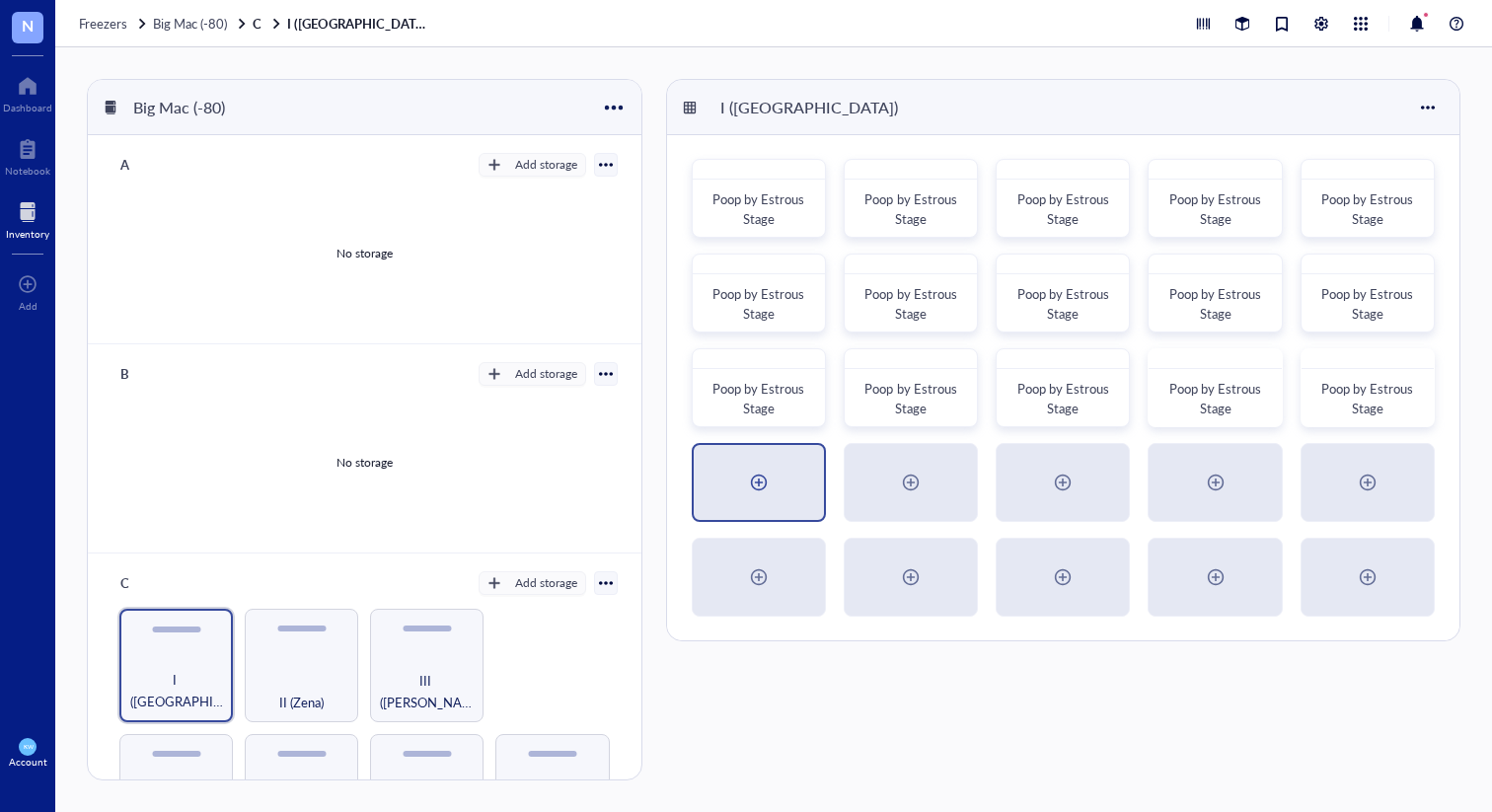
click at [725, 493] on div at bounding box center [758, 482] width 130 height 75
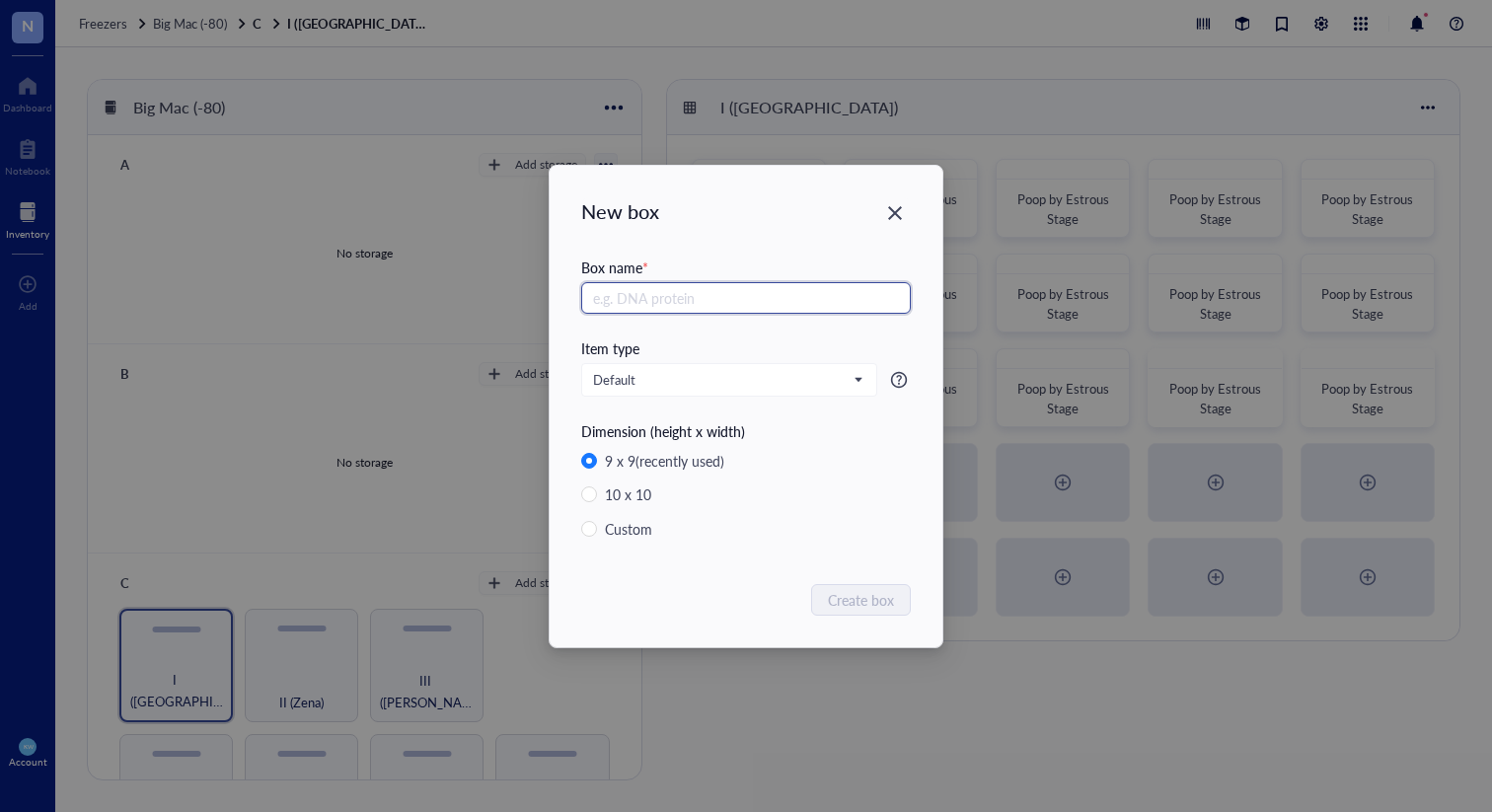
paste input "Poop by Estrous Stage"
type input "Poop by Estrous Stage"
click at [870, 592] on span "Create box" at bounding box center [861, 599] width 66 height 22
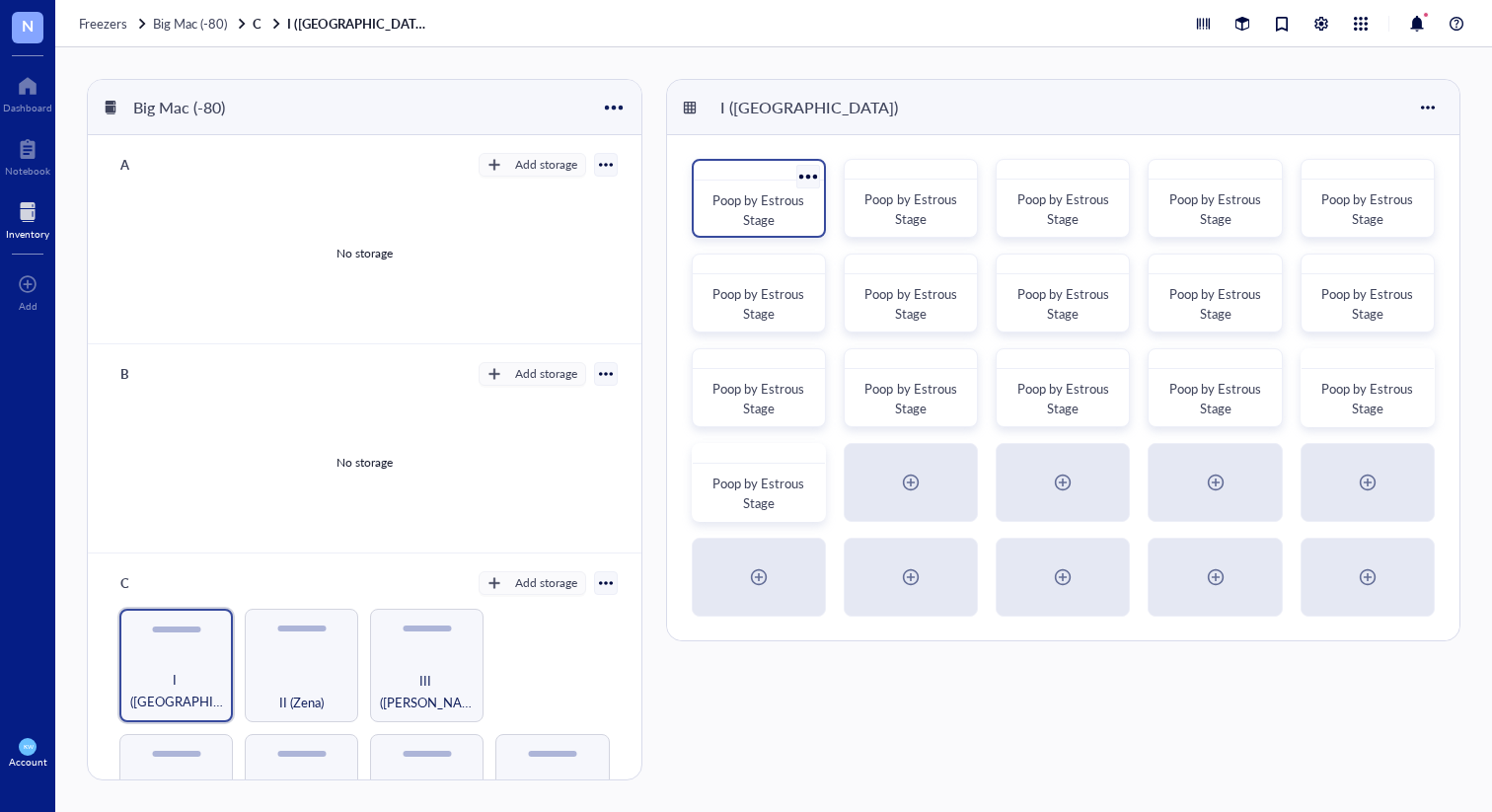
click at [802, 177] on div at bounding box center [807, 175] width 29 height 29
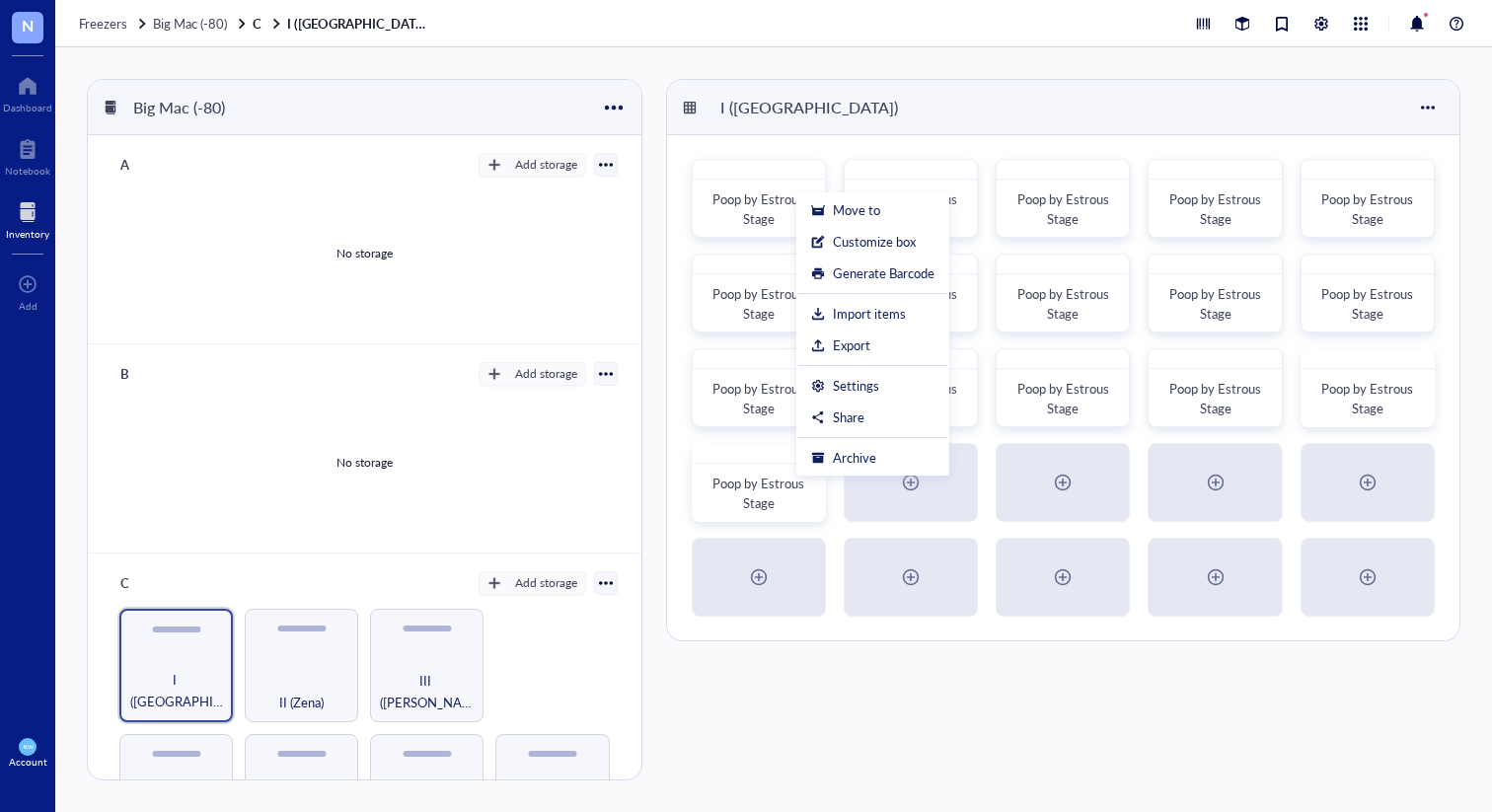
click at [879, 365] on ul "Move to Customize box Generate Barcode Import items Export Settings Share Archi…" at bounding box center [873, 334] width 153 height 283
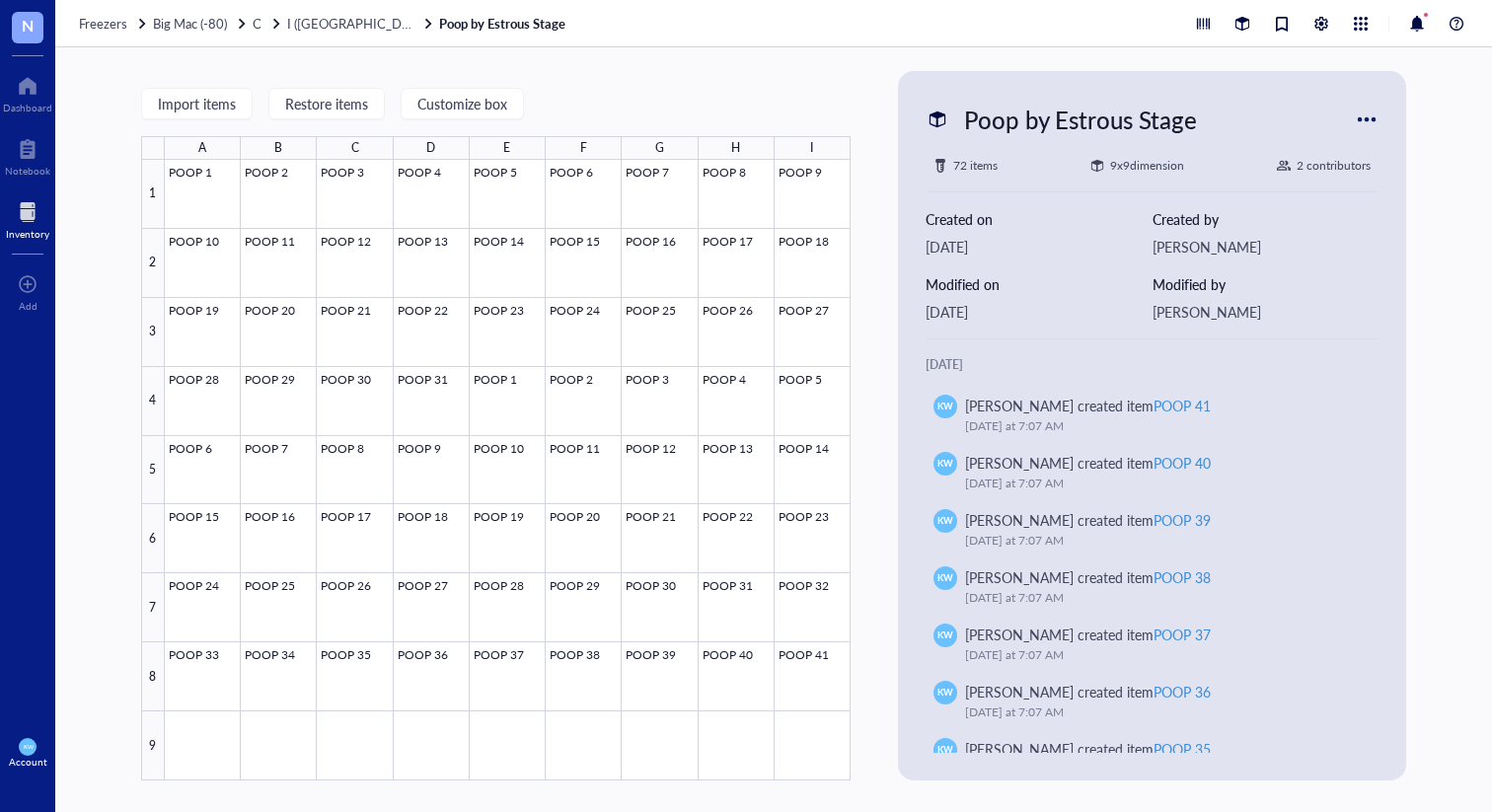
click at [1364, 115] on div at bounding box center [1366, 120] width 32 height 32
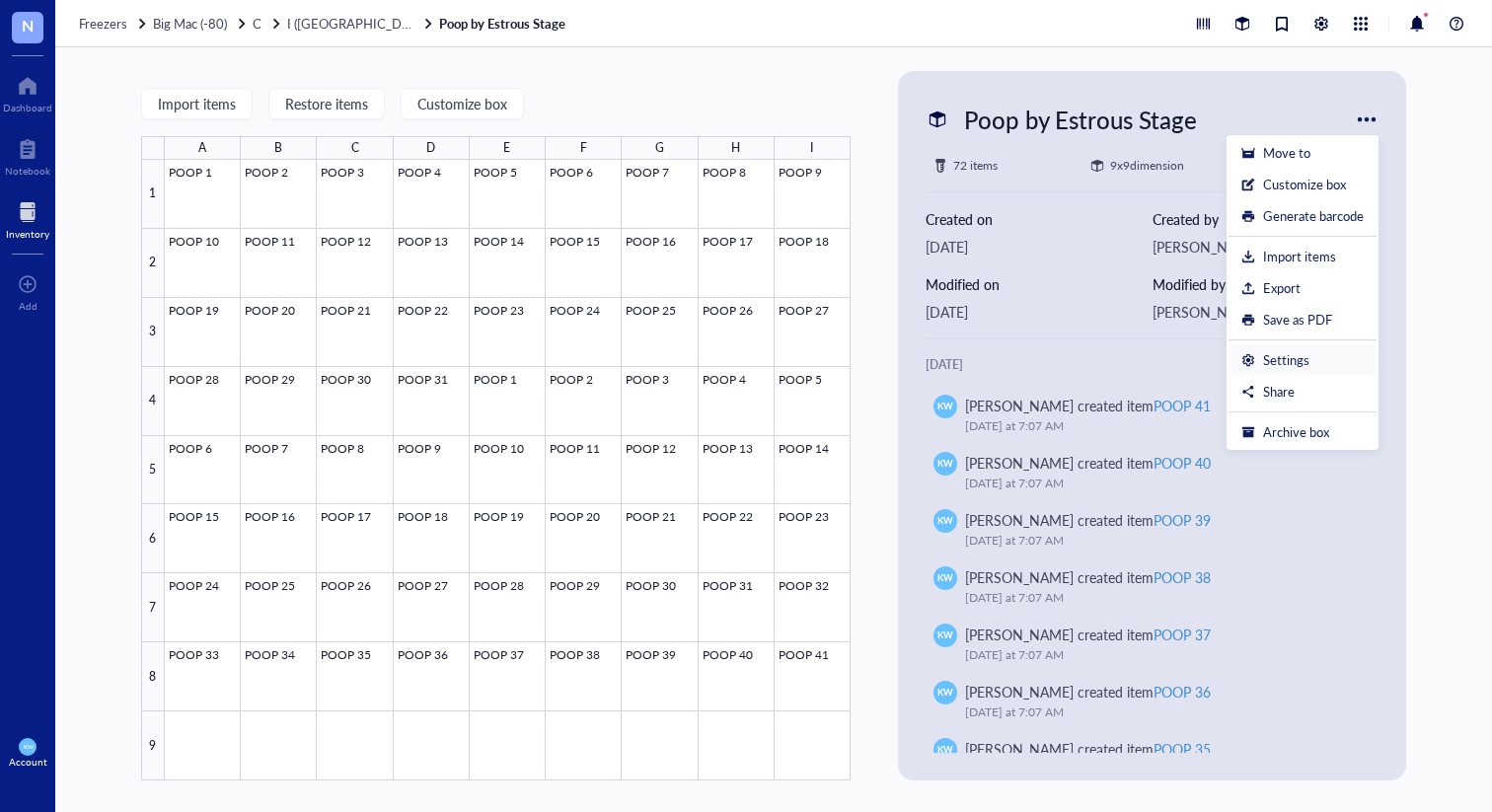
click at [1325, 353] on div "Settings" at bounding box center [1302, 360] width 122 height 18
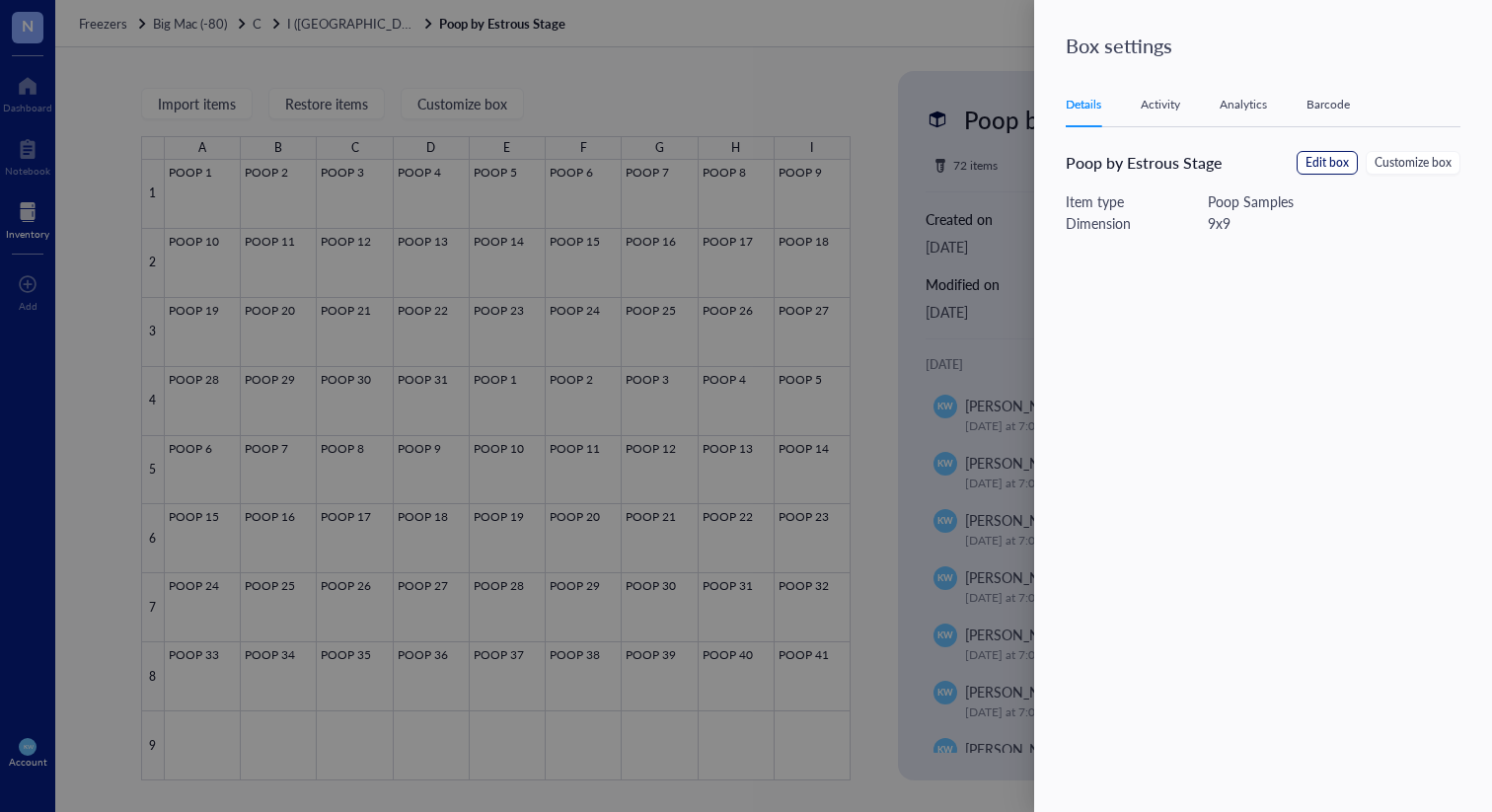
click at [1319, 168] on span "Edit box" at bounding box center [1327, 162] width 44 height 19
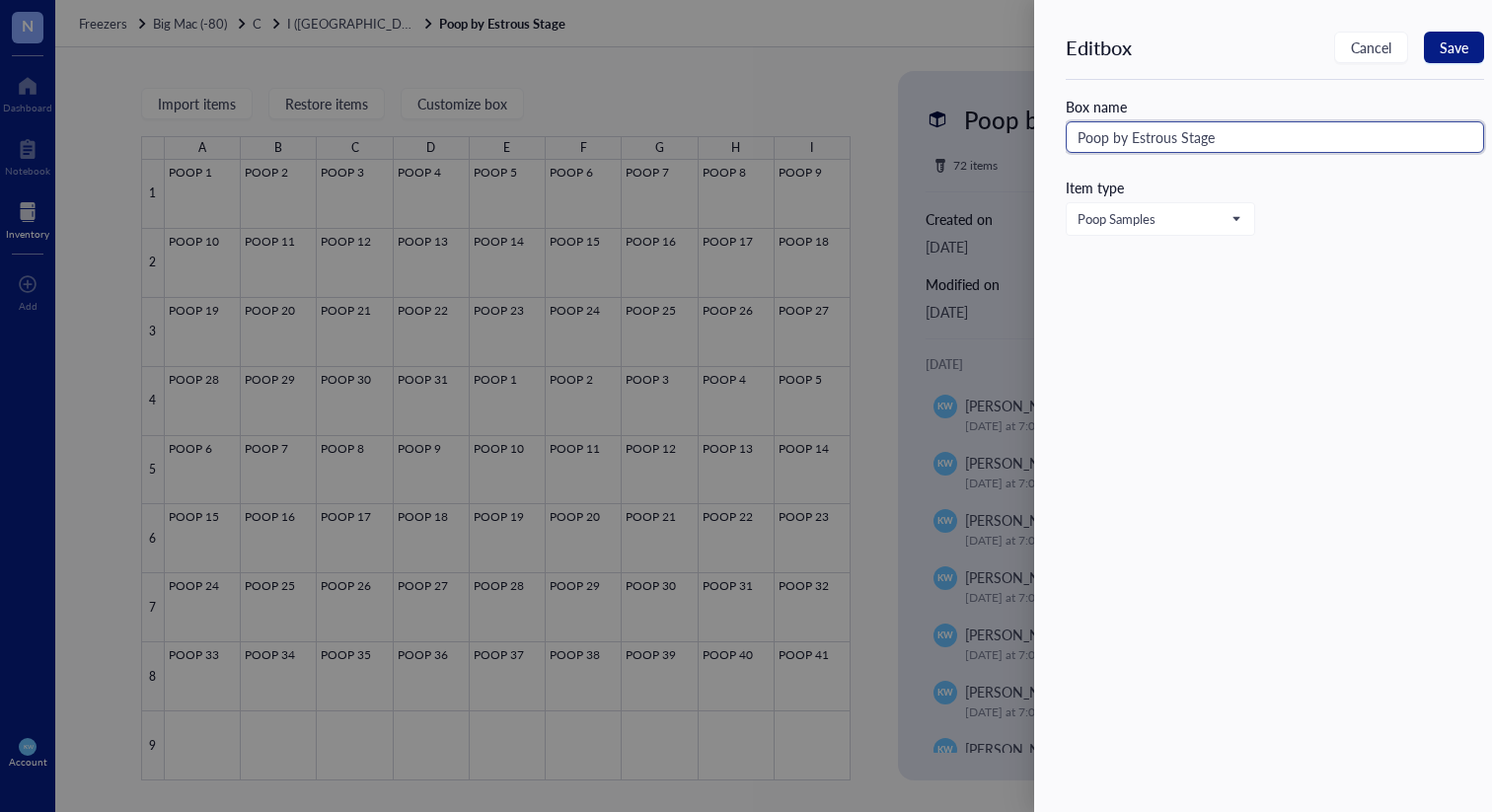
click at [1274, 135] on input "Poop by Estrous Stage" at bounding box center [1274, 137] width 418 height 32
drag, startPoint x: 1273, startPoint y: 140, endPoint x: 1214, endPoint y: 140, distance: 59.0
click at [1214, 140] on input "Poop by Estrous Stage 2025" at bounding box center [1274, 137] width 418 height 32
type input "Poop by Estrous Stage 2025"
drag, startPoint x: 1441, startPoint y: 48, endPoint x: 1183, endPoint y: 52, distance: 258.0
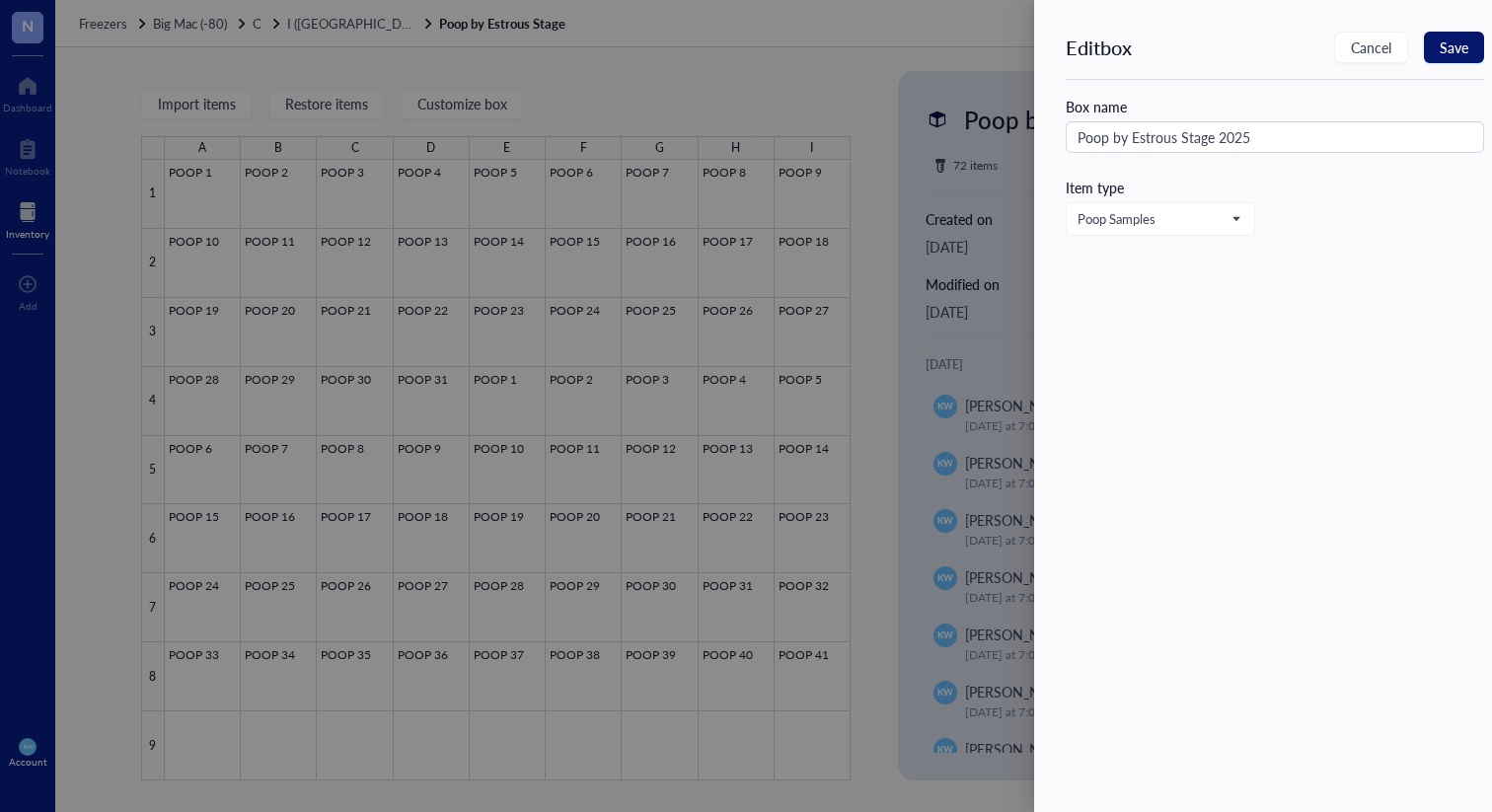
click at [1441, 48] on span "Save" at bounding box center [1453, 48] width 29 height 16
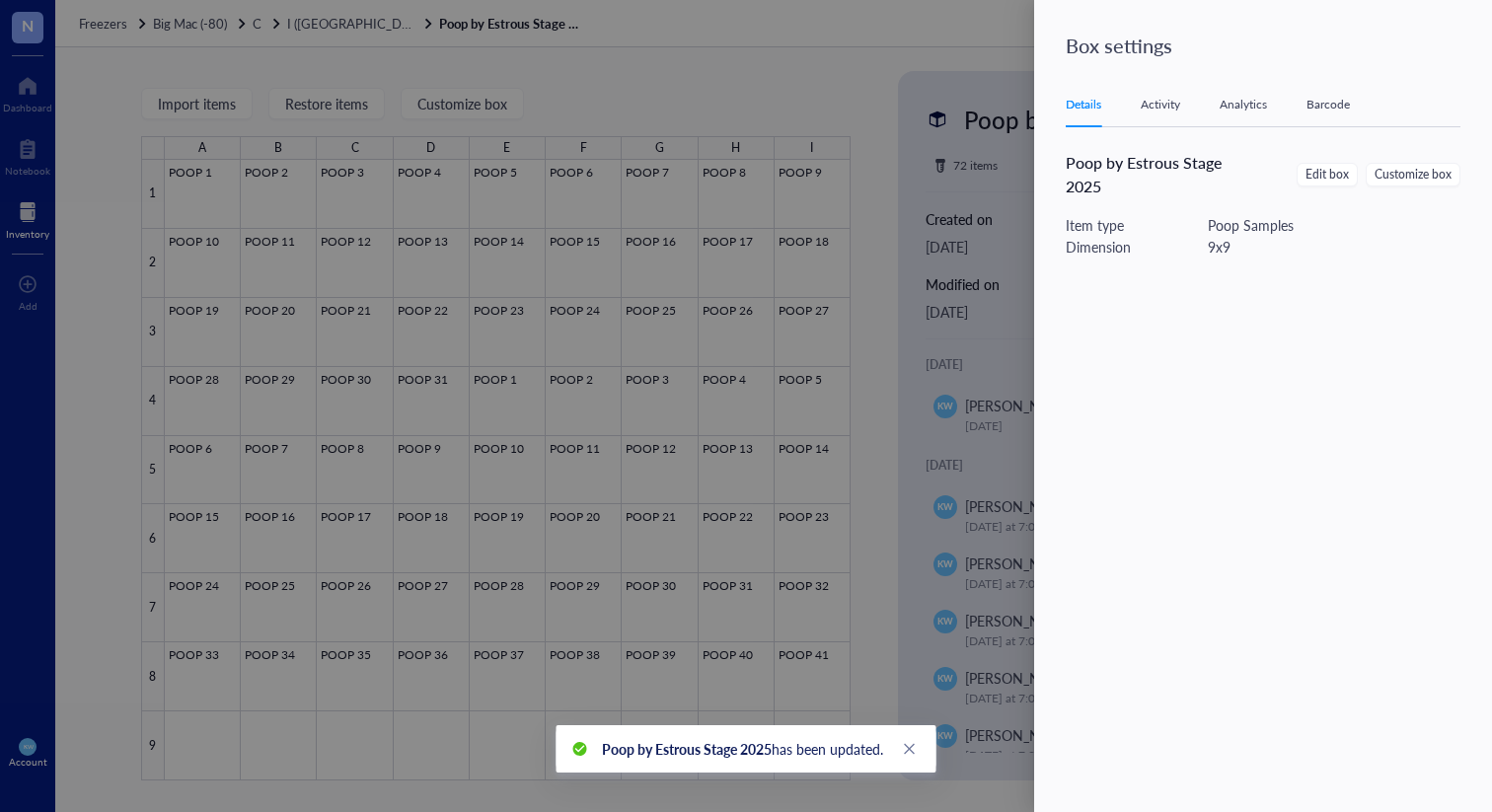
click at [750, 42] on div at bounding box center [746, 406] width 1492 height 812
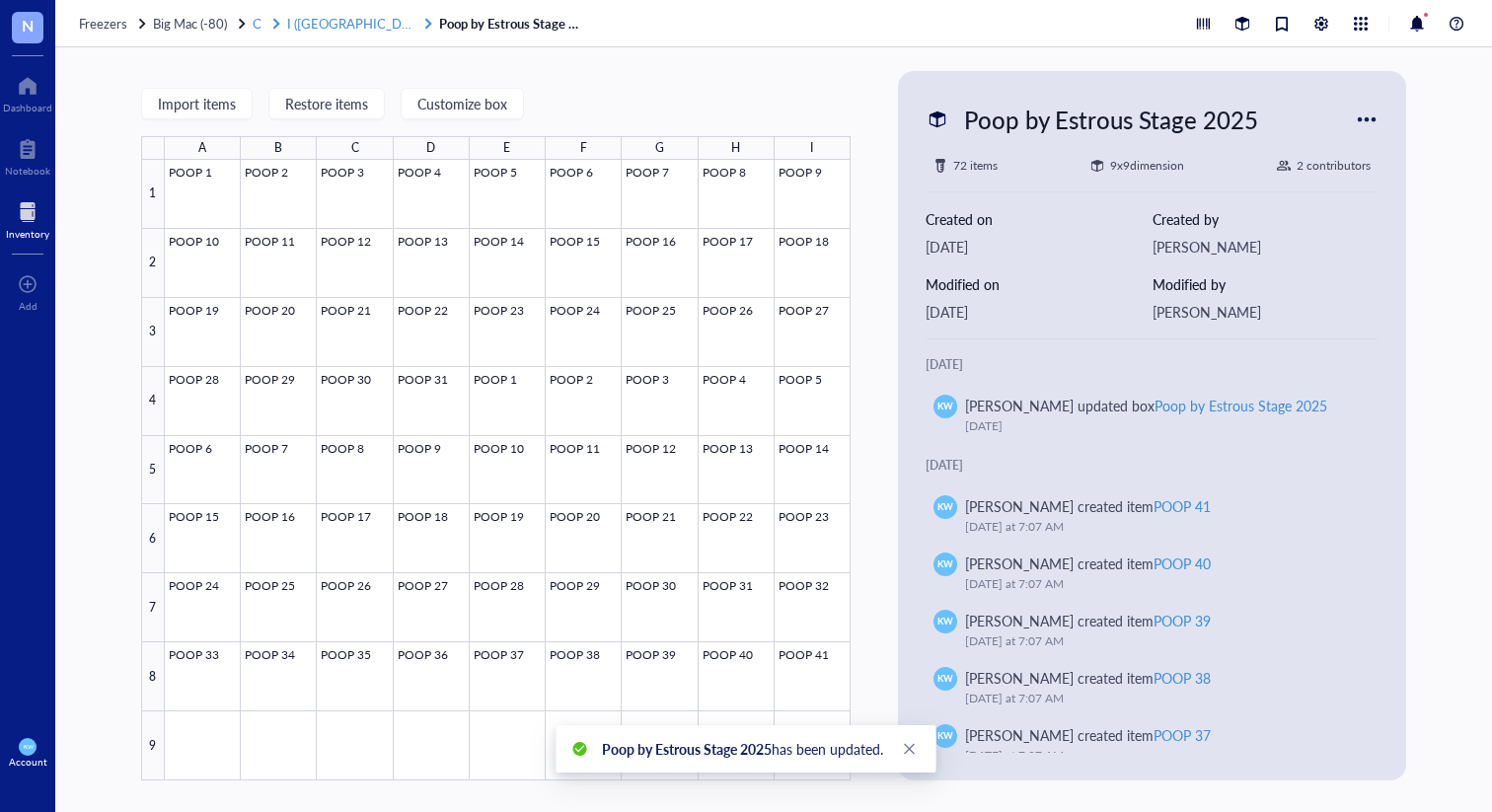
click at [305, 21] on span "I ([GEOGRAPHIC_DATA])" at bounding box center [360, 23] width 145 height 19
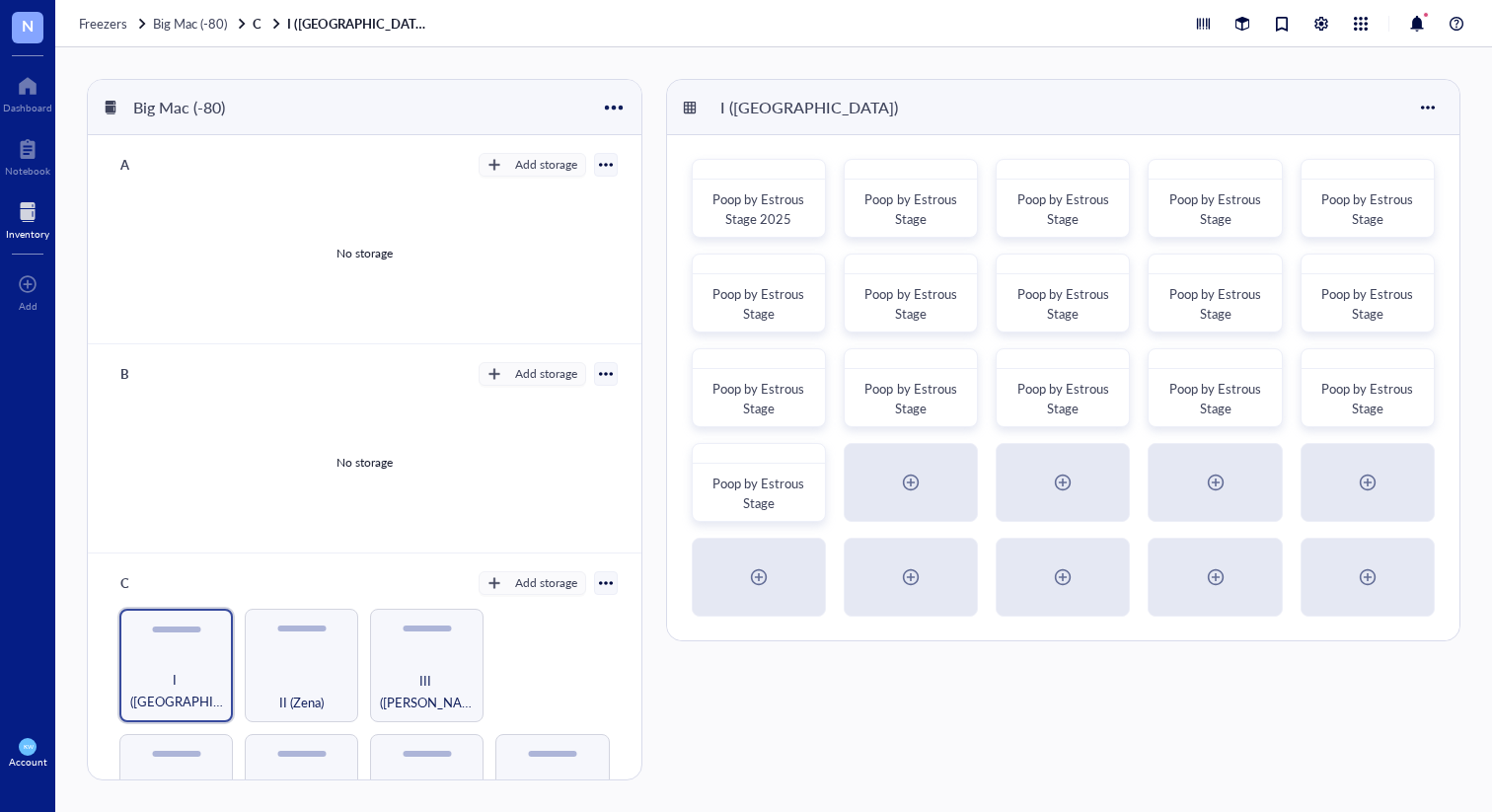
click at [888, 86] on div "I ([GEOGRAPHIC_DATA])" at bounding box center [1063, 108] width 793 height 55
click at [1292, 83] on div "I ([GEOGRAPHIC_DATA])" at bounding box center [1063, 108] width 793 height 55
